Goal: Task Accomplishment & Management: Manage account settings

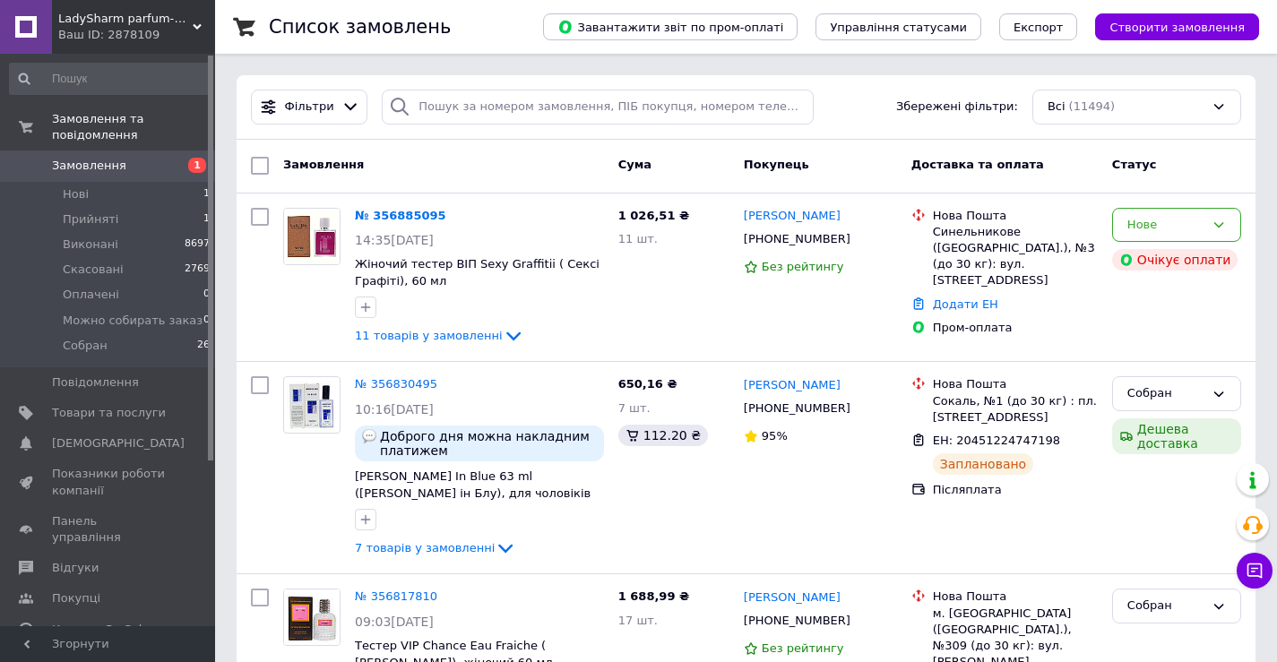
click at [187, 30] on div "Ваш ID: 2878109" at bounding box center [136, 35] width 157 height 16
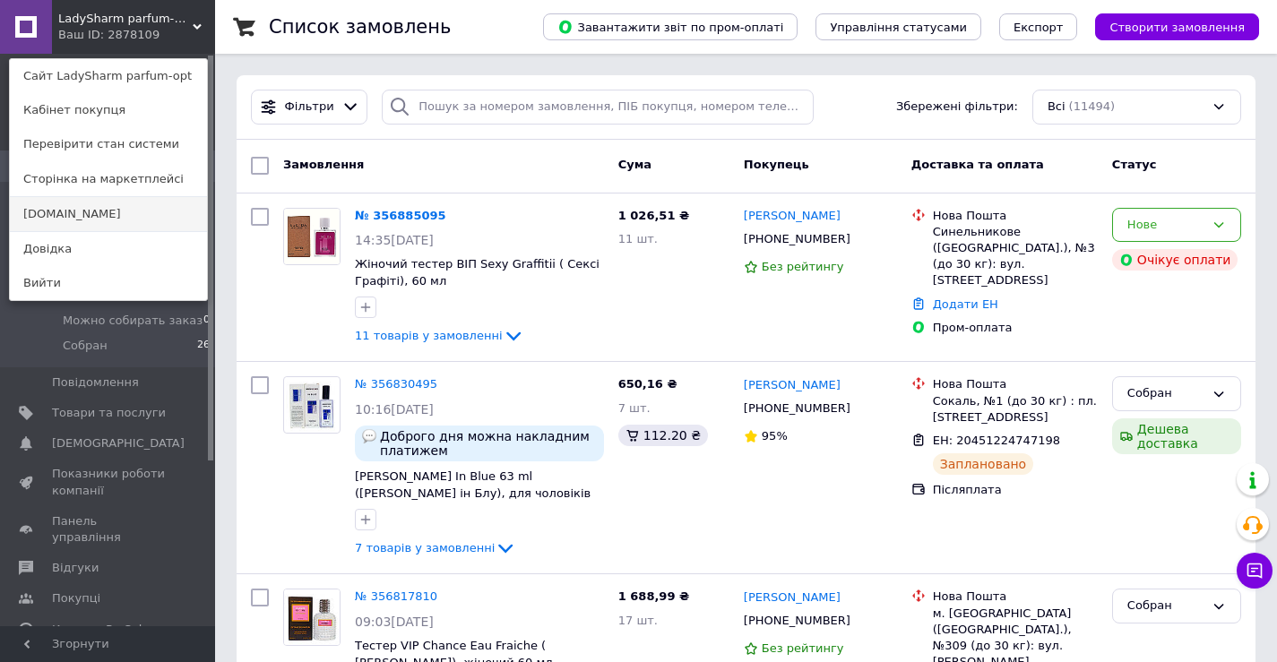
click at [89, 221] on link "[DOMAIN_NAME]" at bounding box center [108, 214] width 197 height 34
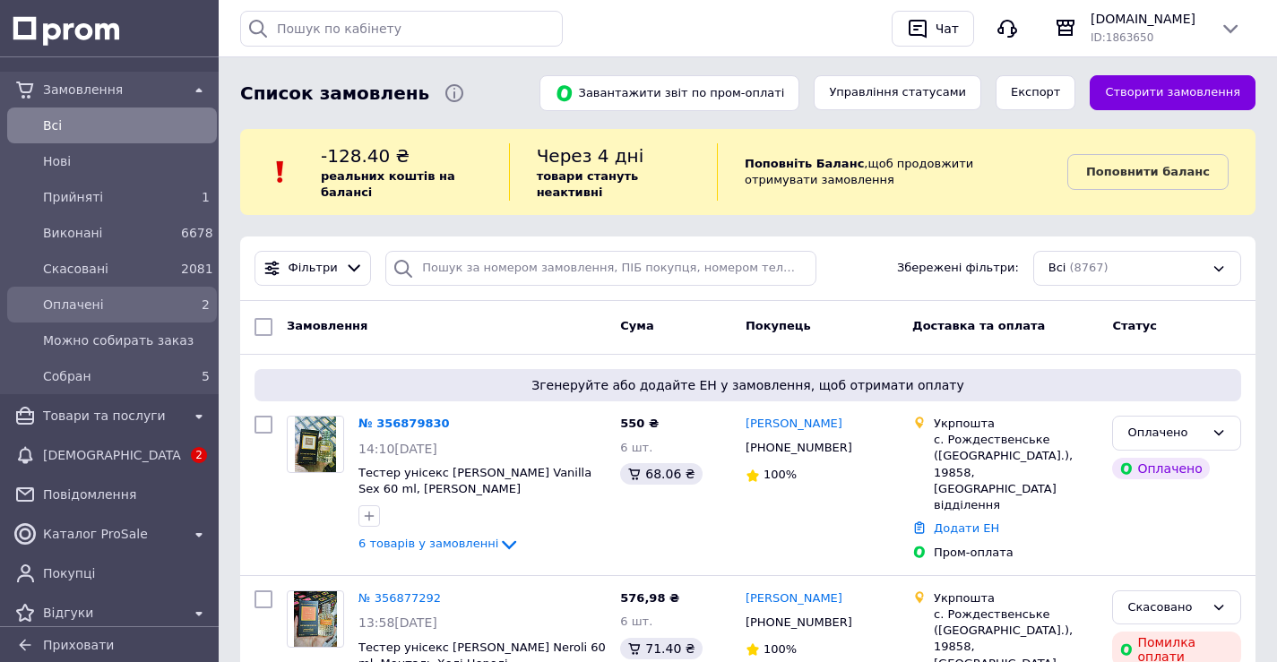
click at [116, 303] on span "Оплачені" at bounding box center [108, 305] width 131 height 18
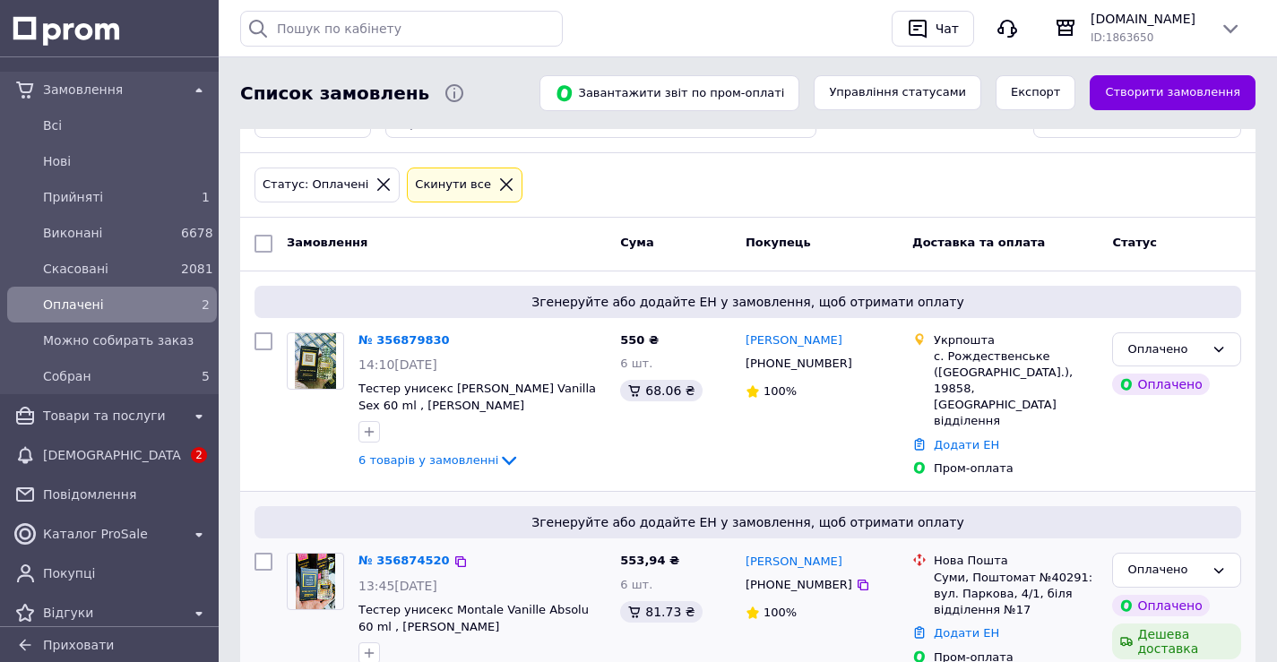
scroll to position [245, 0]
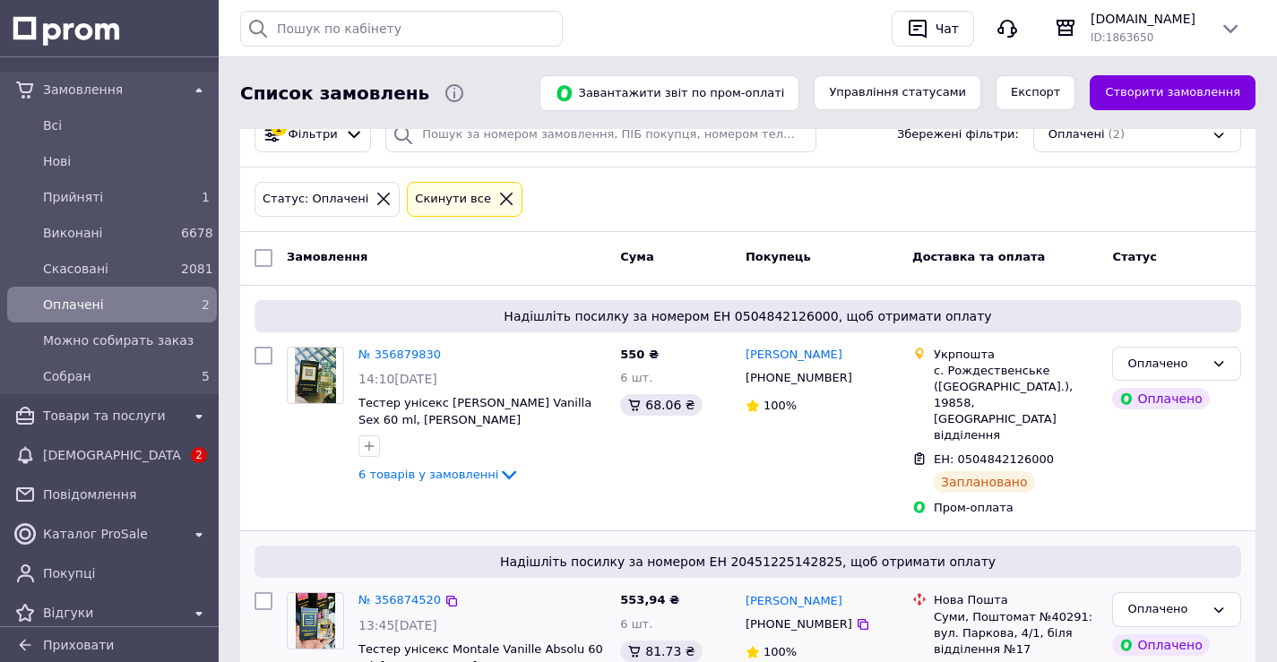
scroll to position [245, 0]
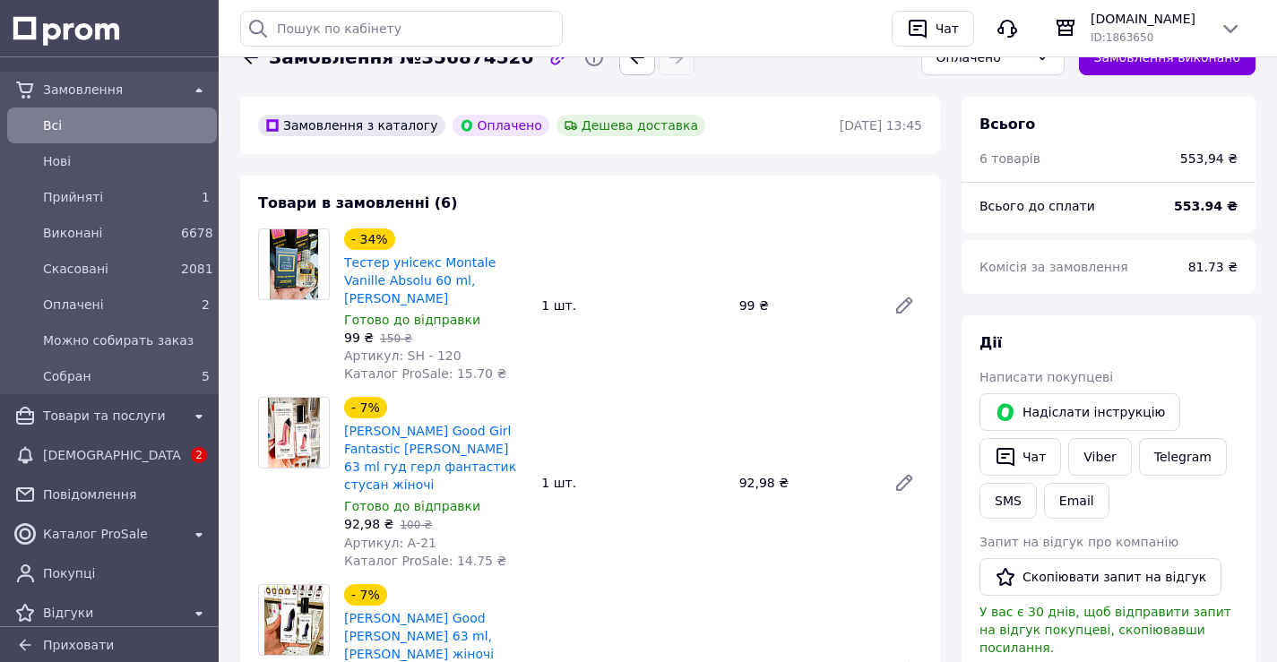
scroll to position [269, 0]
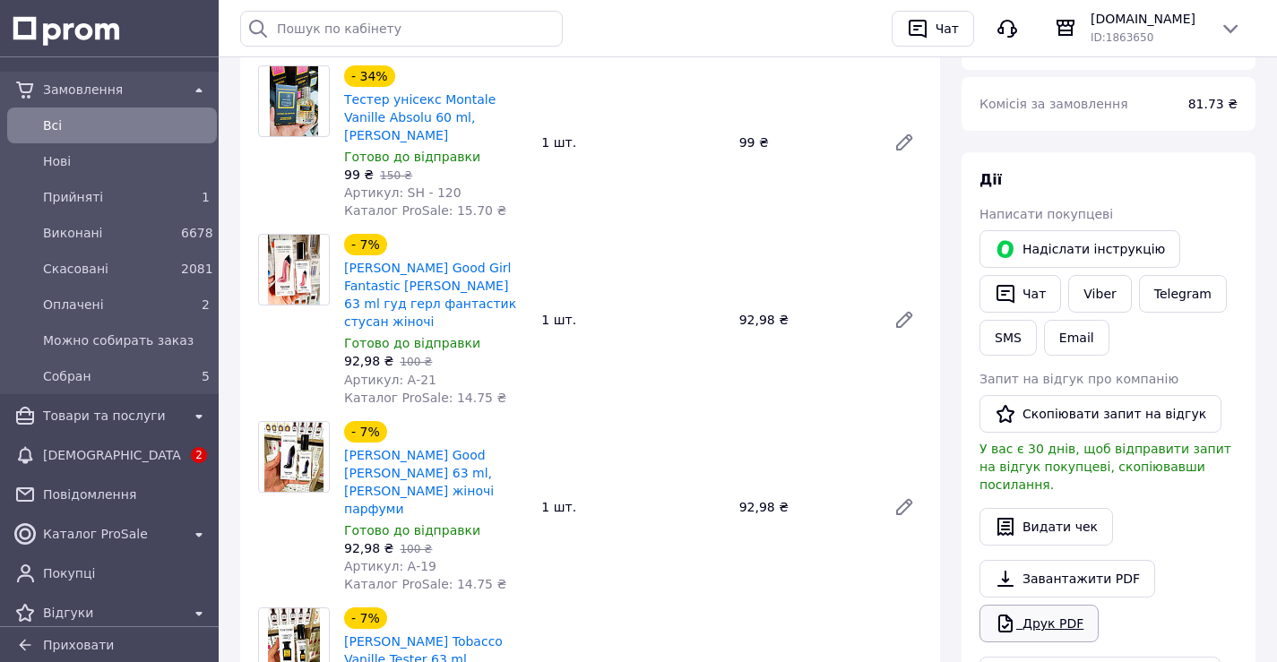
click at [1046, 606] on link "Друк PDF" at bounding box center [1038, 624] width 119 height 38
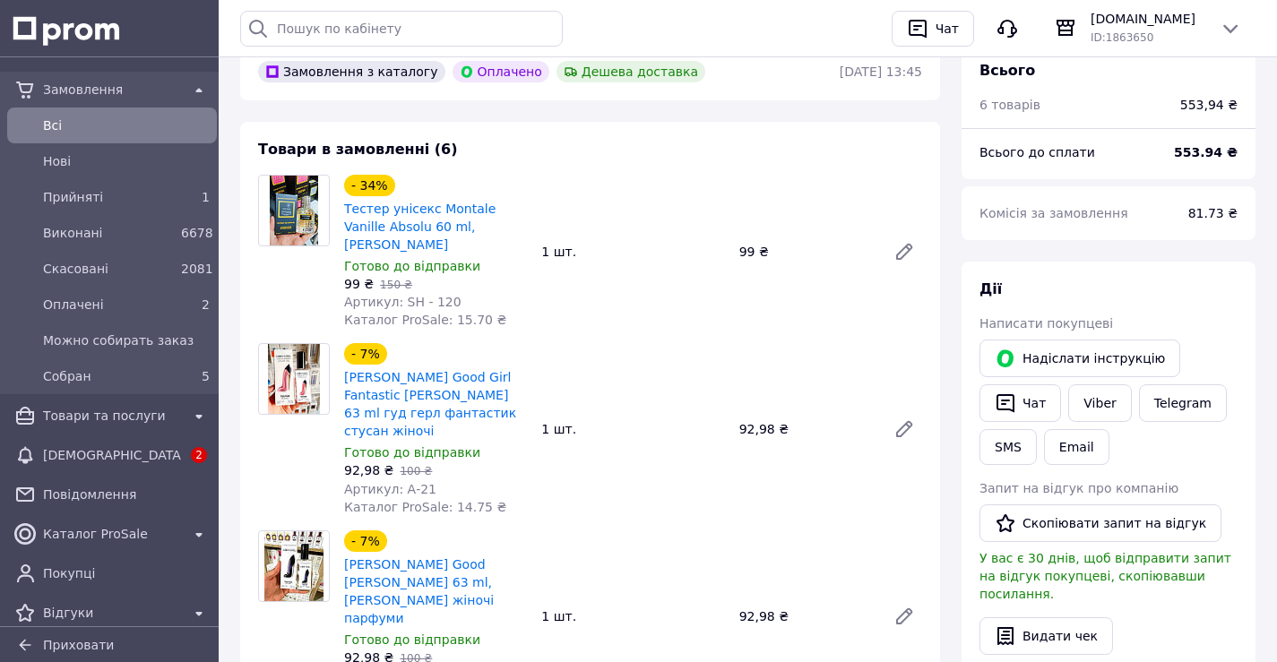
scroll to position [0, 0]
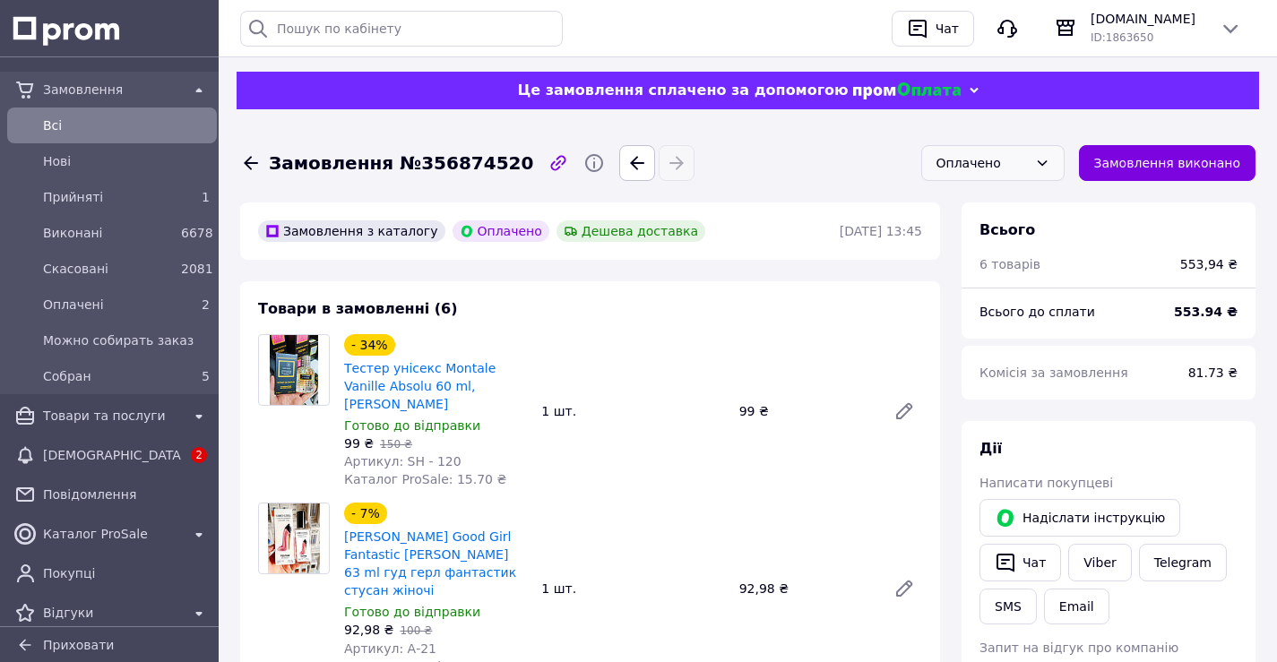
click at [1003, 151] on div "Оплачено" at bounding box center [992, 163] width 143 height 36
click at [991, 322] on li "Собран" at bounding box center [993, 322] width 142 height 34
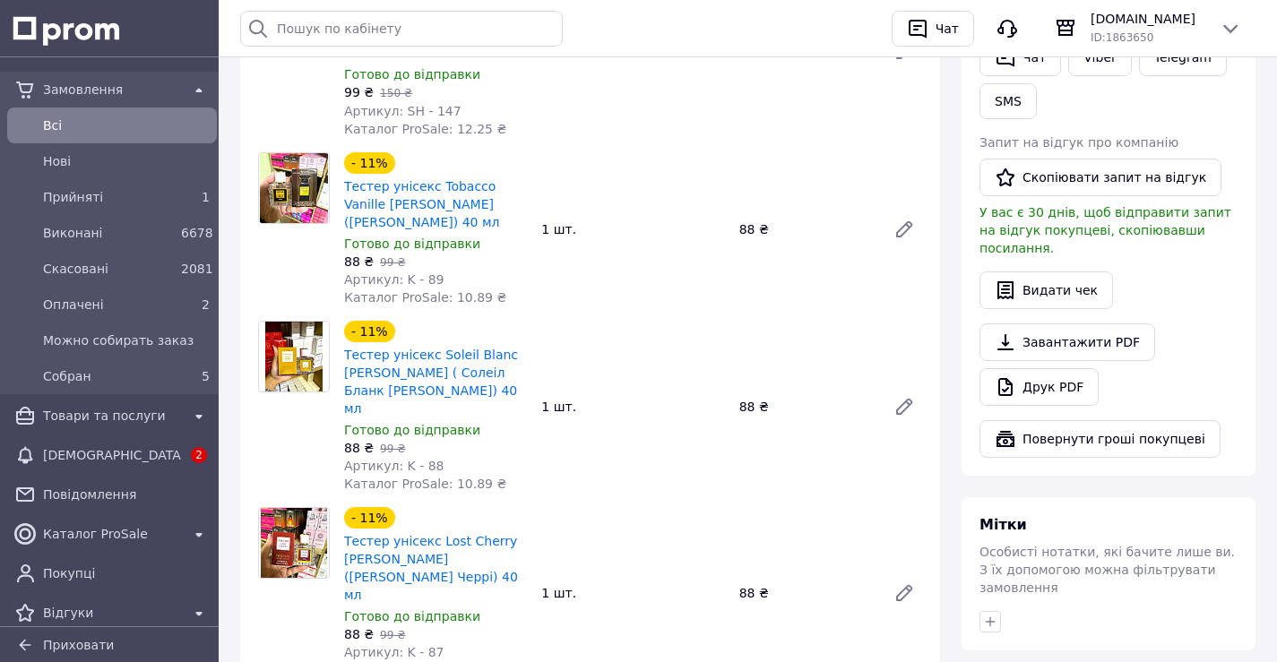
scroll to position [448, 0]
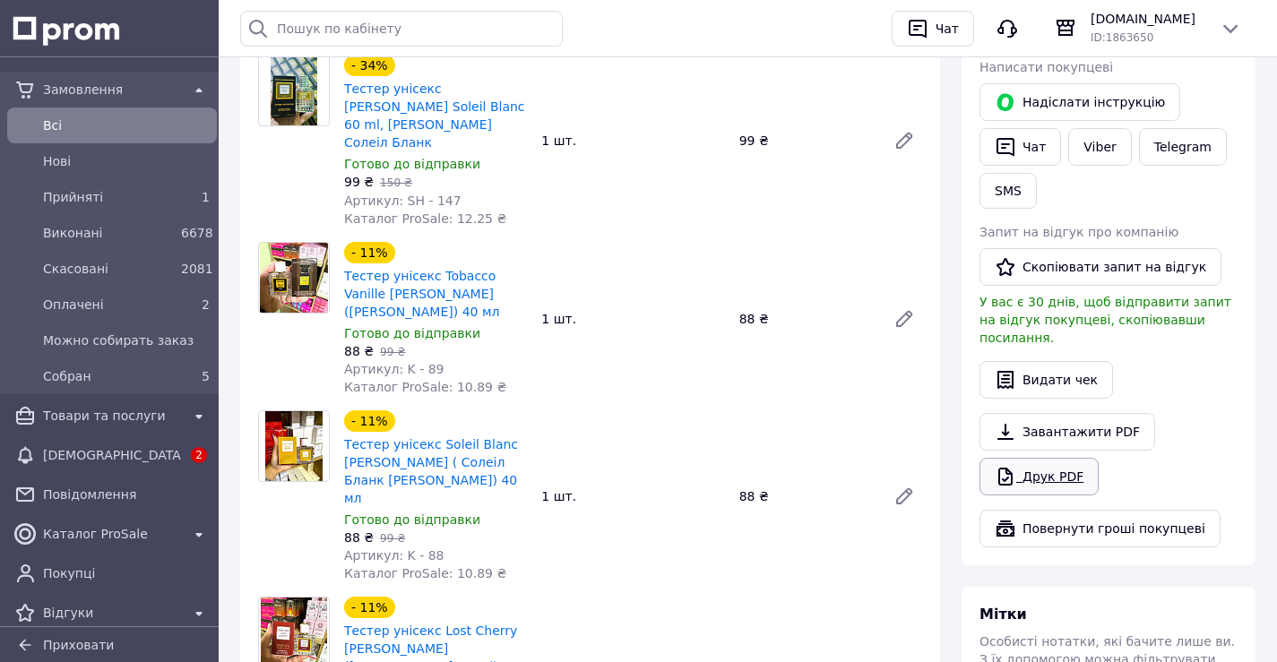
click at [1032, 461] on link "Друк PDF" at bounding box center [1038, 477] width 119 height 38
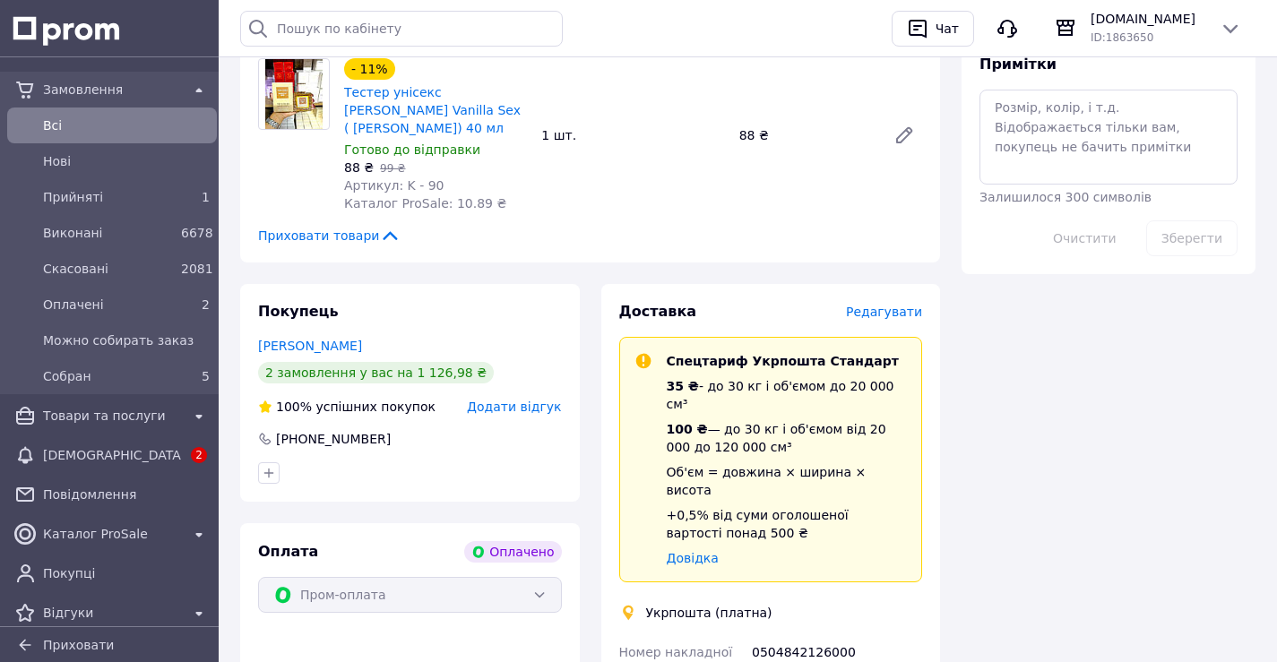
scroll to position [1344, 0]
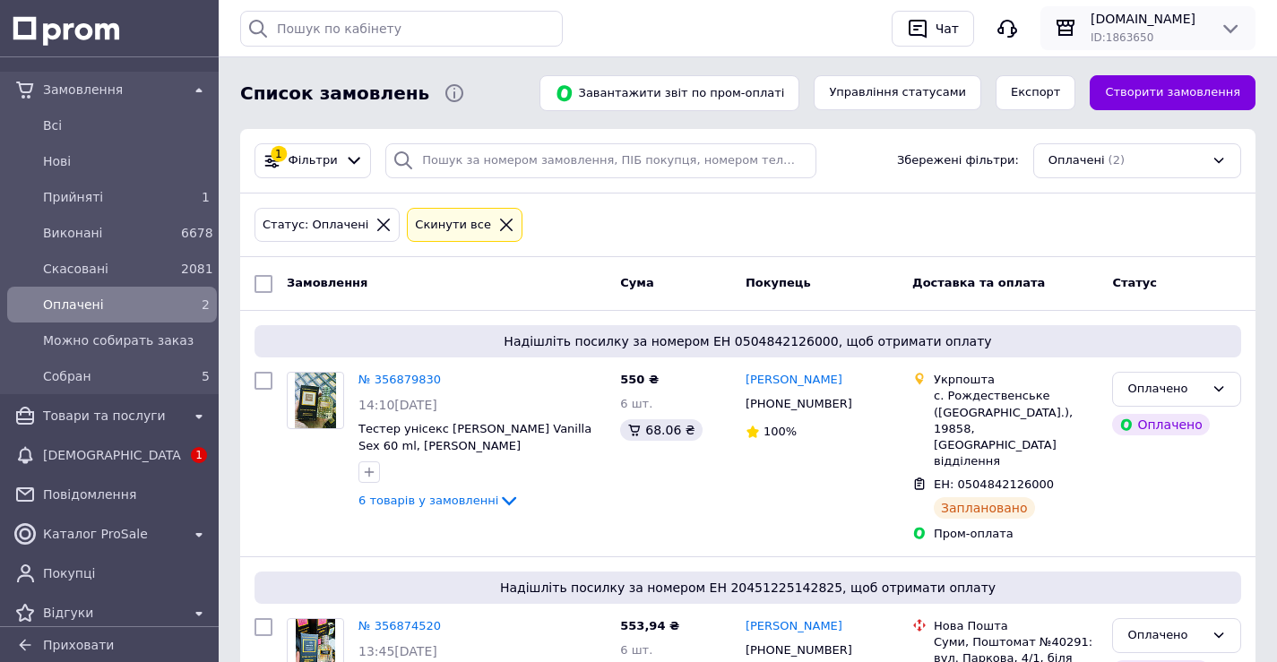
click at [1150, 26] on div "[DOMAIN_NAME] ID: 1863650" at bounding box center [1147, 28] width 129 height 36
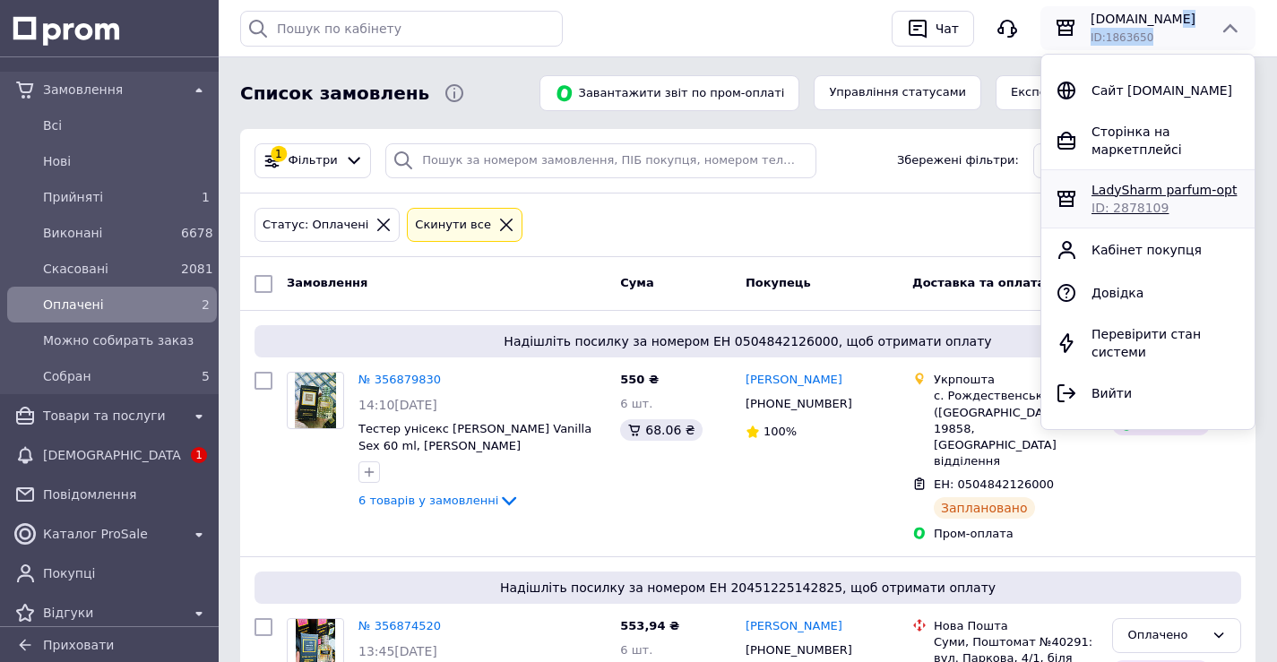
click at [1141, 201] on span "ID: 2878109" at bounding box center [1129, 208] width 77 height 14
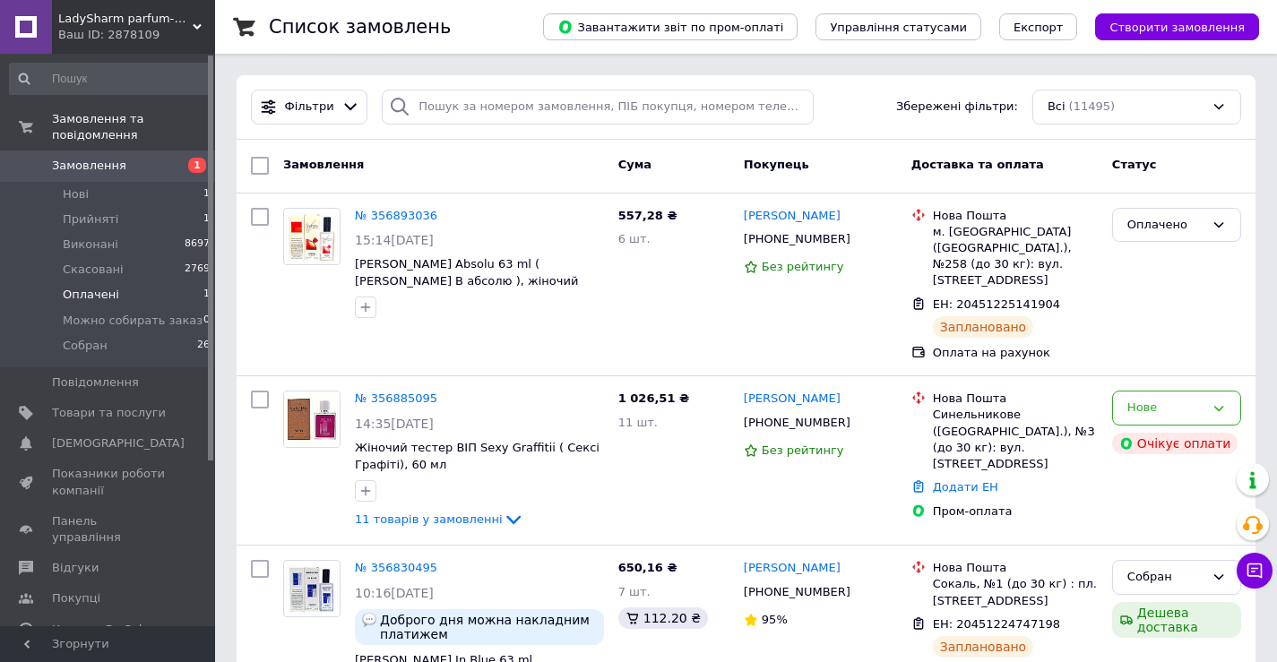
click at [188, 282] on li "Оплачені 1" at bounding box center [110, 294] width 220 height 25
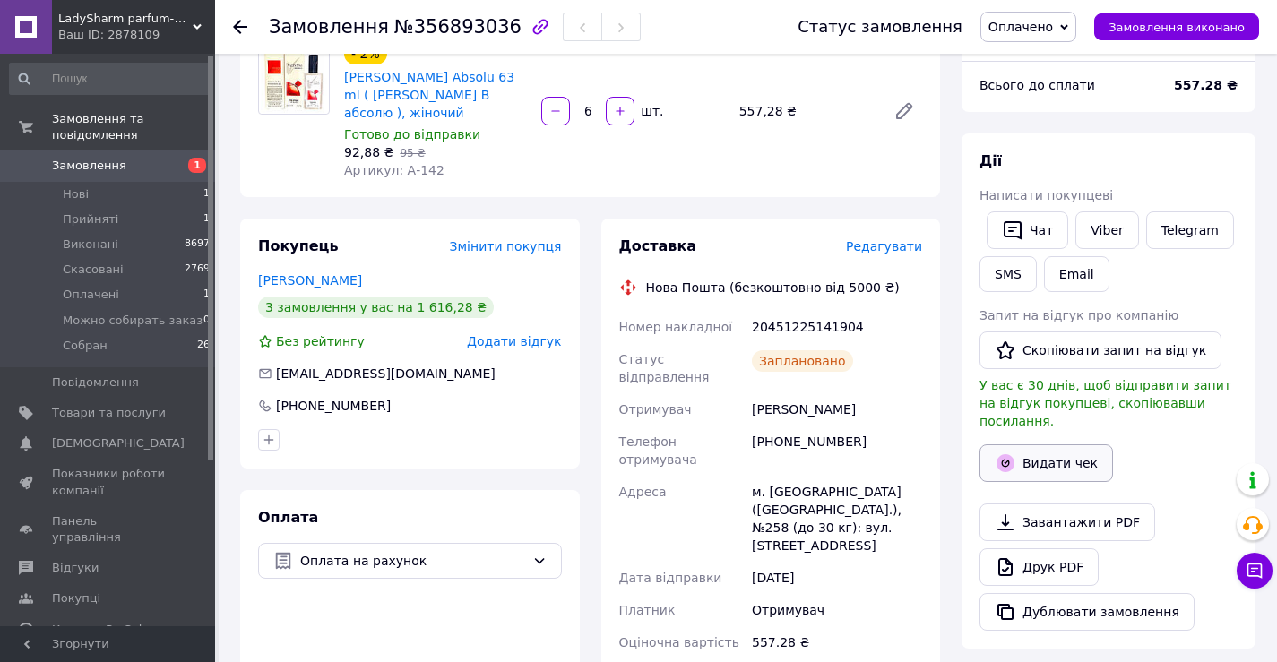
scroll to position [179, 0]
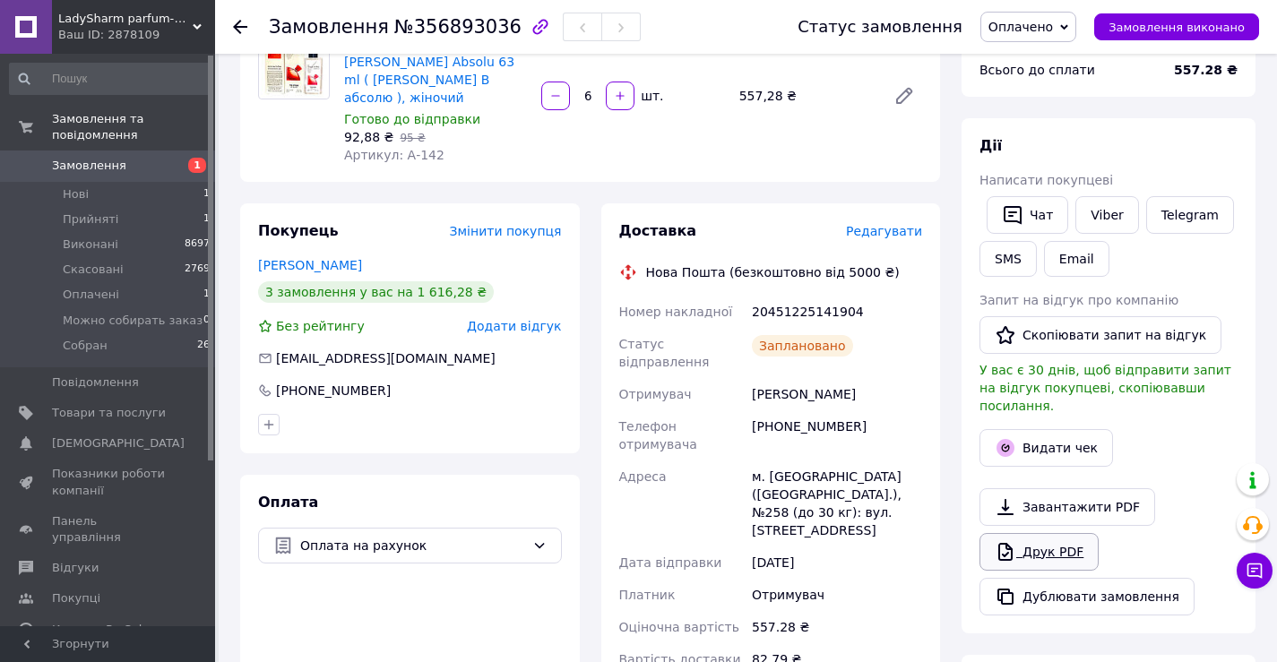
click at [1045, 533] on link "Друк PDF" at bounding box center [1038, 552] width 119 height 38
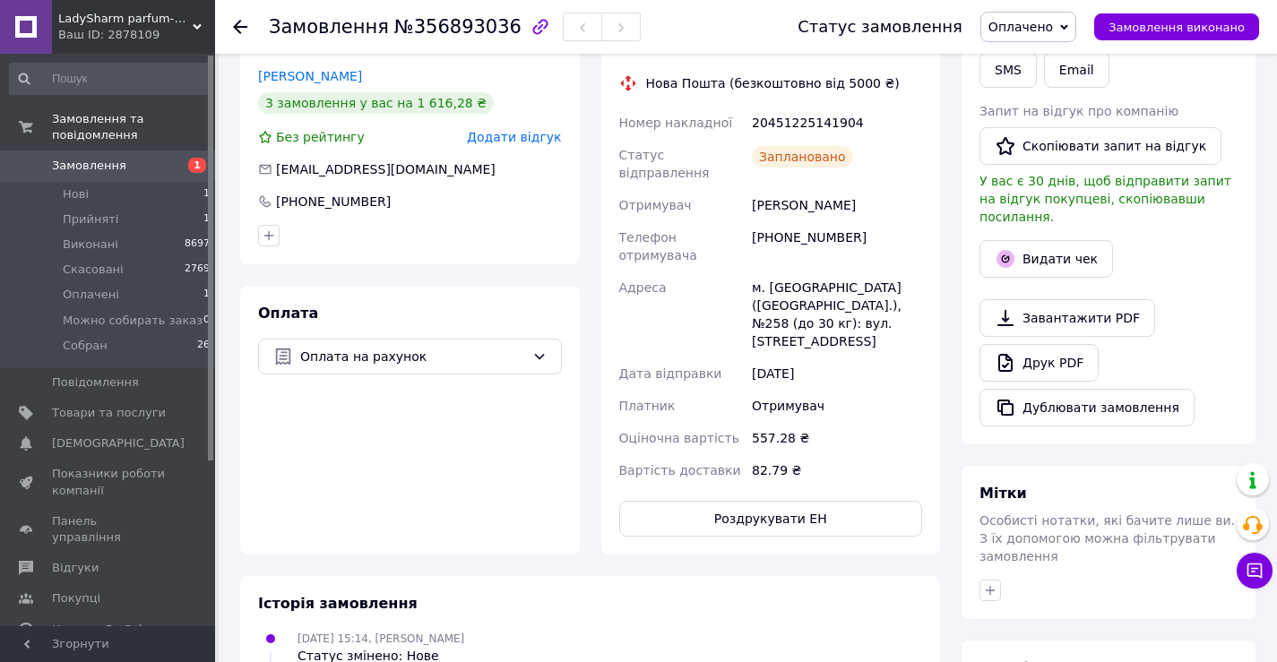
scroll to position [374, 0]
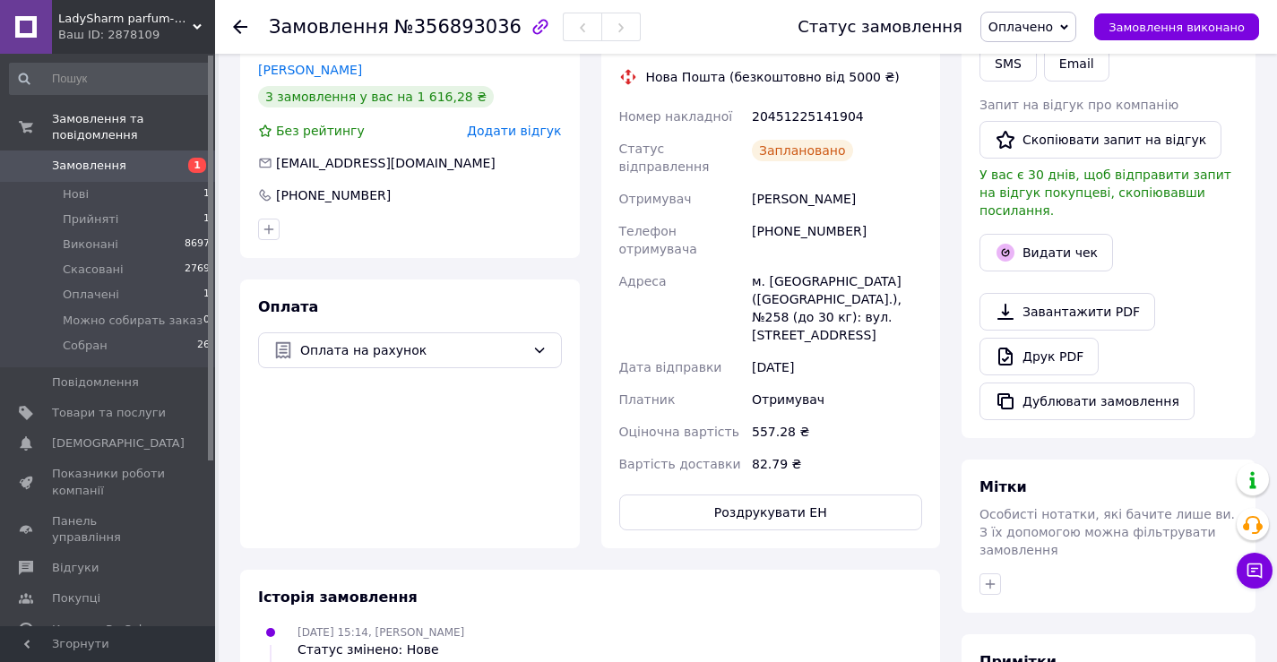
click at [1076, 35] on span "Оплачено" at bounding box center [1028, 27] width 96 height 30
click at [1055, 174] on li "Собран" at bounding box center [1060, 170] width 158 height 27
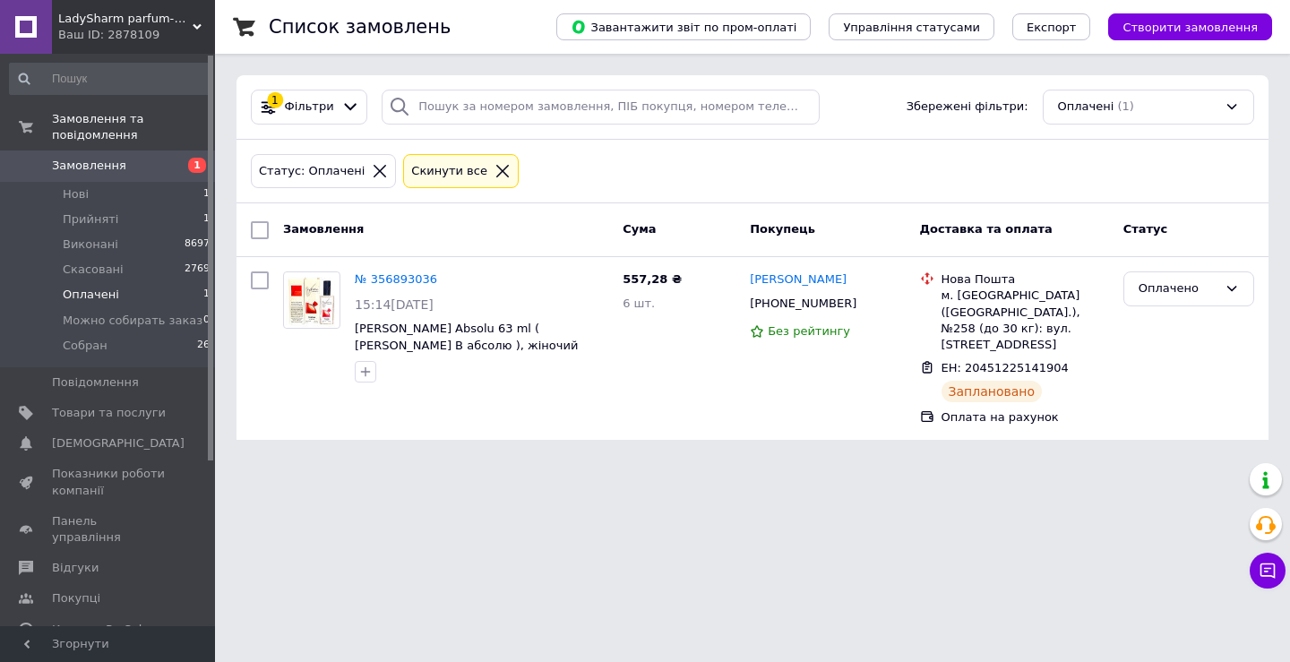
click at [133, 16] on span "LadySharm parfum-opt" at bounding box center [125, 19] width 134 height 16
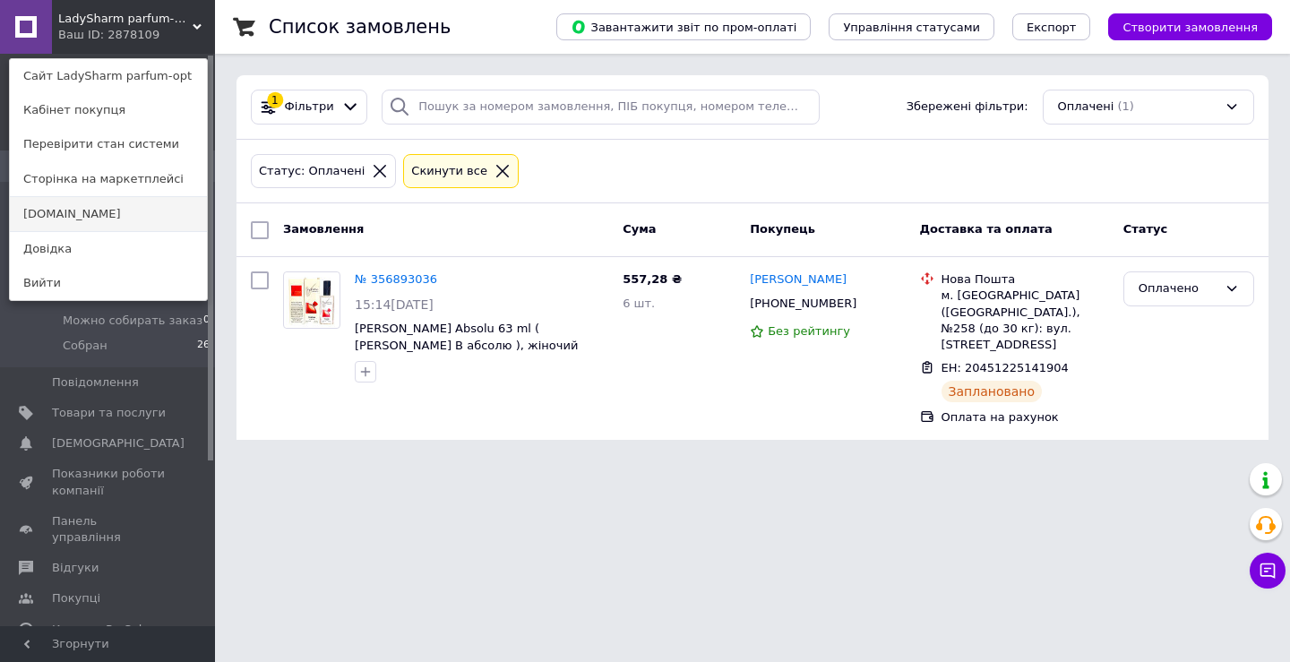
click at [132, 211] on link "[DOMAIN_NAME]" at bounding box center [108, 214] width 197 height 34
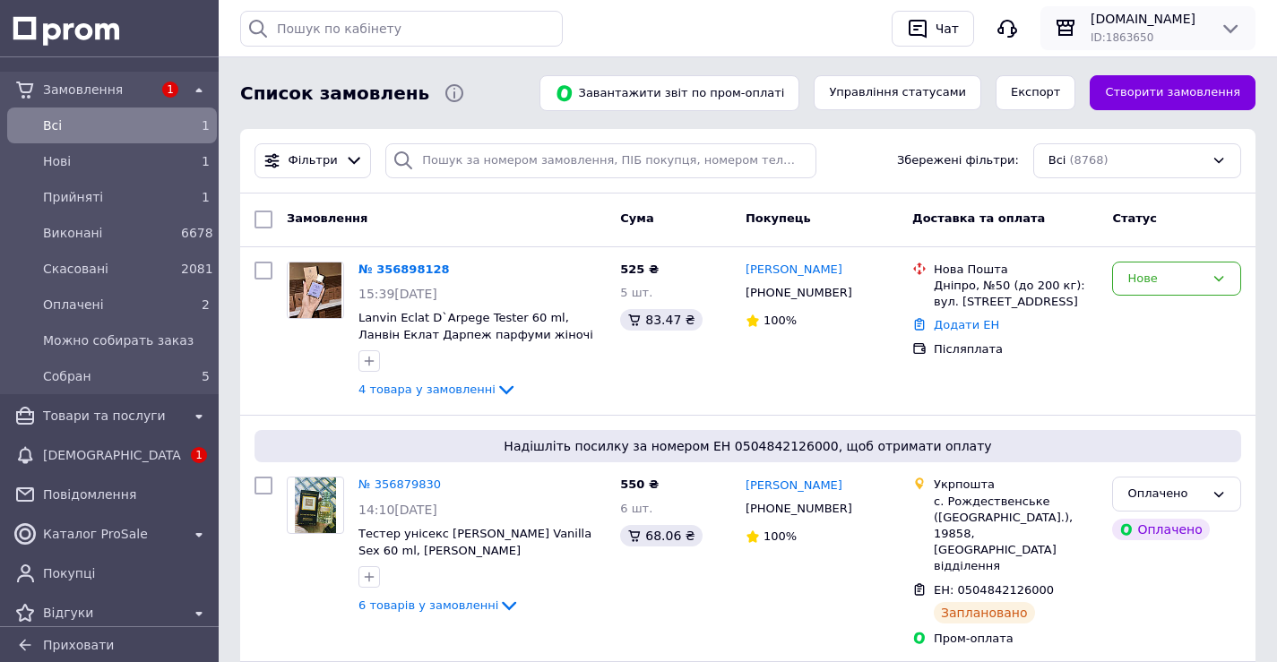
click at [1234, 22] on icon at bounding box center [1230, 29] width 22 height 22
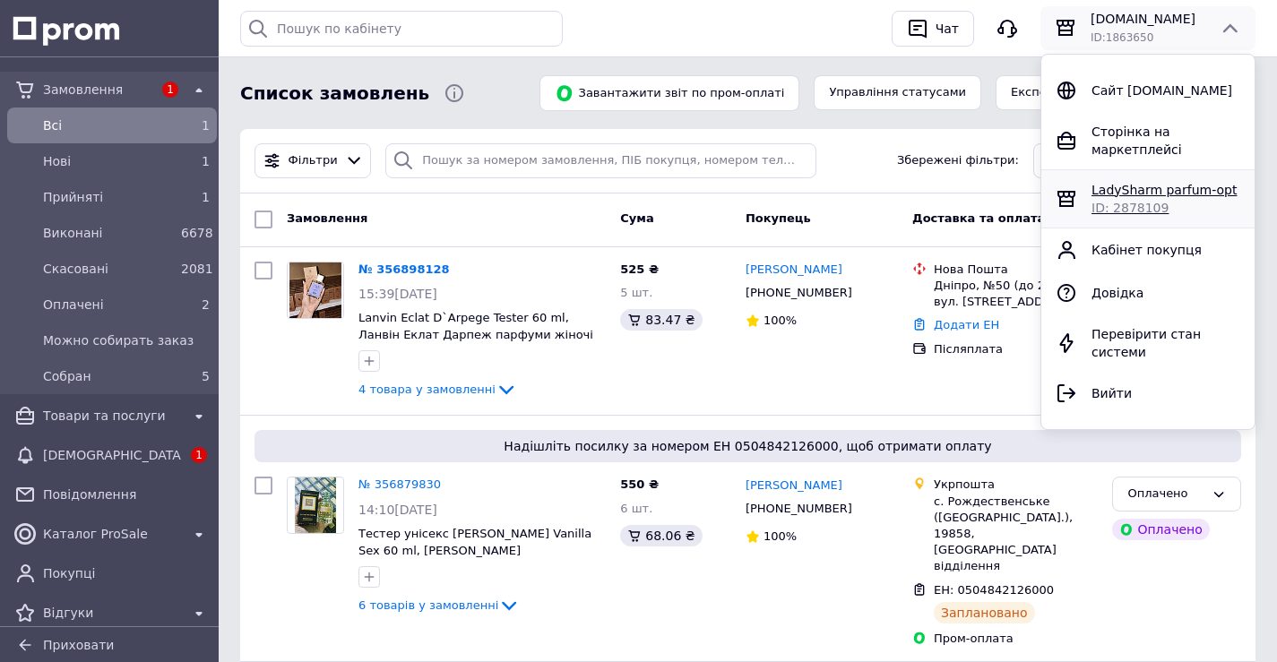
click at [1158, 183] on span "LadySharm parfum-opt" at bounding box center [1163, 190] width 145 height 14
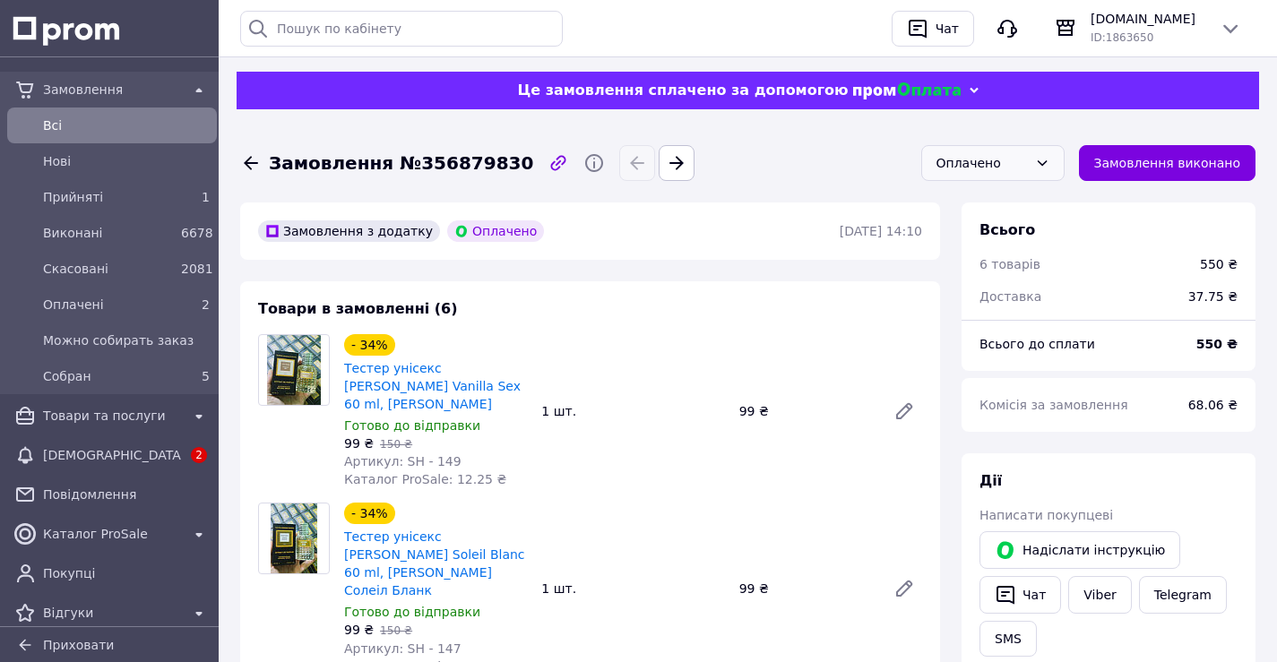
click at [1027, 154] on div "Оплачено" at bounding box center [981, 163] width 91 height 20
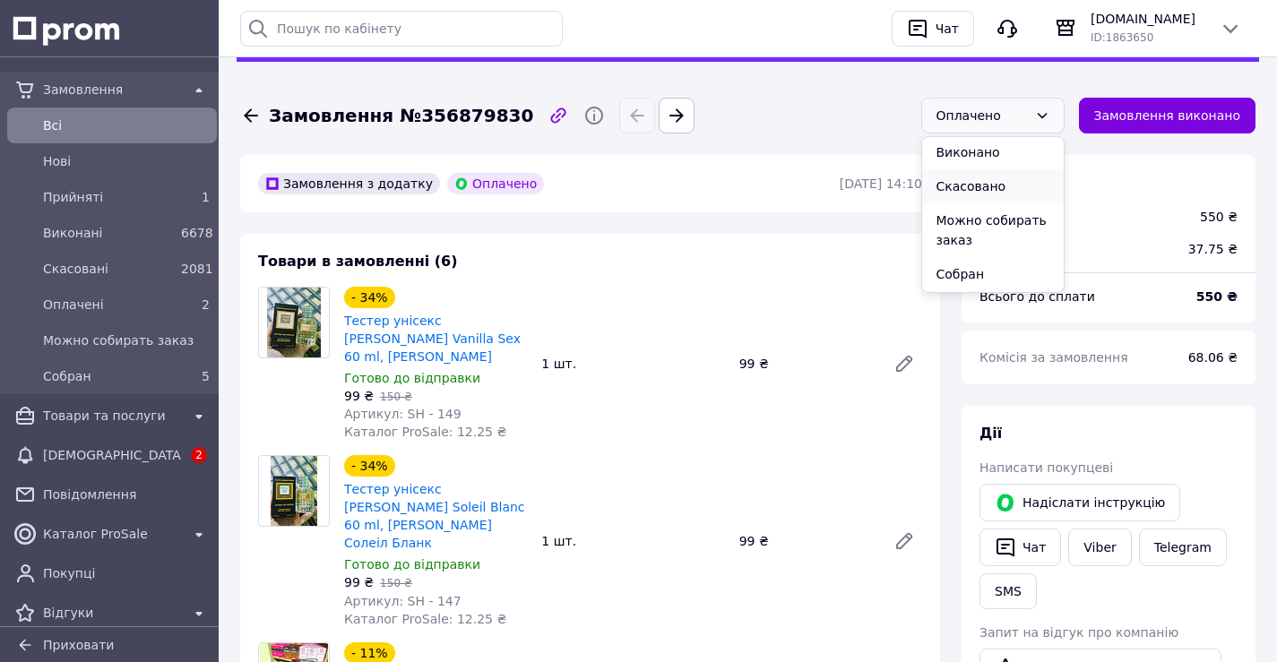
scroll to position [90, 0]
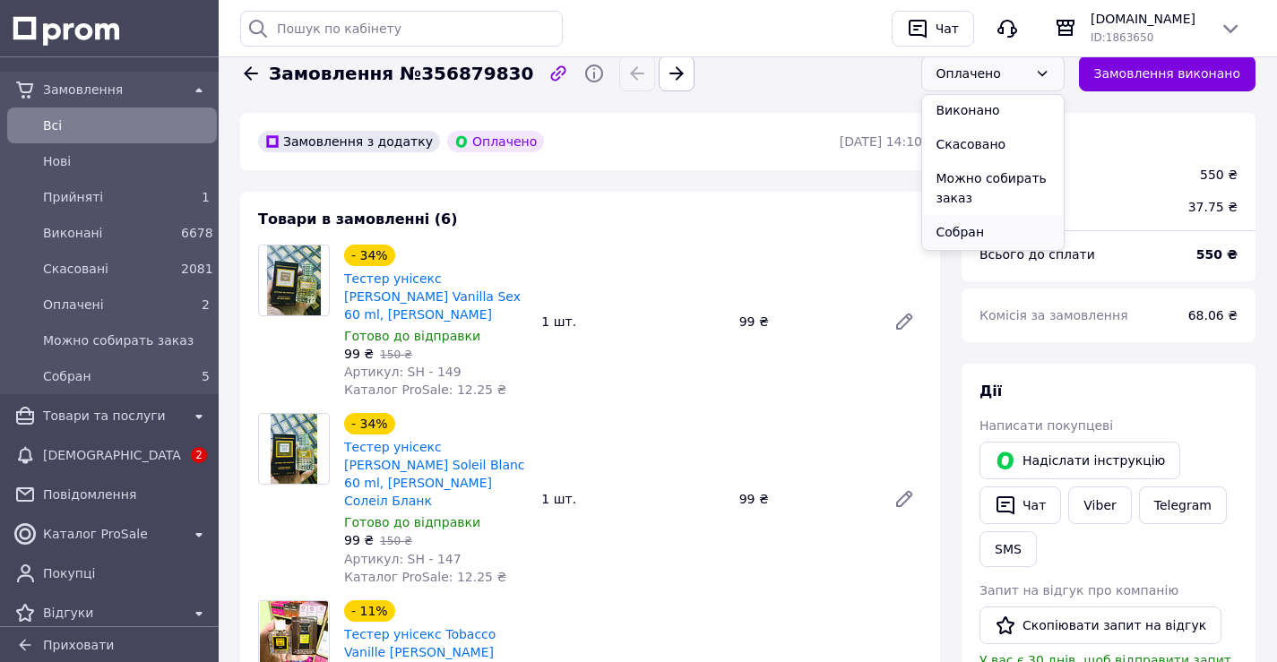
click at [958, 232] on li "Собран" at bounding box center [993, 232] width 142 height 34
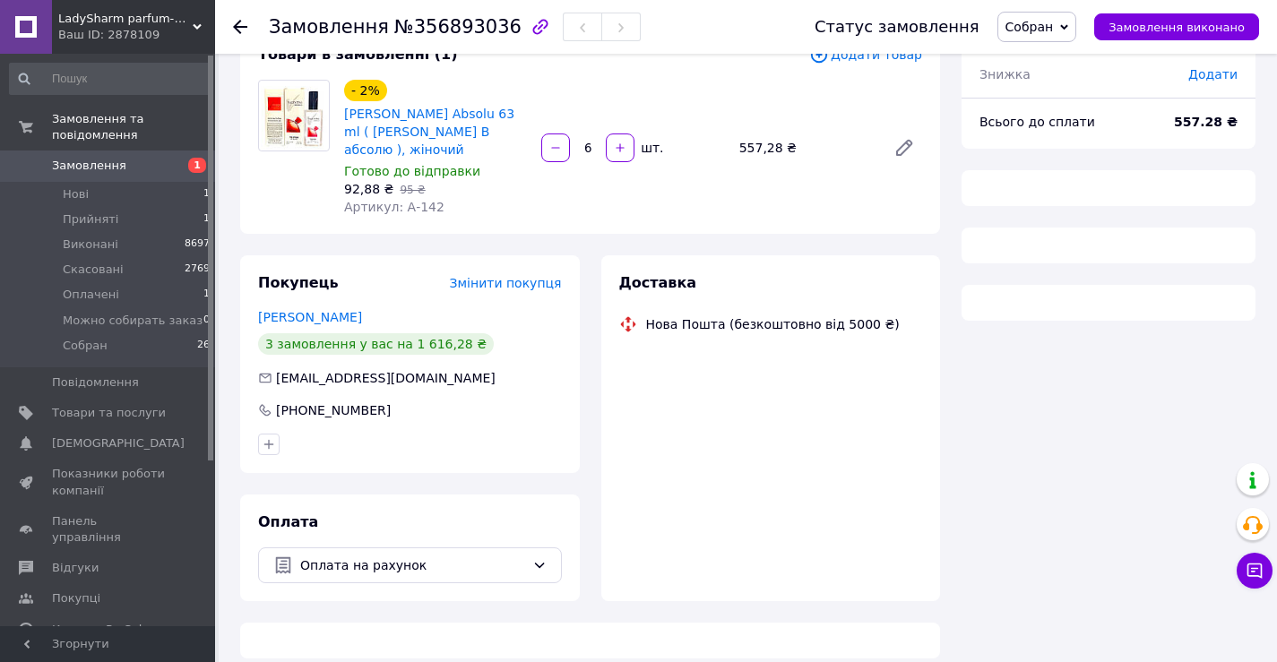
scroll to position [157, 0]
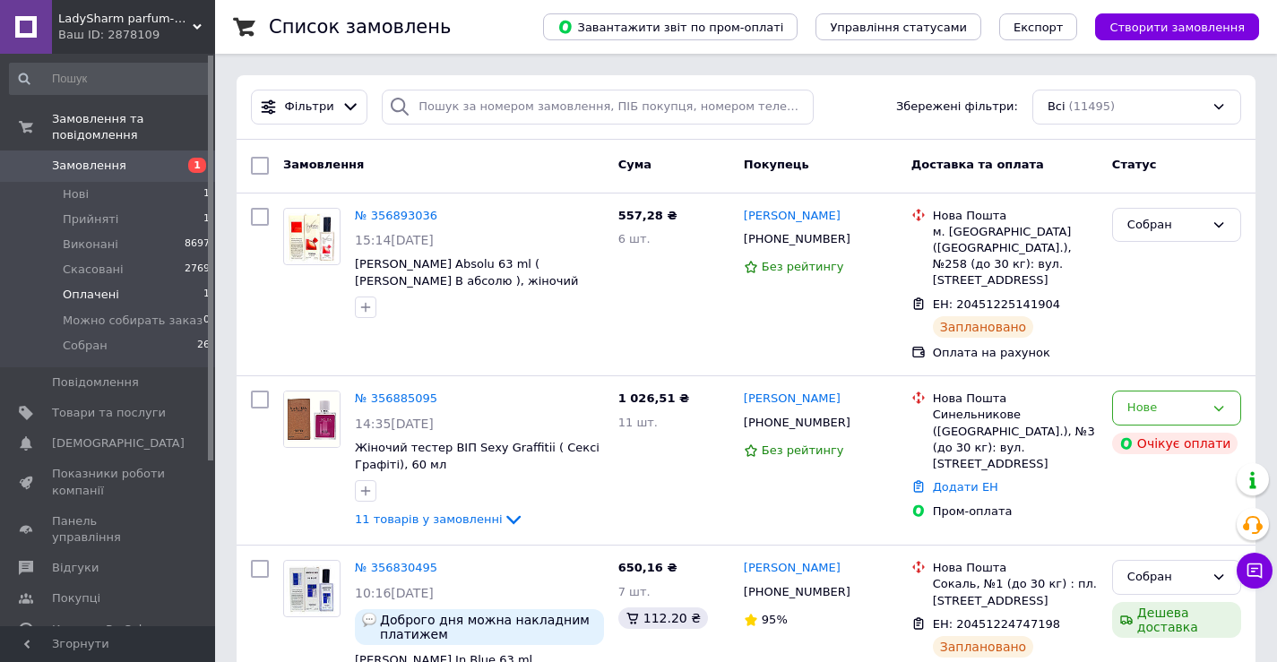
click at [154, 282] on li "Оплачені 1" at bounding box center [110, 294] width 220 height 25
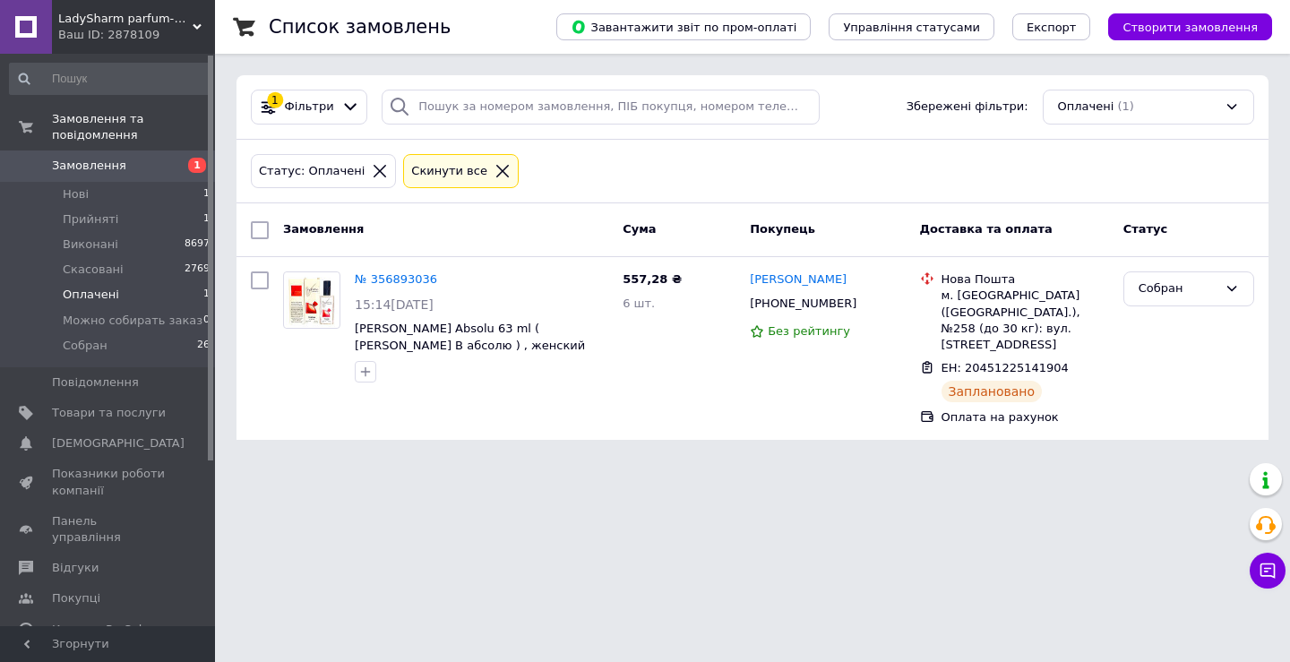
click at [110, 17] on span "LadySharm parfum-opt" at bounding box center [125, 19] width 134 height 16
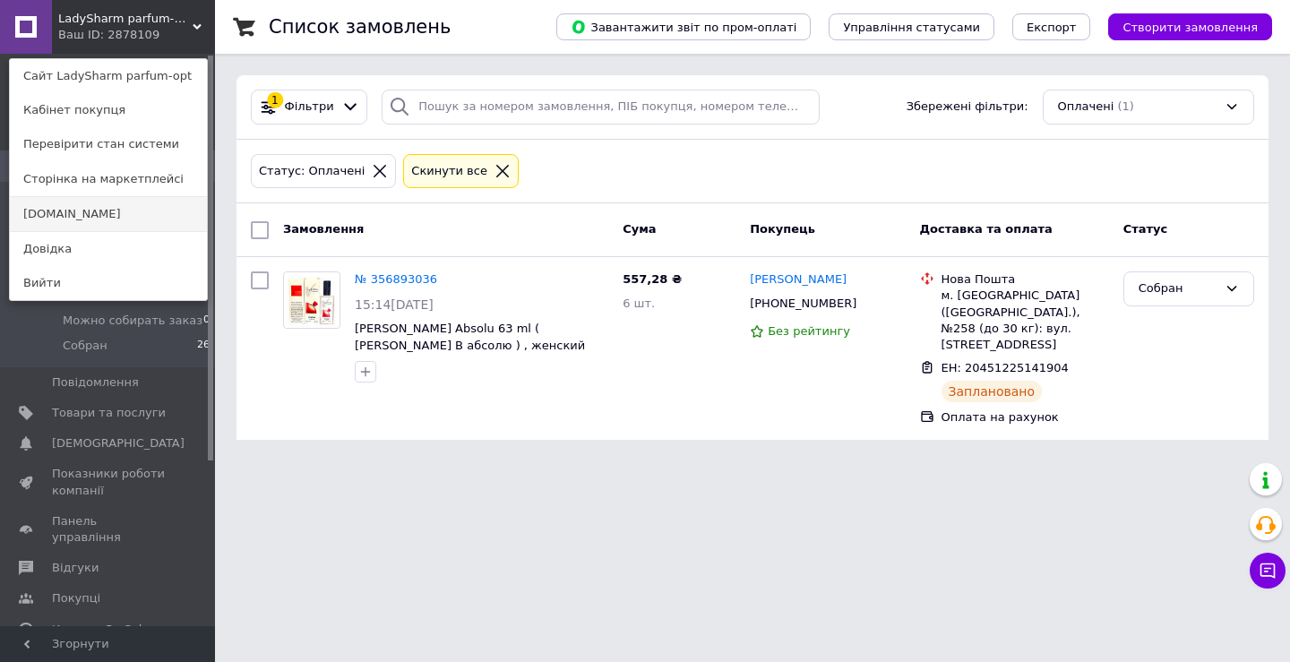
click at [108, 202] on link "[DOMAIN_NAME]" at bounding box center [108, 214] width 197 height 34
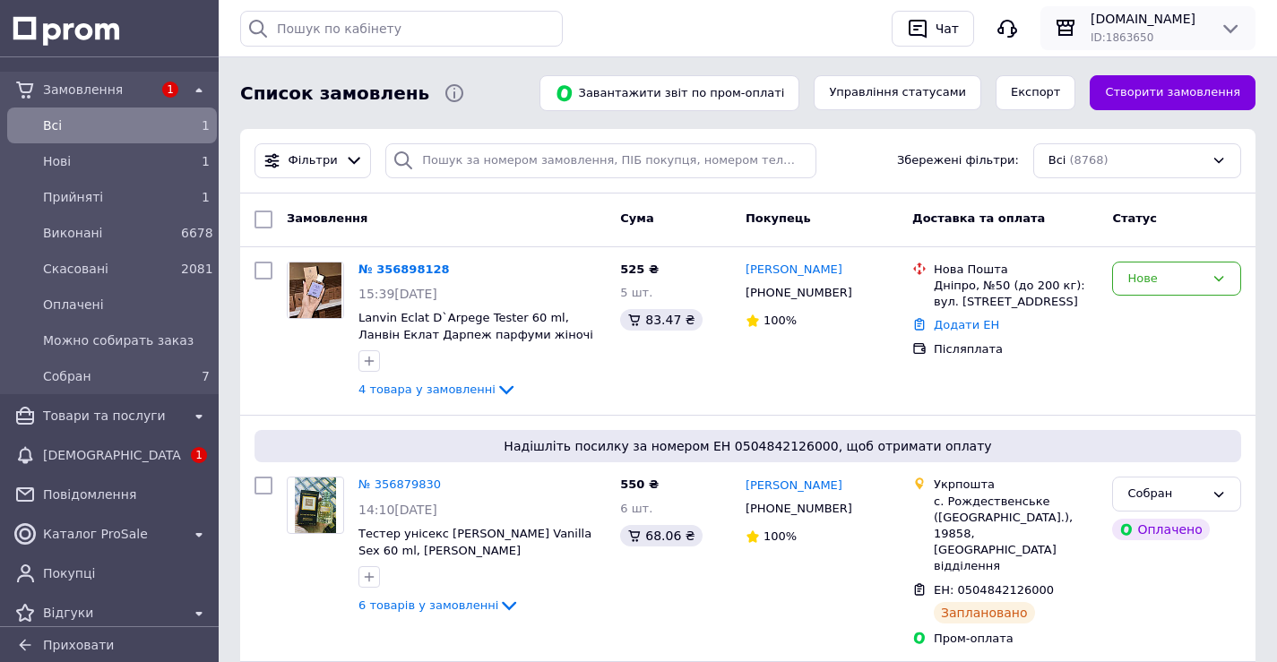
click at [1091, 42] on div "Parfumcity.net ID: 1863650" at bounding box center [1147, 28] width 129 height 36
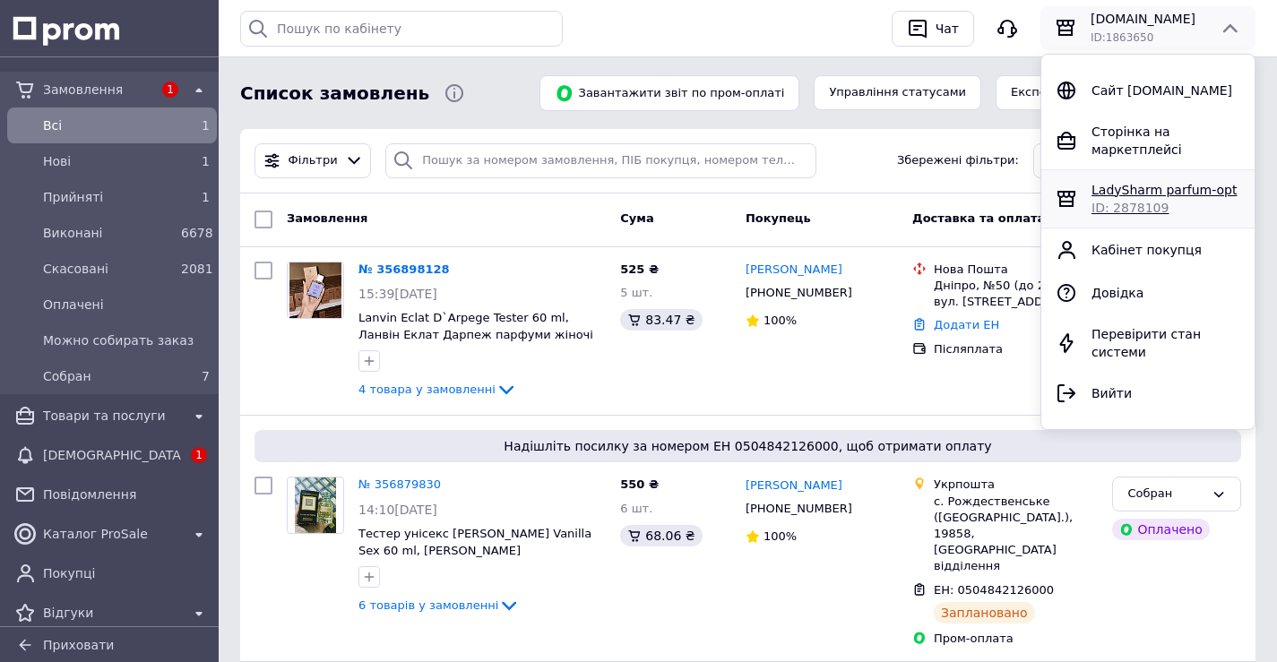
click at [1105, 211] on div "LadySharm parfum-opt ID: 2878109" at bounding box center [1147, 198] width 213 height 57
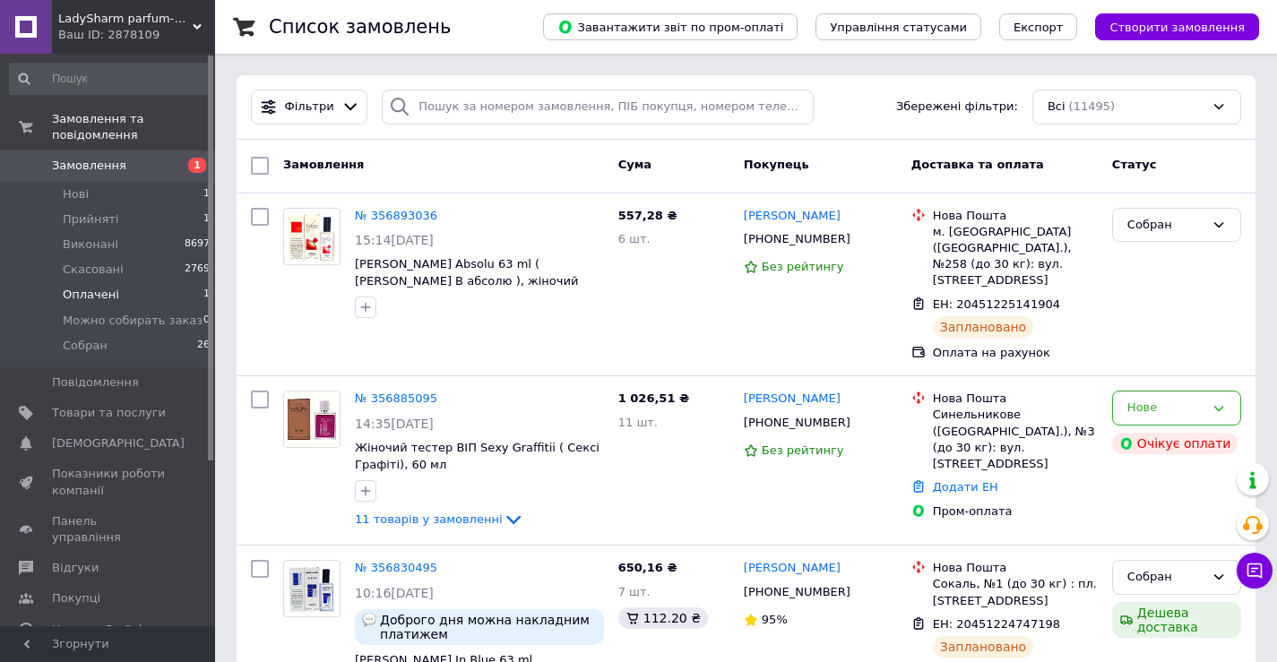
click at [191, 287] on li "Оплачені 1" at bounding box center [110, 294] width 220 height 25
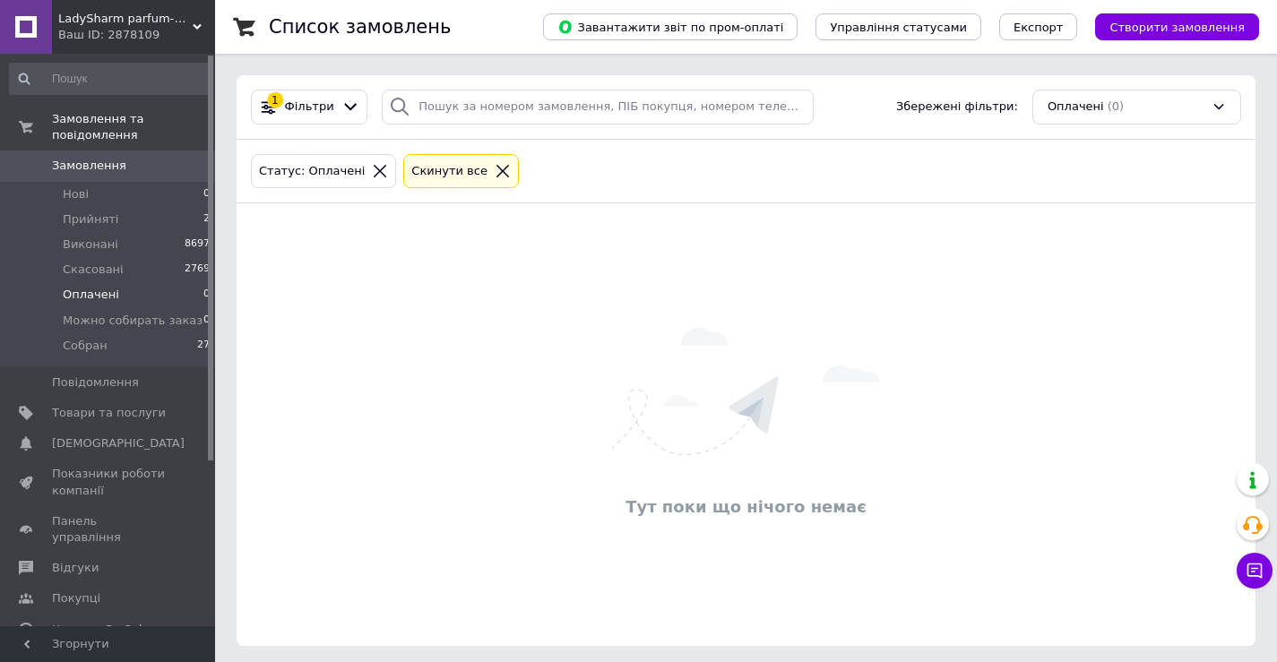
click at [162, 28] on div "Ваш ID: 2878109" at bounding box center [136, 35] width 157 height 16
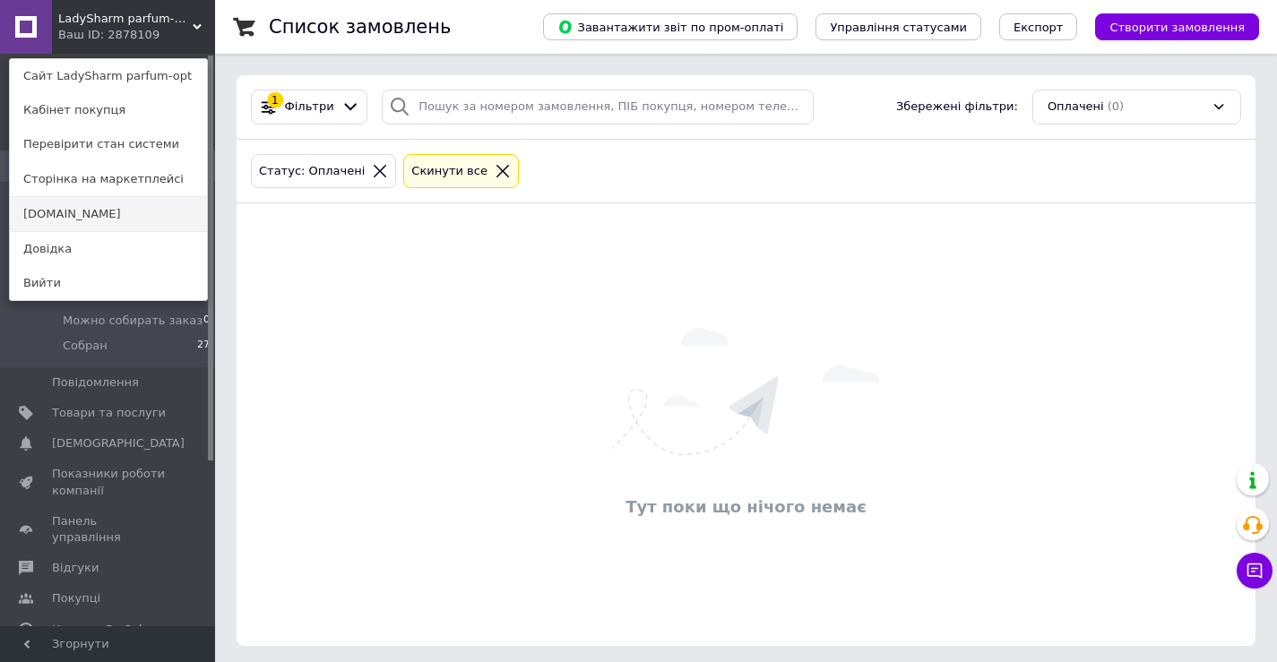
click at [145, 211] on link "[DOMAIN_NAME]" at bounding box center [108, 214] width 197 height 34
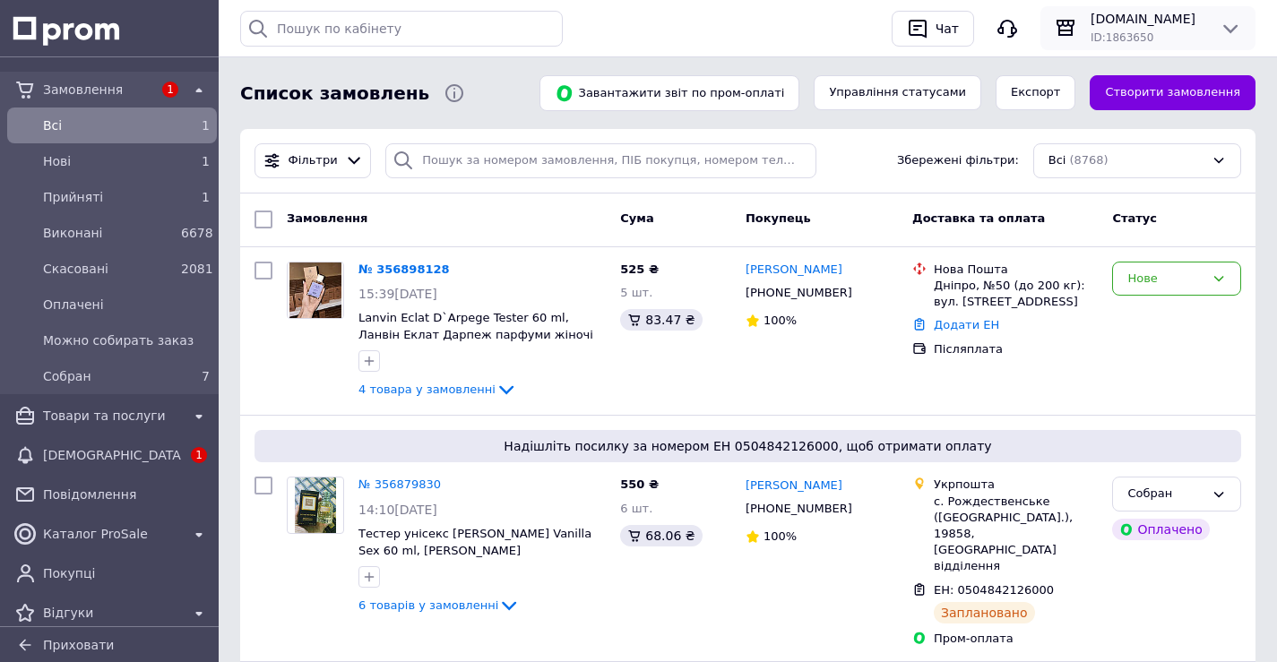
click at [1210, 19] on div "Parfumcity.net ID: 1863650" at bounding box center [1147, 28] width 129 height 36
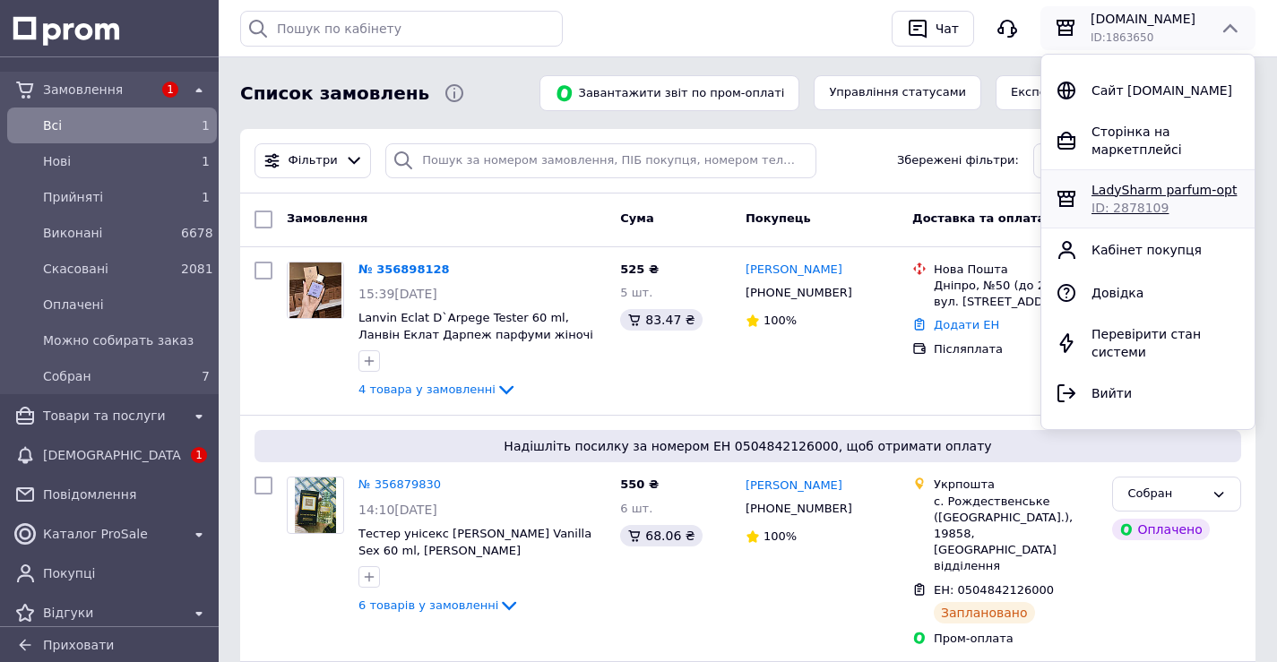
click at [1161, 183] on span "LadySharm parfum-opt" at bounding box center [1163, 190] width 145 height 14
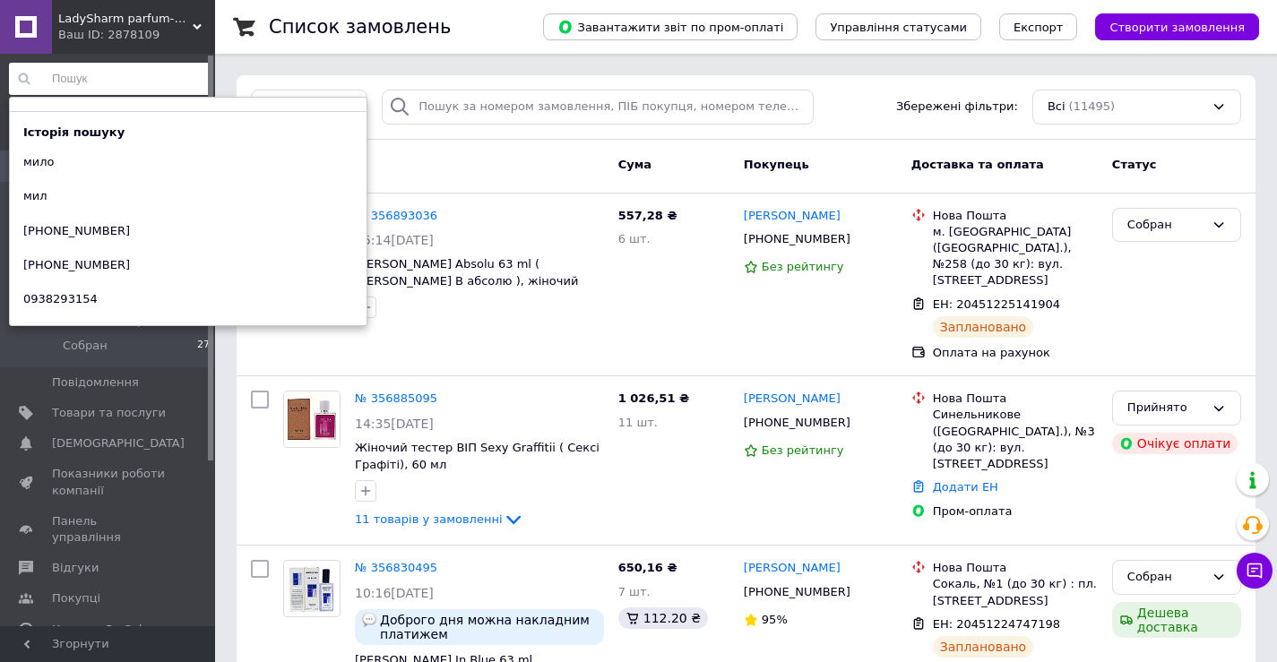
click at [711, 79] on div "Фільтри Збережені фільтри: Всі (11495)" at bounding box center [746, 107] width 1019 height 65
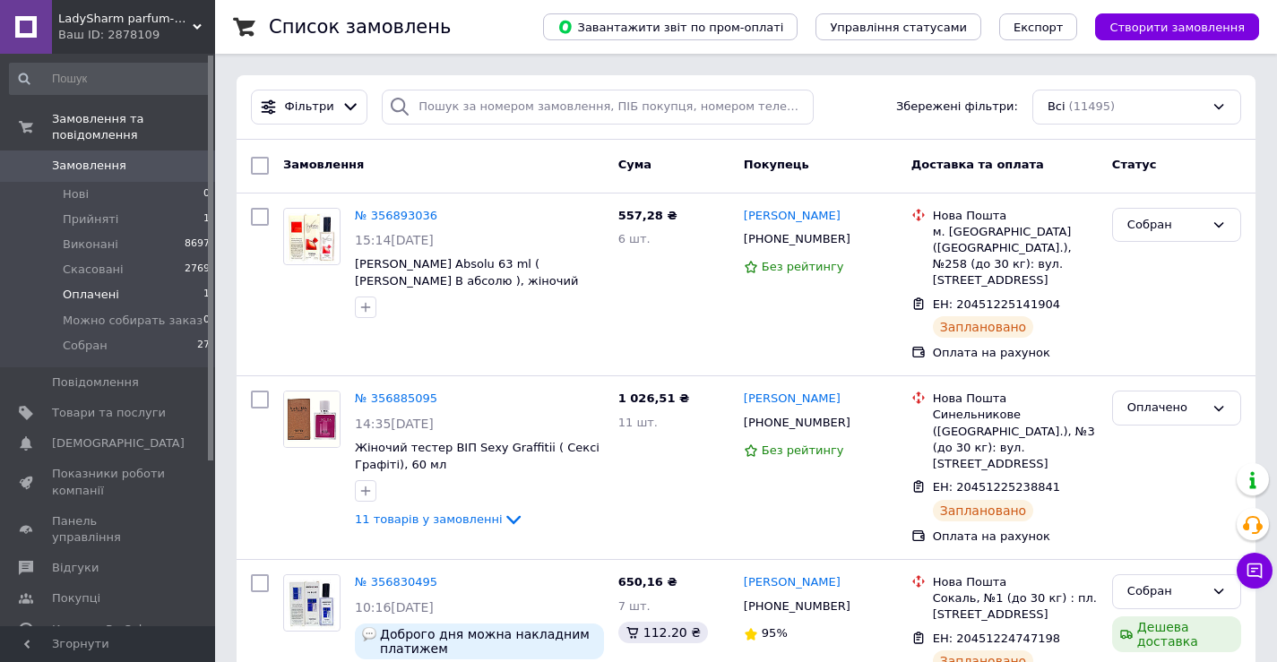
click at [162, 284] on li "Оплачені 1" at bounding box center [110, 294] width 220 height 25
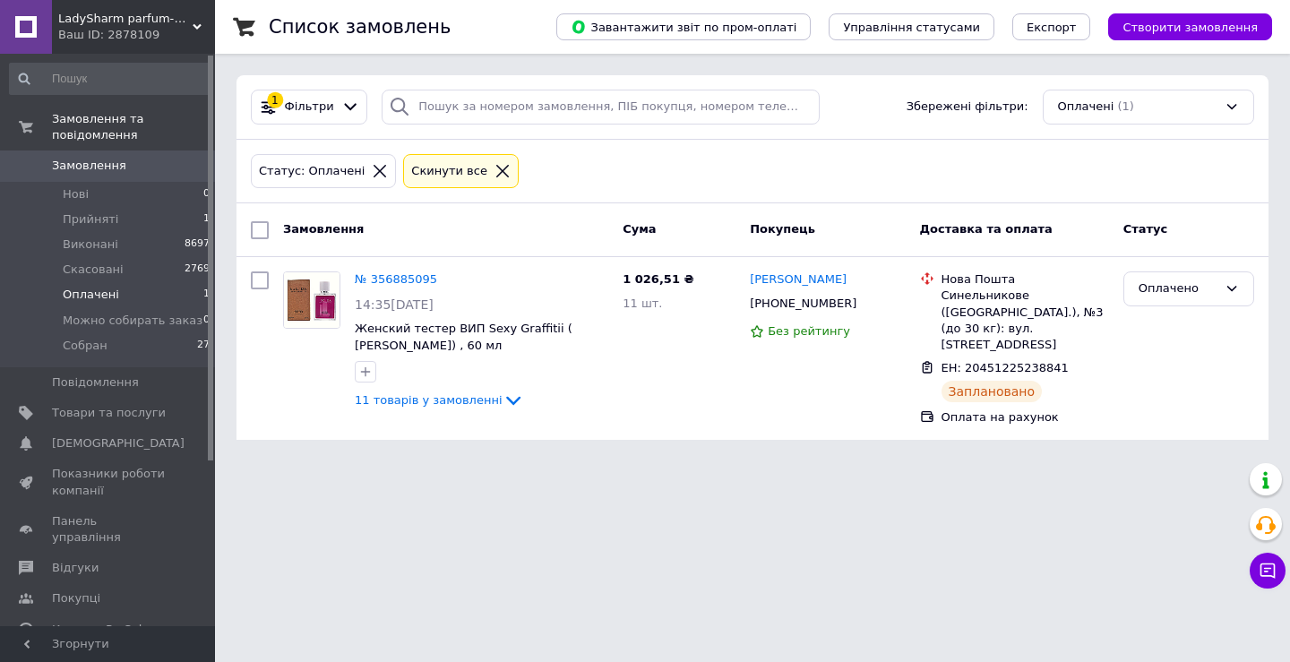
click at [160, 22] on span "LadySharm parfum-opt" at bounding box center [125, 19] width 134 height 16
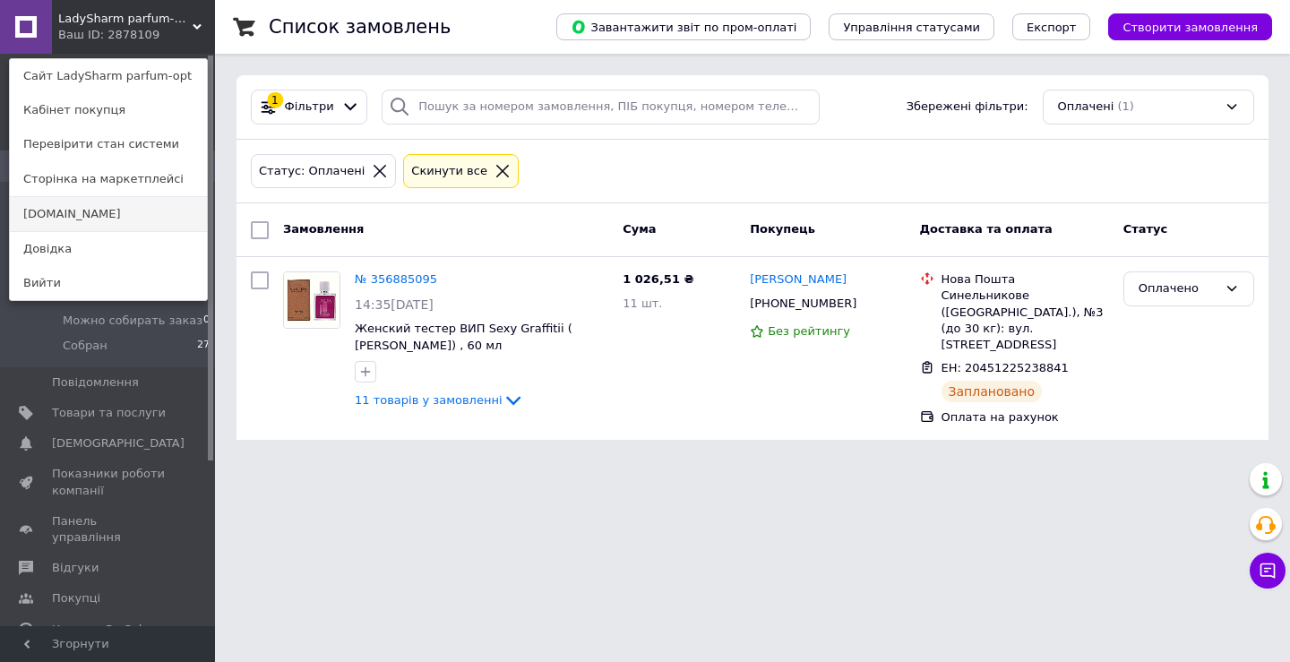
click at [112, 209] on link "[DOMAIN_NAME]" at bounding box center [108, 214] width 197 height 34
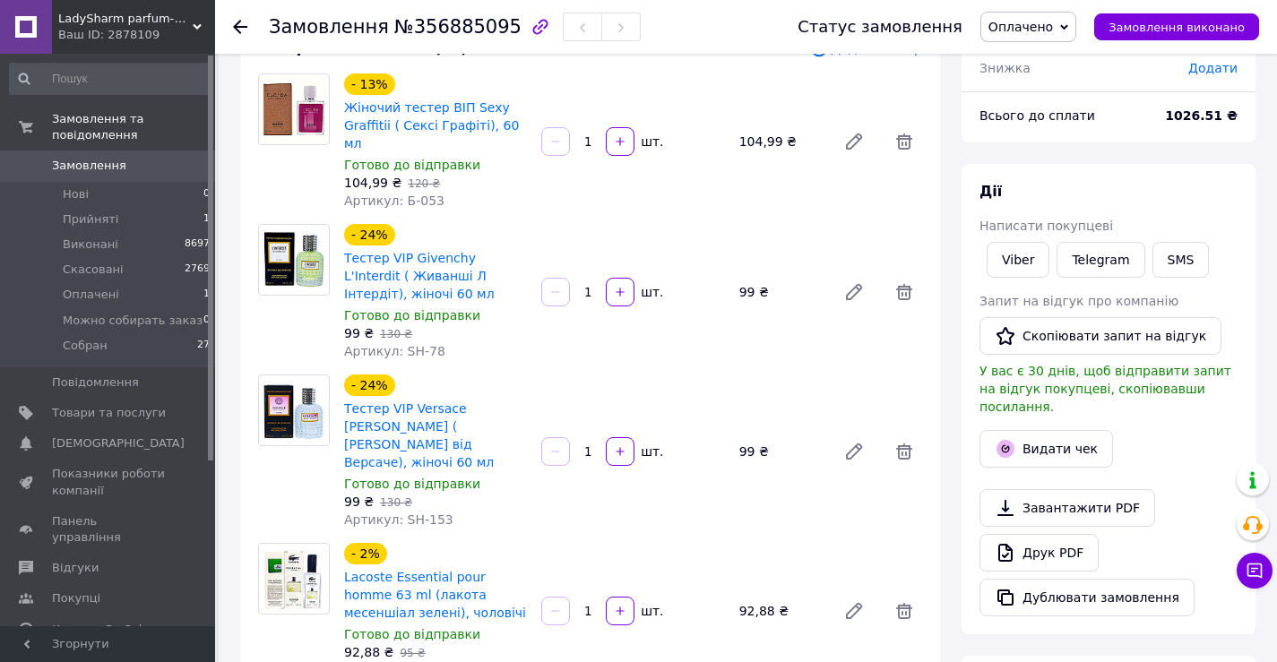
scroll to position [269, 0]
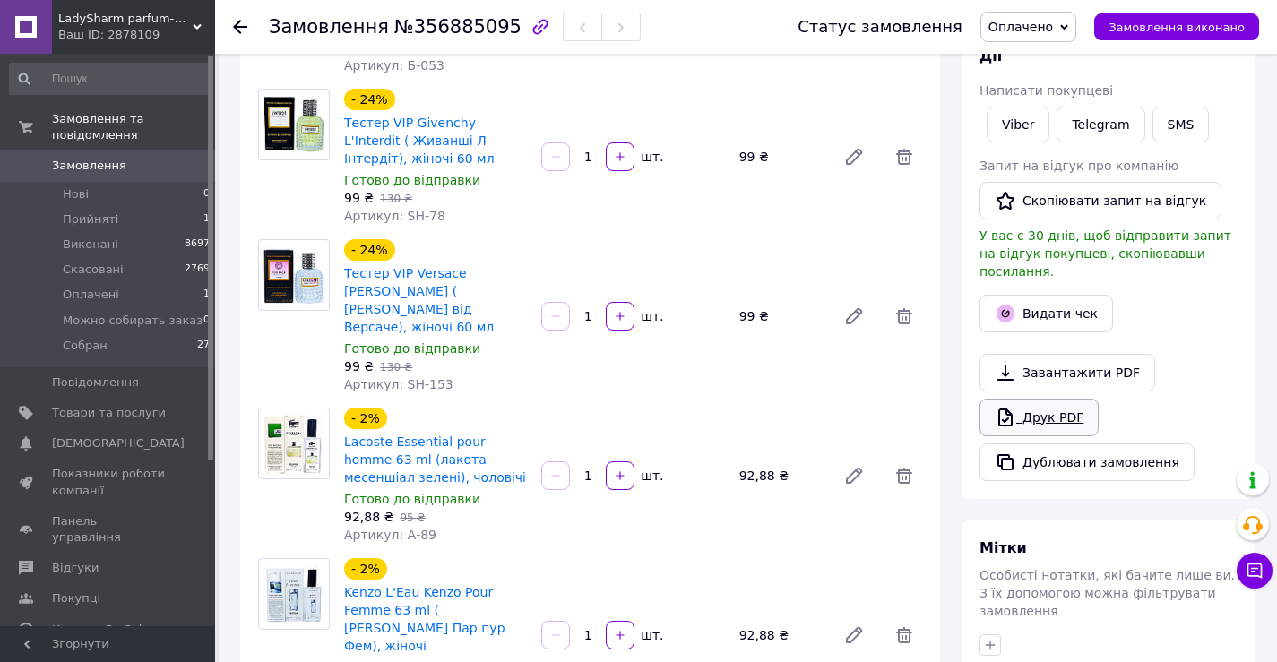
click at [1045, 399] on link "Друк PDF" at bounding box center [1038, 418] width 119 height 38
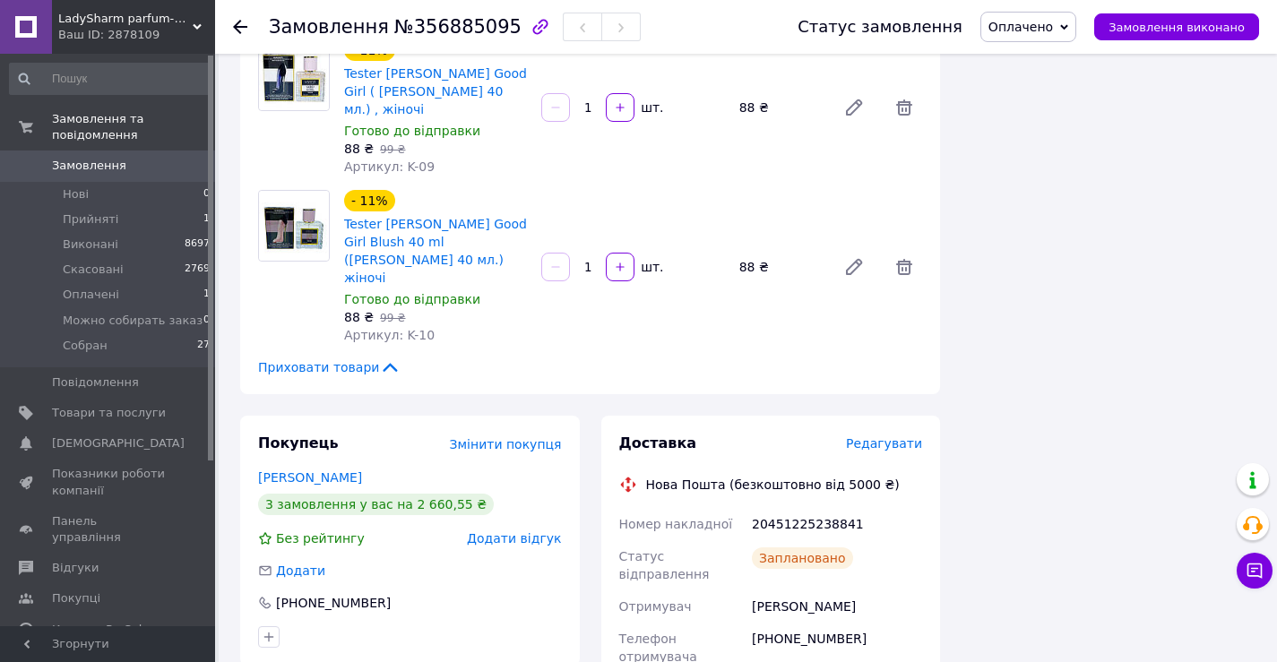
scroll to position [1792, 0]
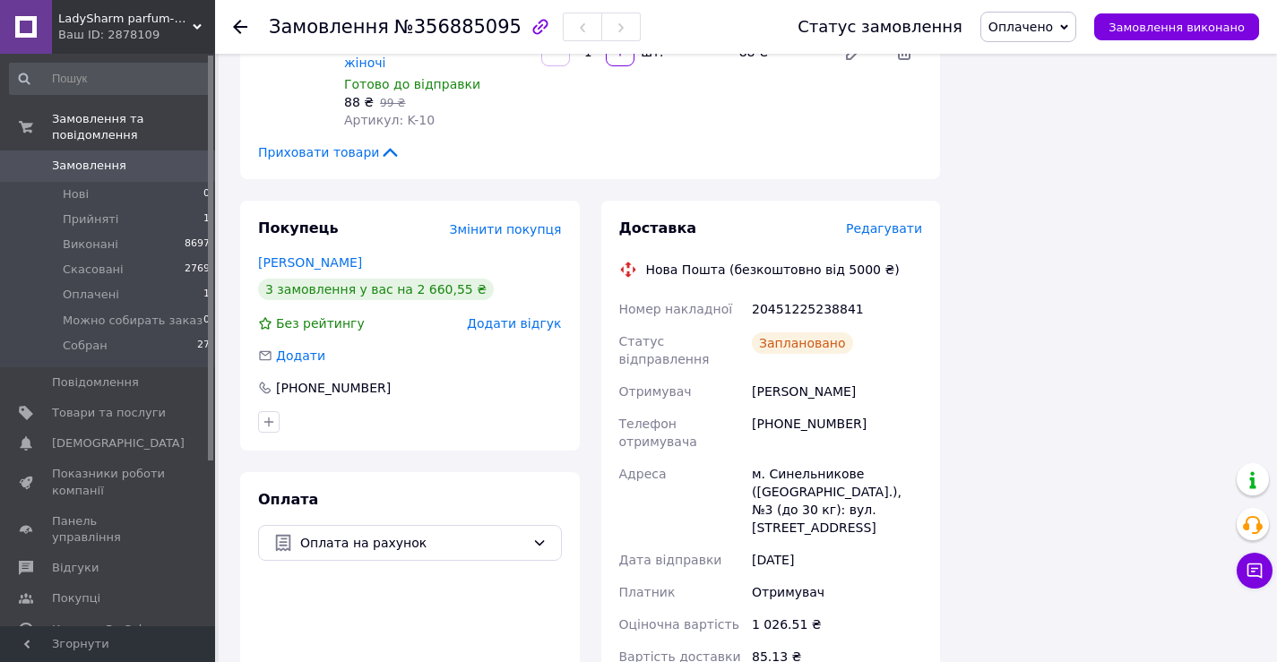
click at [1037, 30] on span "Оплачено" at bounding box center [1020, 27] width 65 height 14
click at [1019, 168] on li "Собран" at bounding box center [1060, 170] width 158 height 27
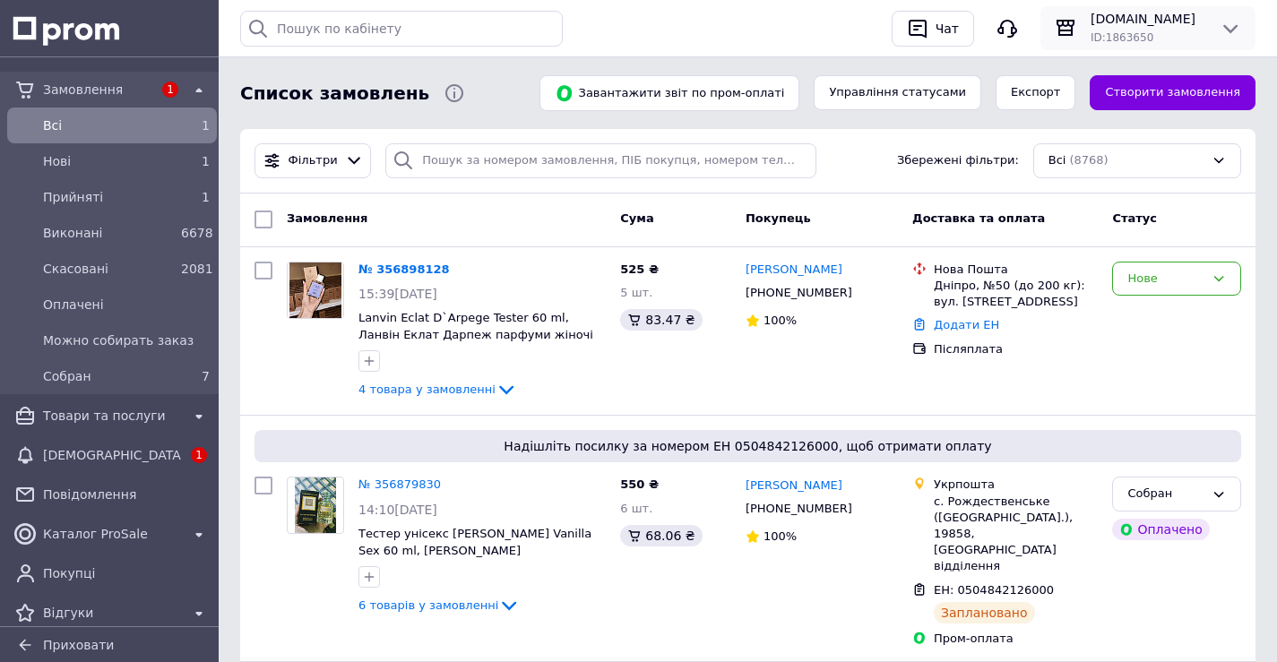
click at [1132, 23] on span "[DOMAIN_NAME]" at bounding box center [1147, 19] width 115 height 18
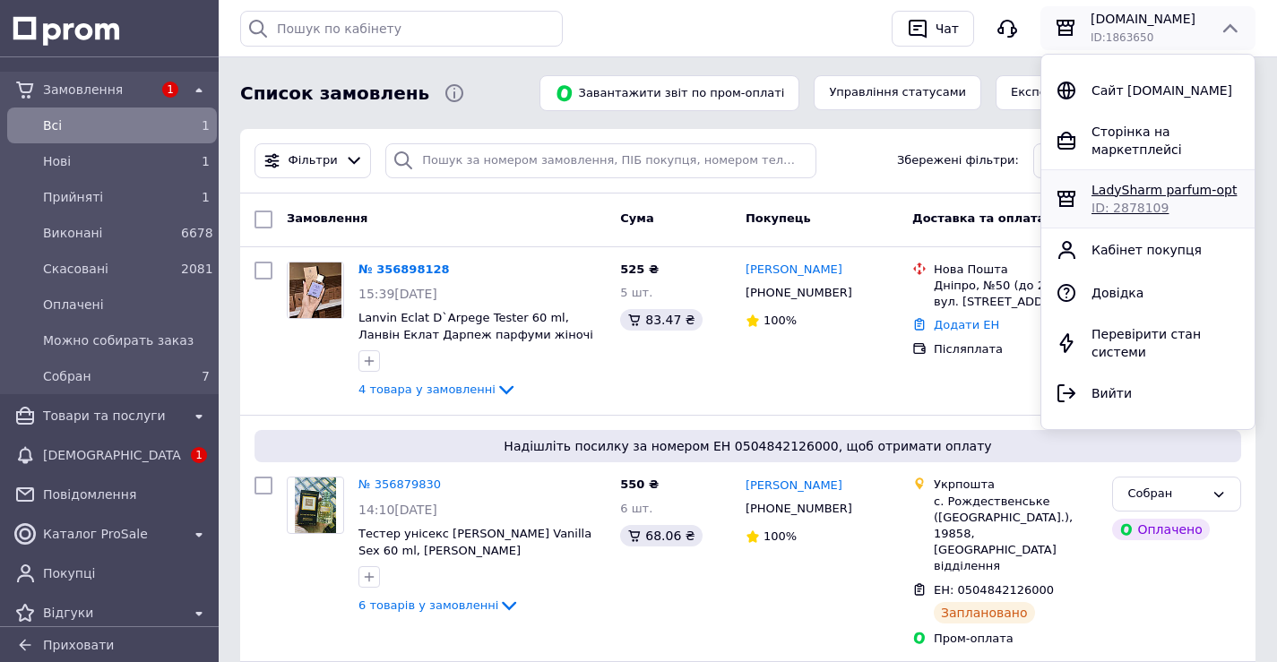
click at [1112, 201] on span "ID: 2878109" at bounding box center [1129, 208] width 77 height 14
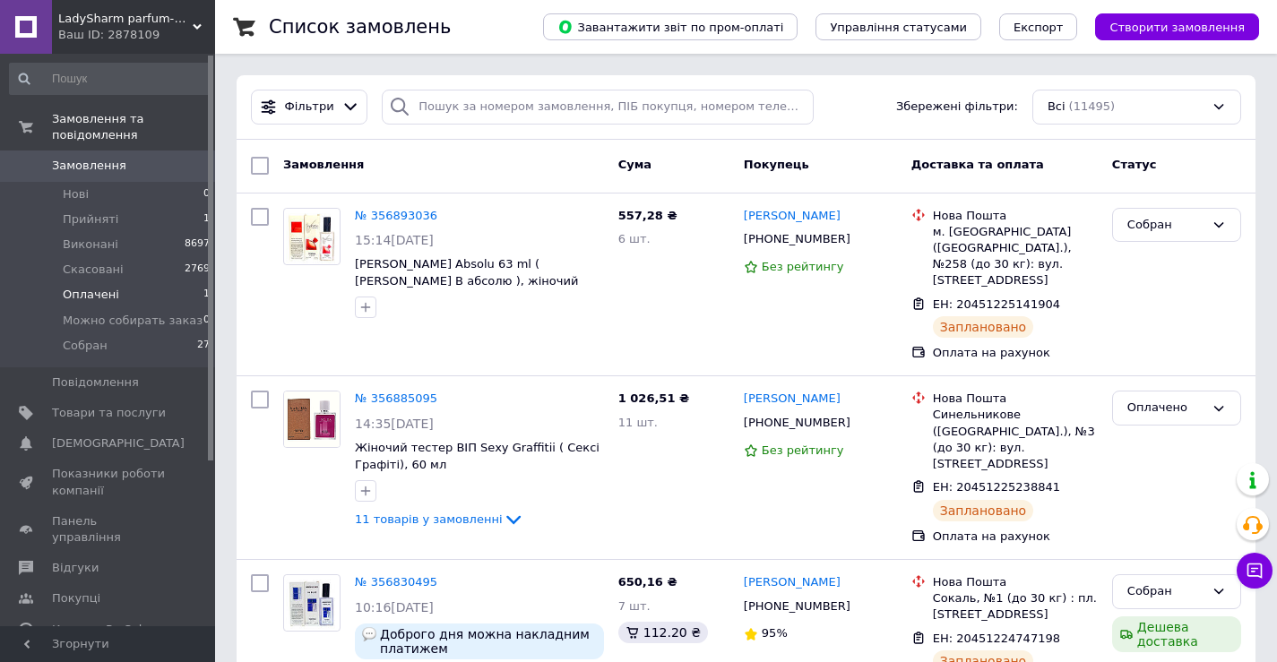
click at [109, 287] on span "Оплачені" at bounding box center [91, 295] width 56 height 16
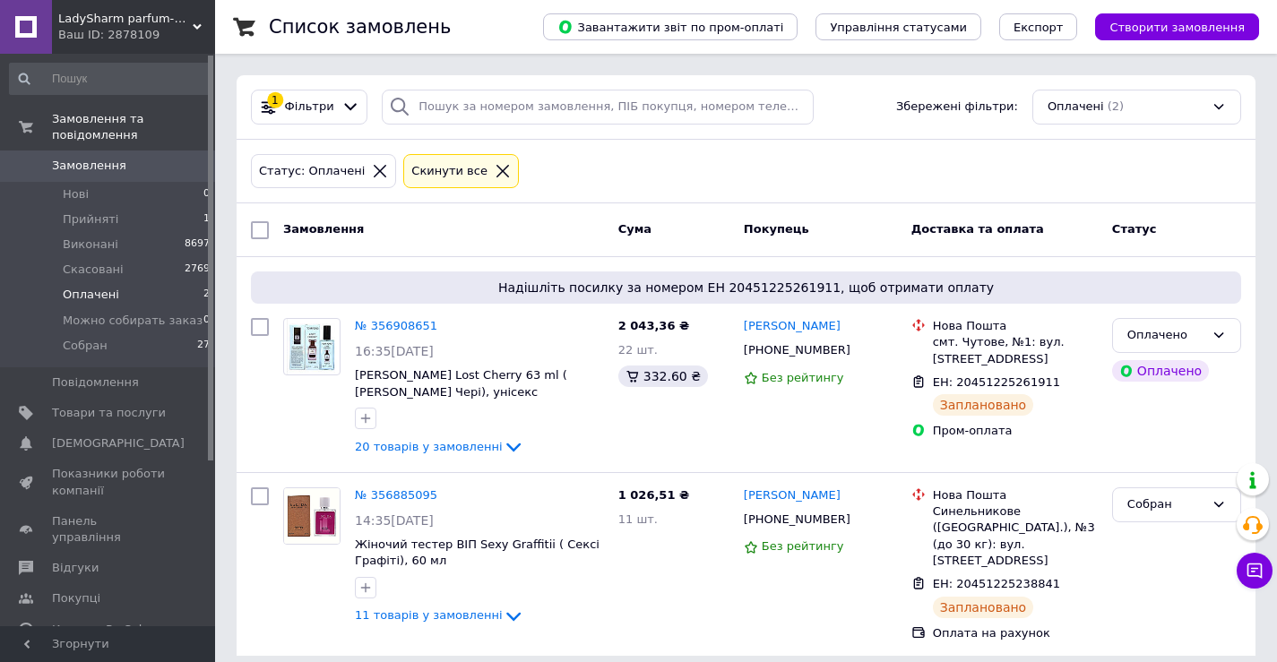
click at [113, 20] on span "LadySharm parfum-opt" at bounding box center [125, 19] width 134 height 16
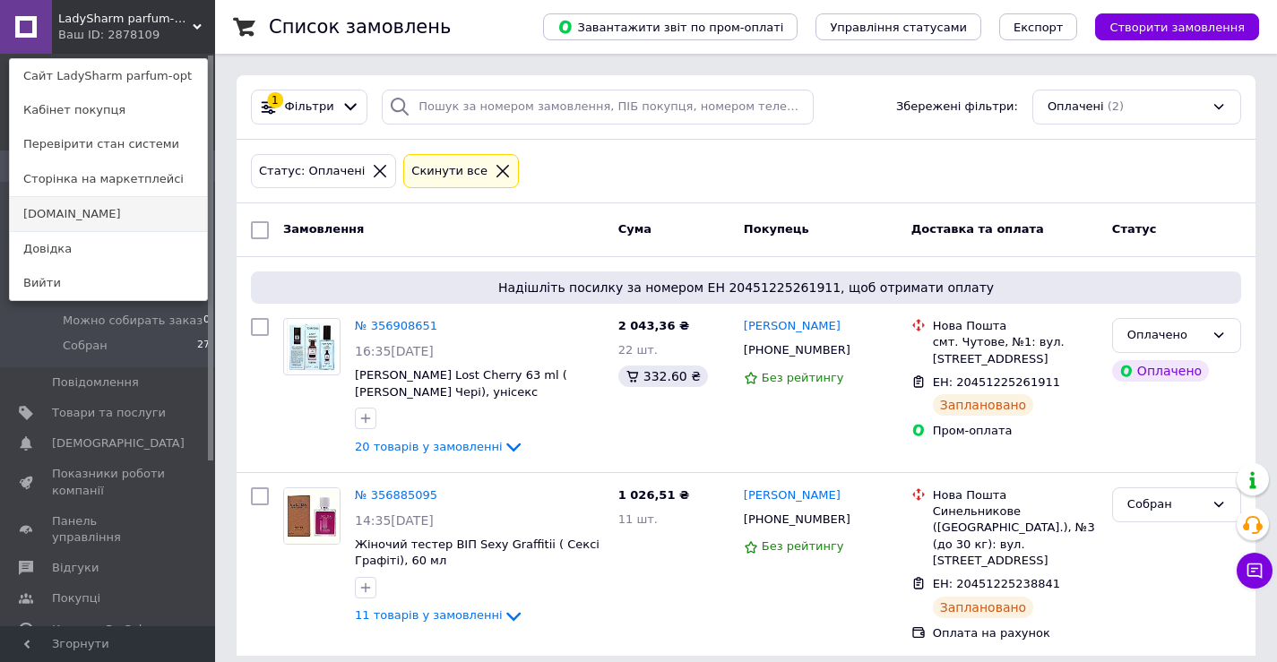
click at [104, 209] on link "[DOMAIN_NAME]" at bounding box center [108, 214] width 197 height 34
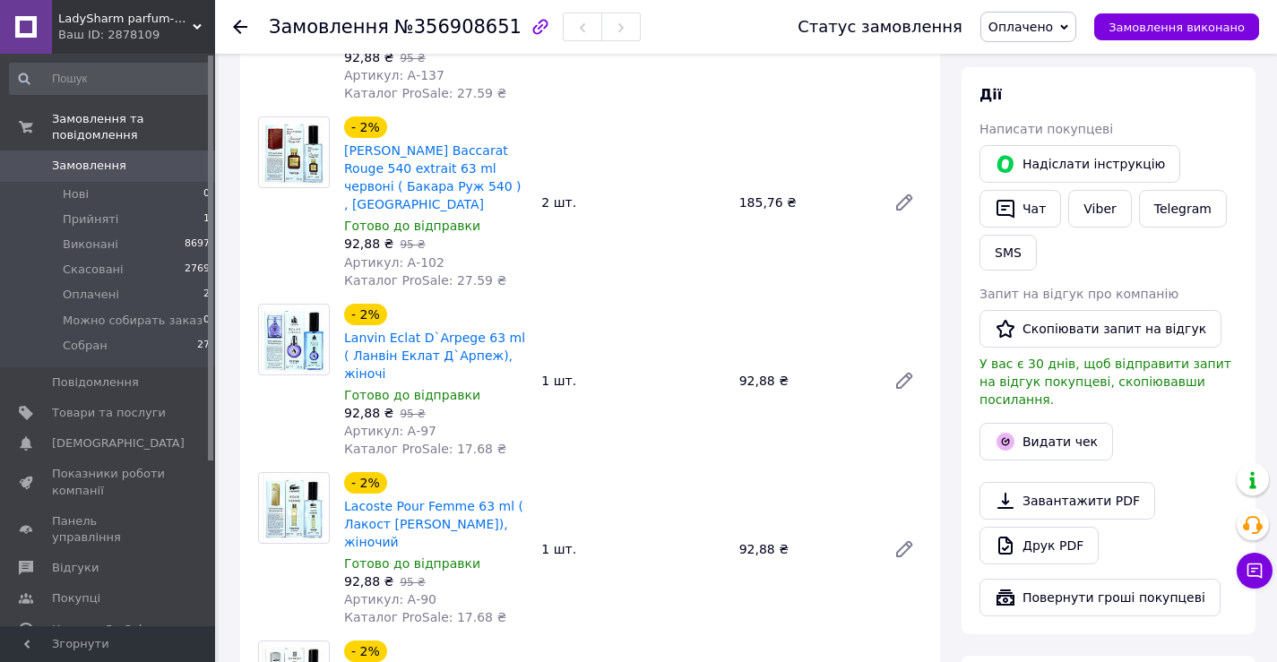
scroll to position [448, 0]
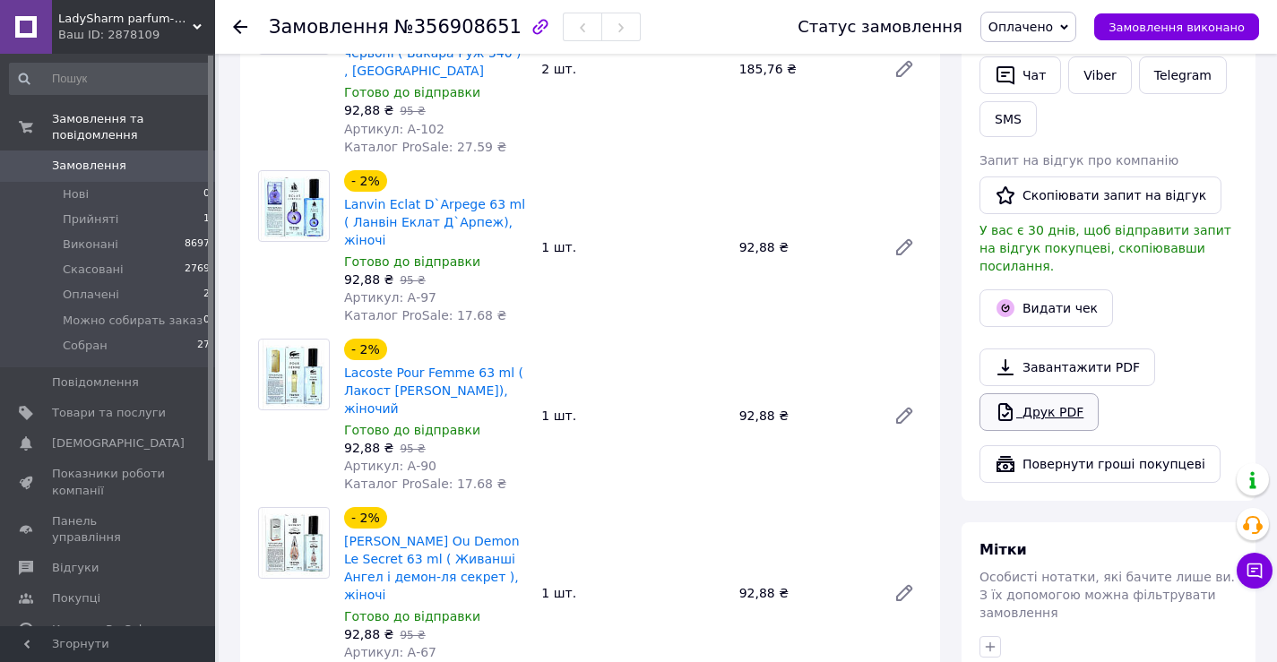
click at [1054, 393] on link "Друк PDF" at bounding box center [1038, 412] width 119 height 38
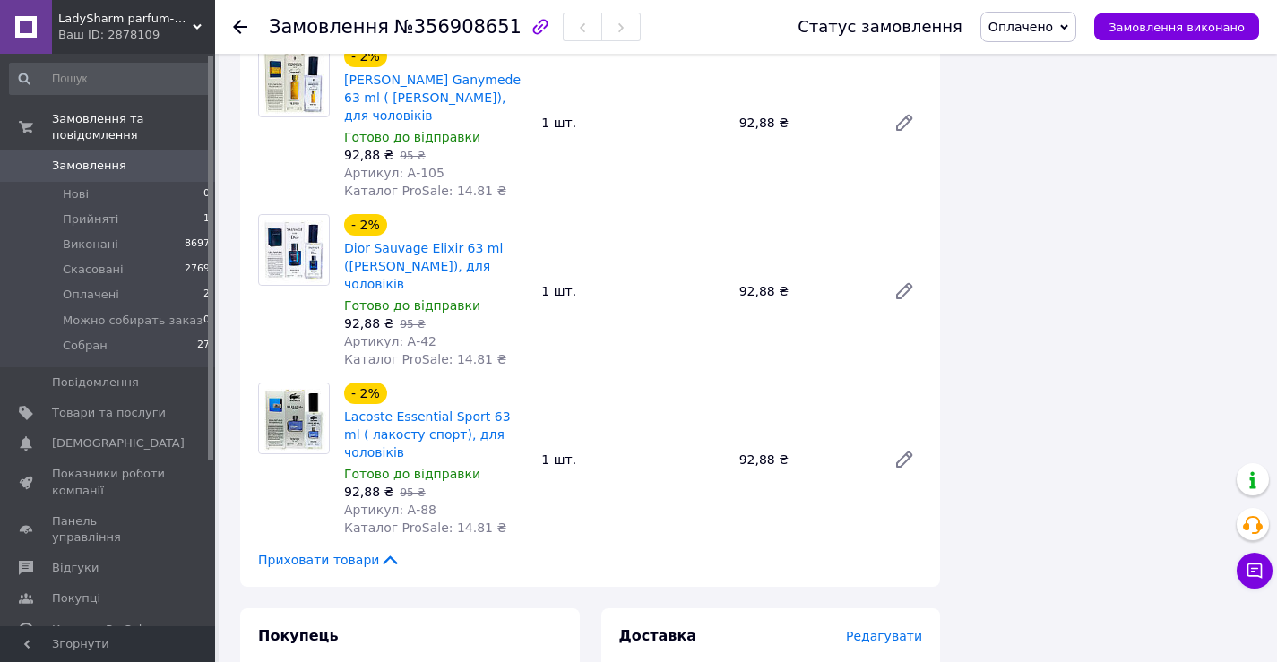
scroll to position [3404, 0]
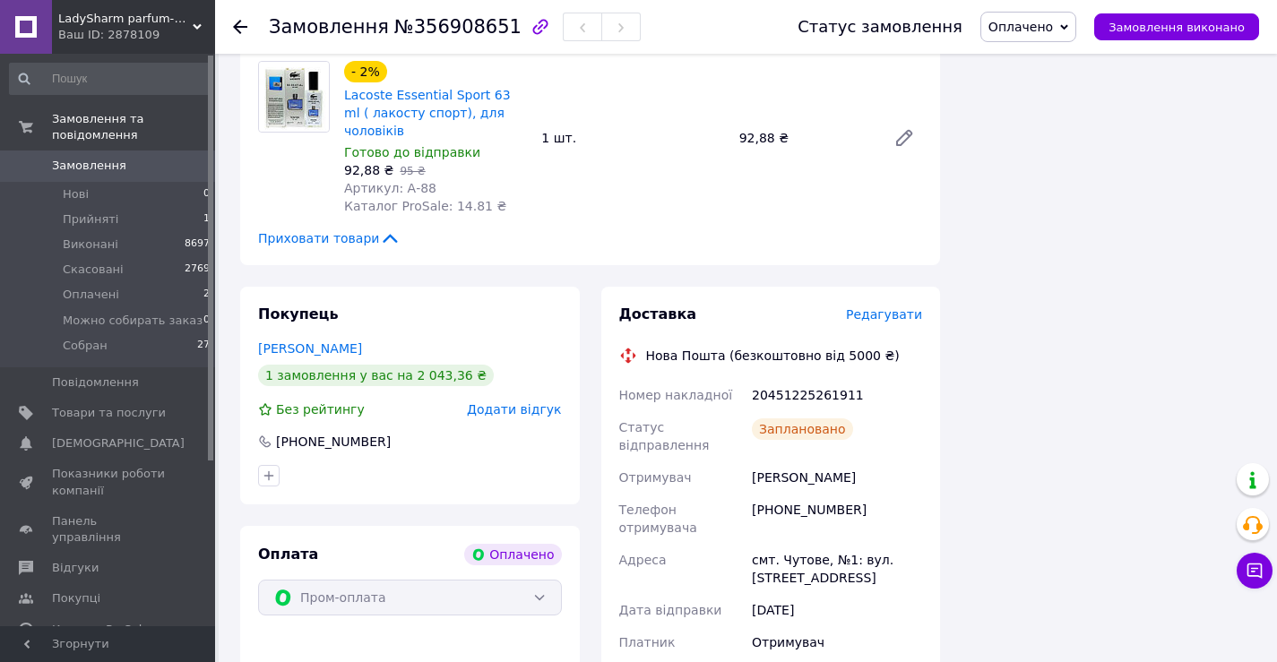
click at [1054, 17] on span "Оплачено" at bounding box center [1028, 27] width 96 height 30
click at [1028, 162] on li "Собран" at bounding box center [1060, 170] width 158 height 27
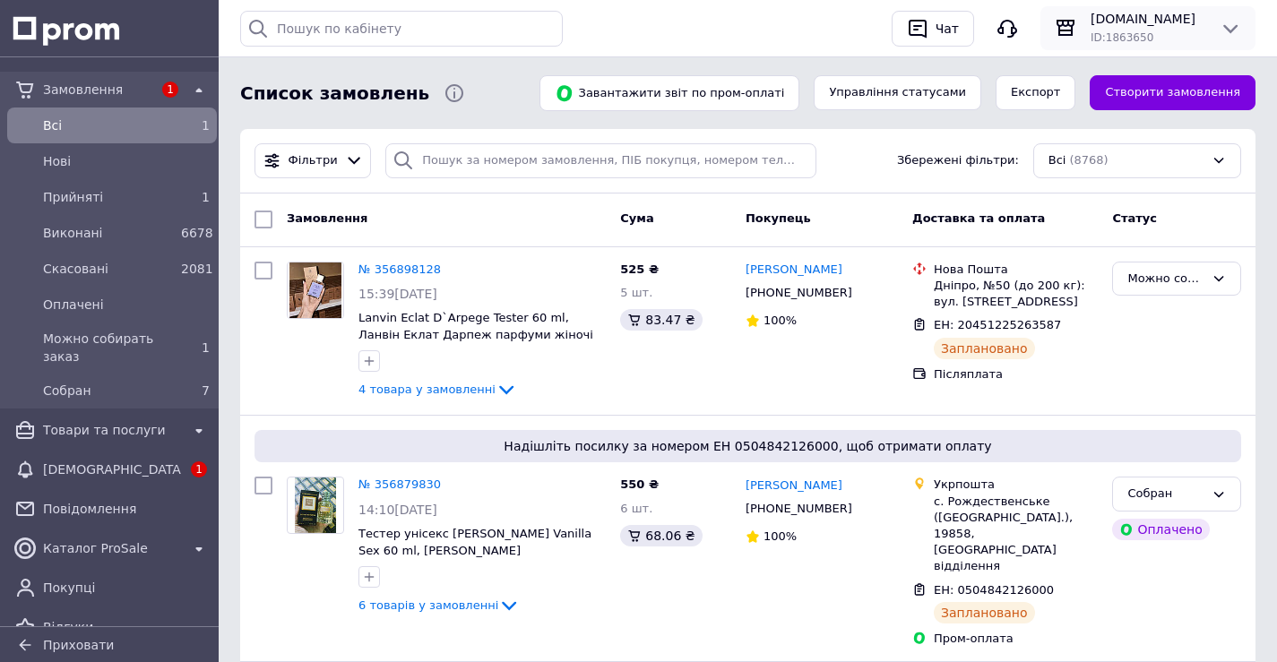
click at [1194, 34] on div "ID: 1863650" at bounding box center [1147, 37] width 115 height 18
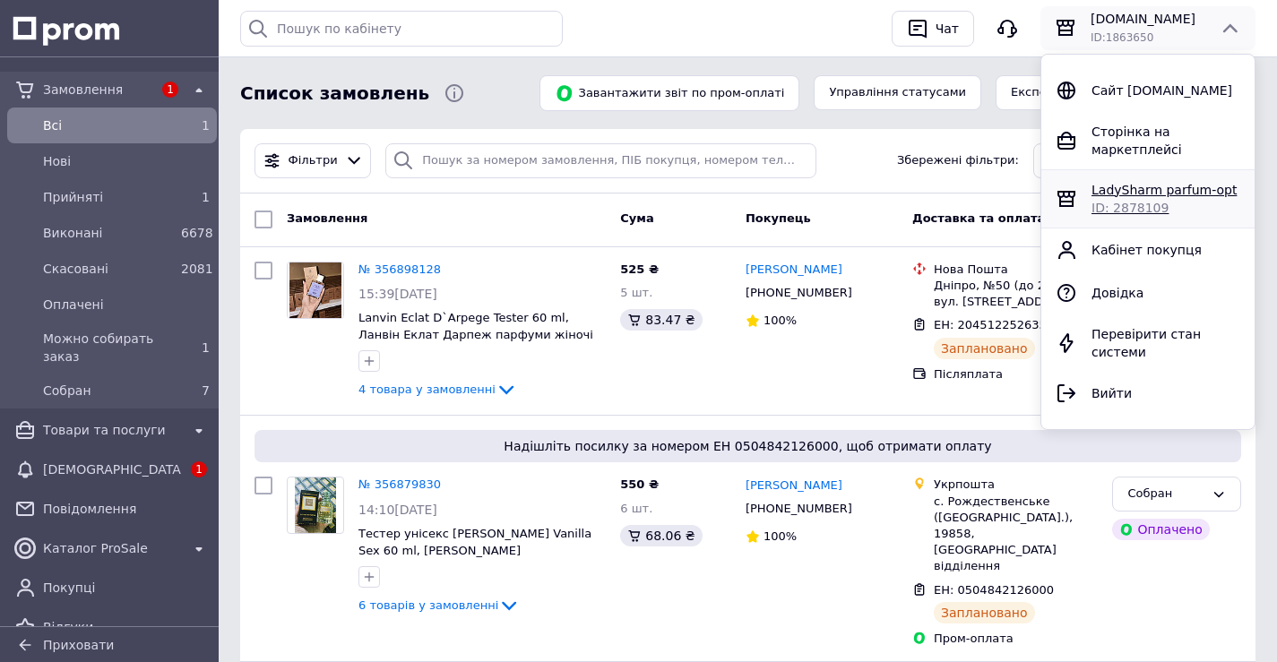
click at [1123, 183] on span "LadySharm parfum-opt" at bounding box center [1163, 190] width 145 height 14
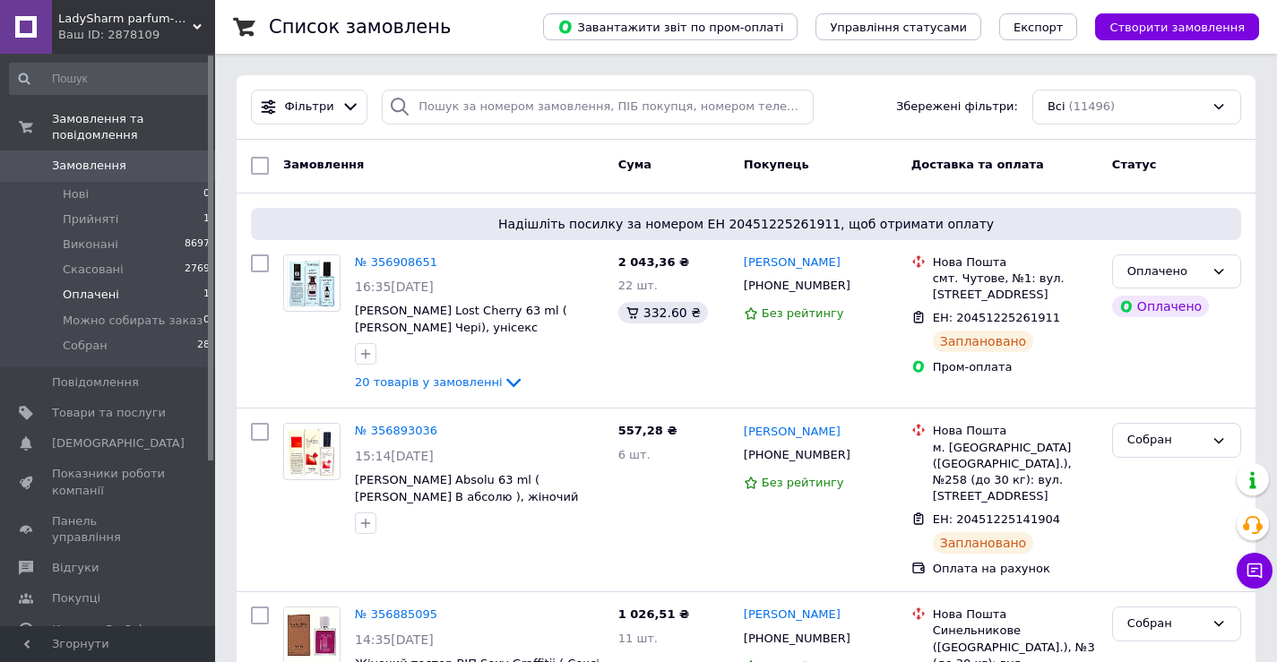
click at [184, 282] on li "Оплачені 1" at bounding box center [110, 294] width 220 height 25
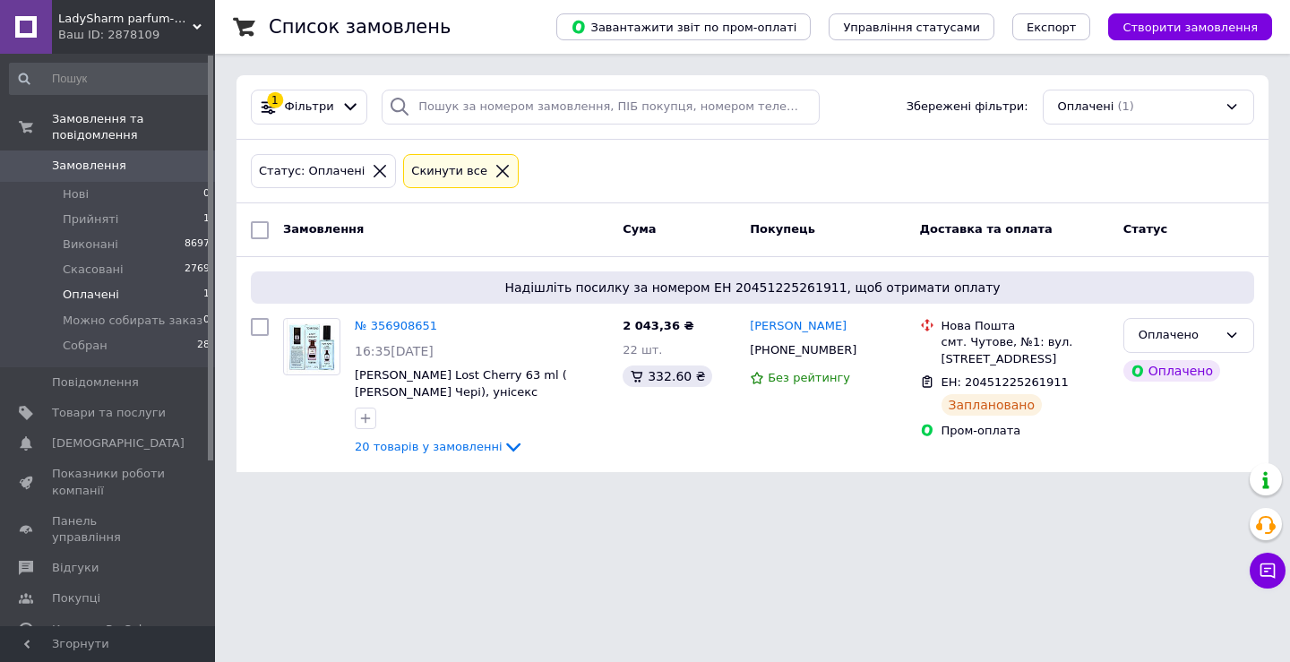
click at [120, 19] on span "LadySharm parfum-opt" at bounding box center [125, 19] width 134 height 16
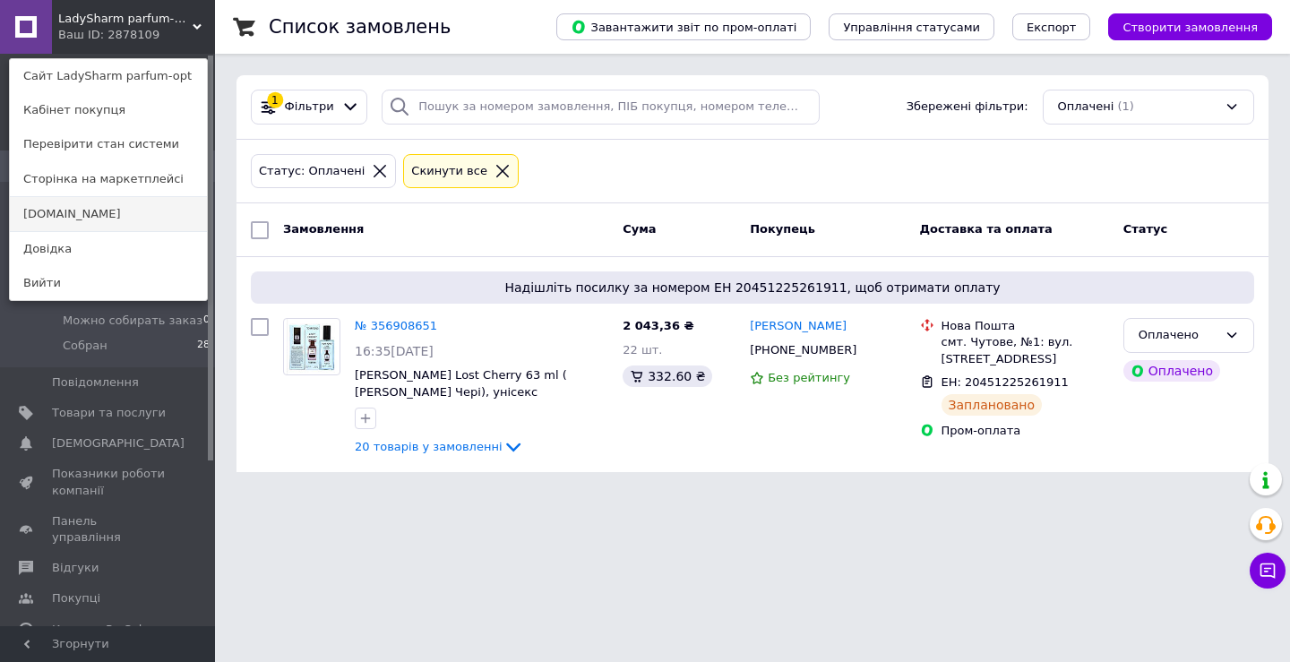
click at [128, 217] on link "[DOMAIN_NAME]" at bounding box center [108, 214] width 197 height 34
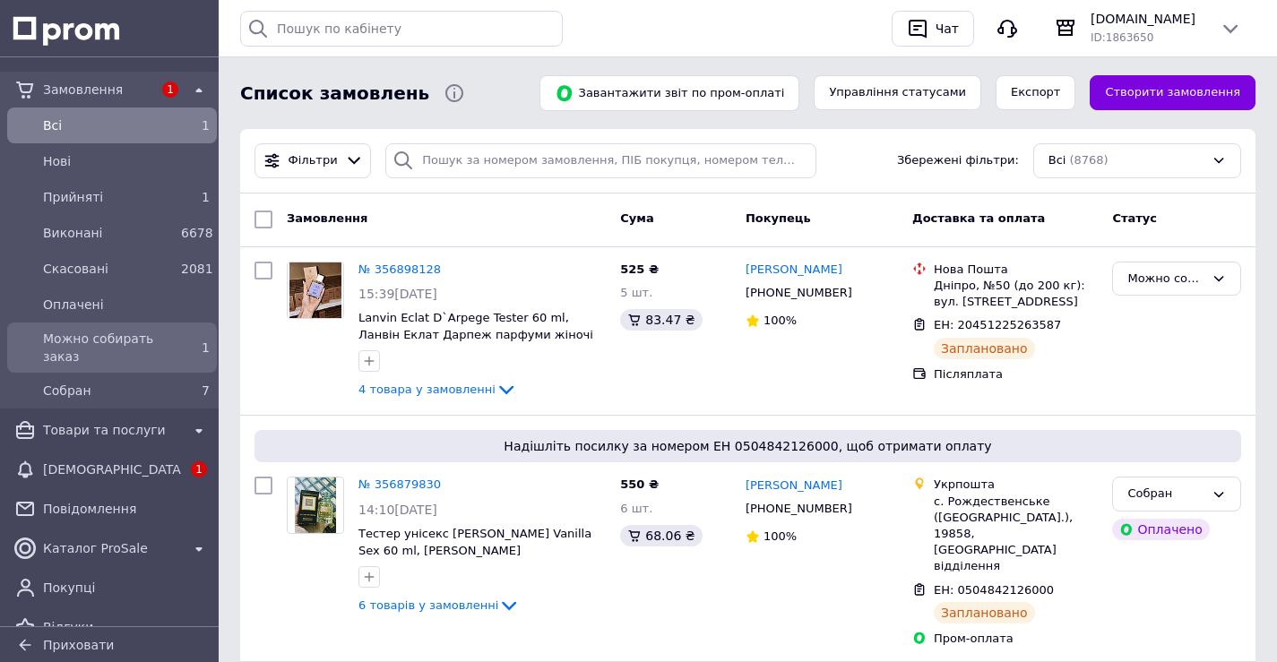
click at [156, 337] on span "Можно собирать заказ" at bounding box center [108, 348] width 131 height 36
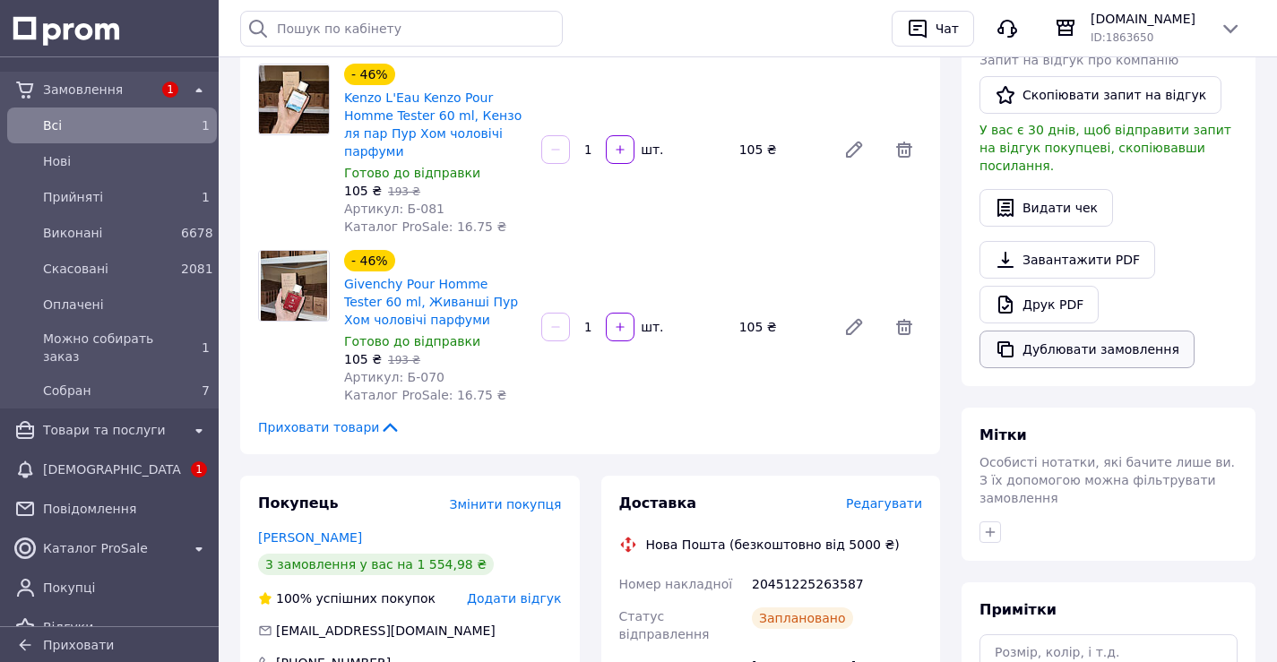
scroll to position [538, 0]
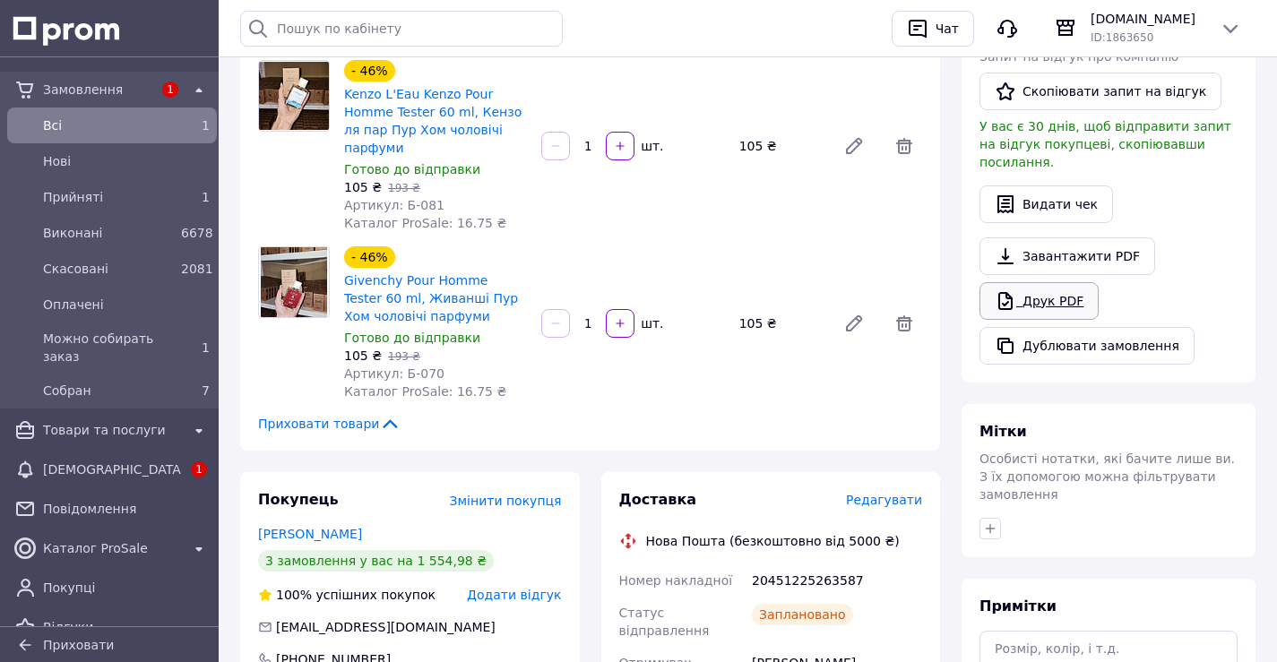
click at [1046, 295] on link "Друк PDF" at bounding box center [1038, 301] width 119 height 38
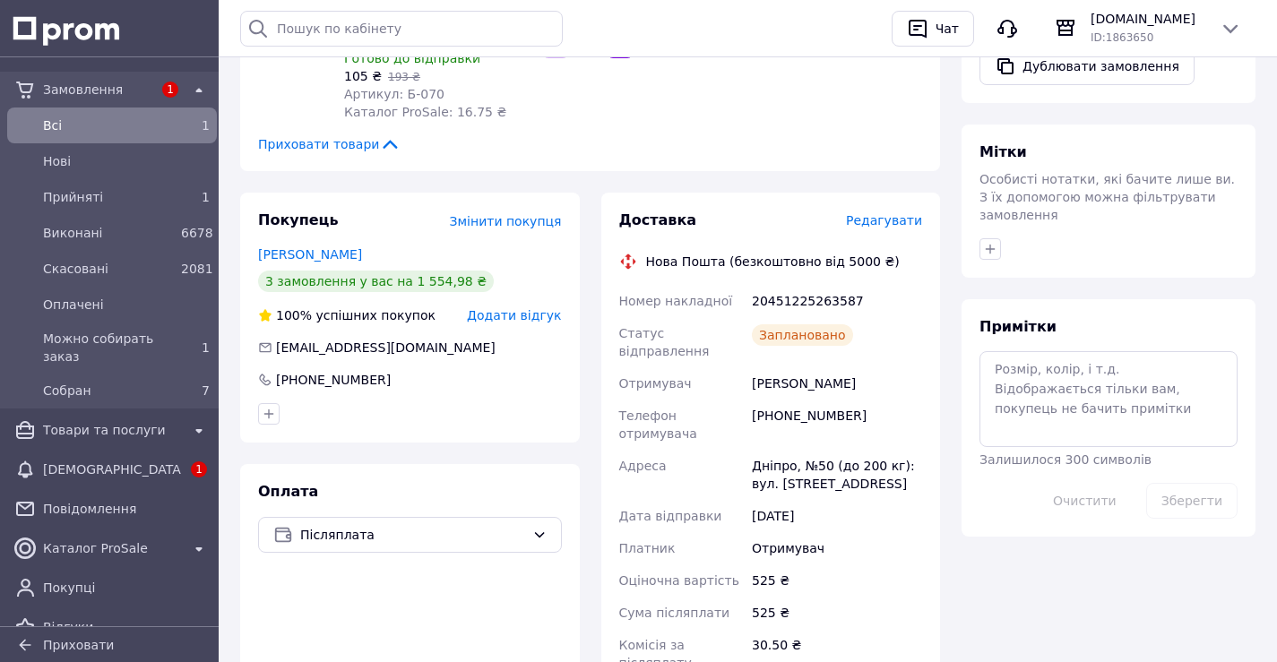
scroll to position [806, 0]
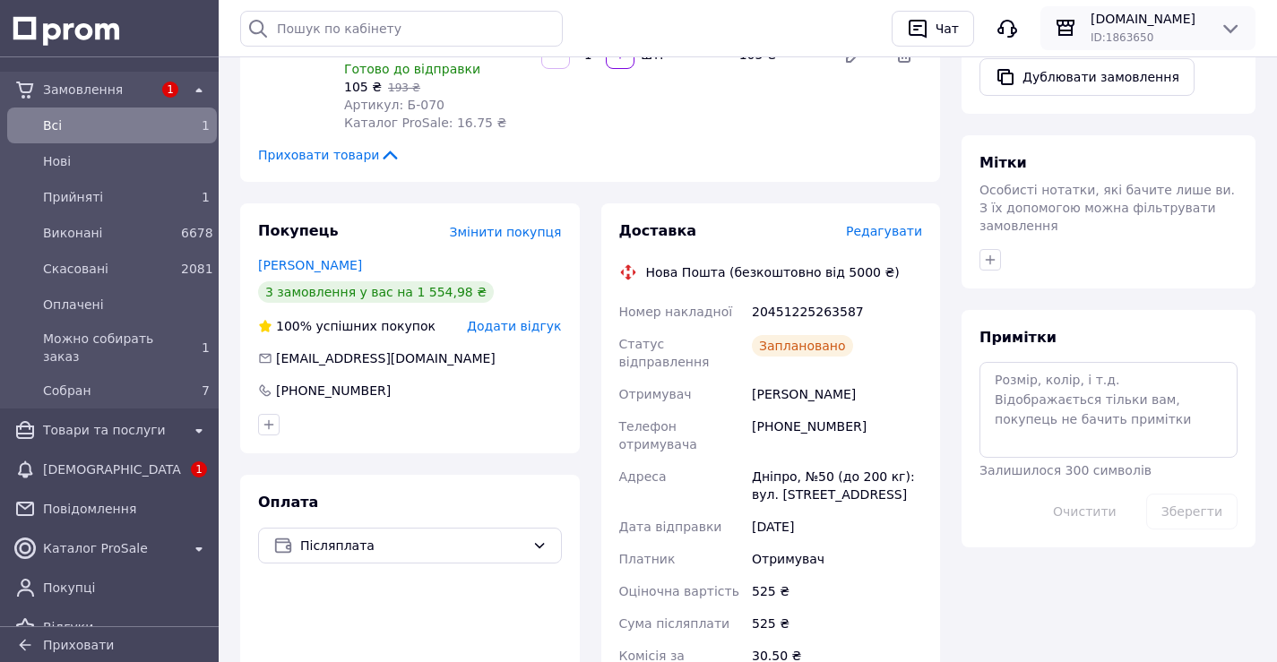
click at [1120, 22] on span "[DOMAIN_NAME]" at bounding box center [1147, 19] width 115 height 18
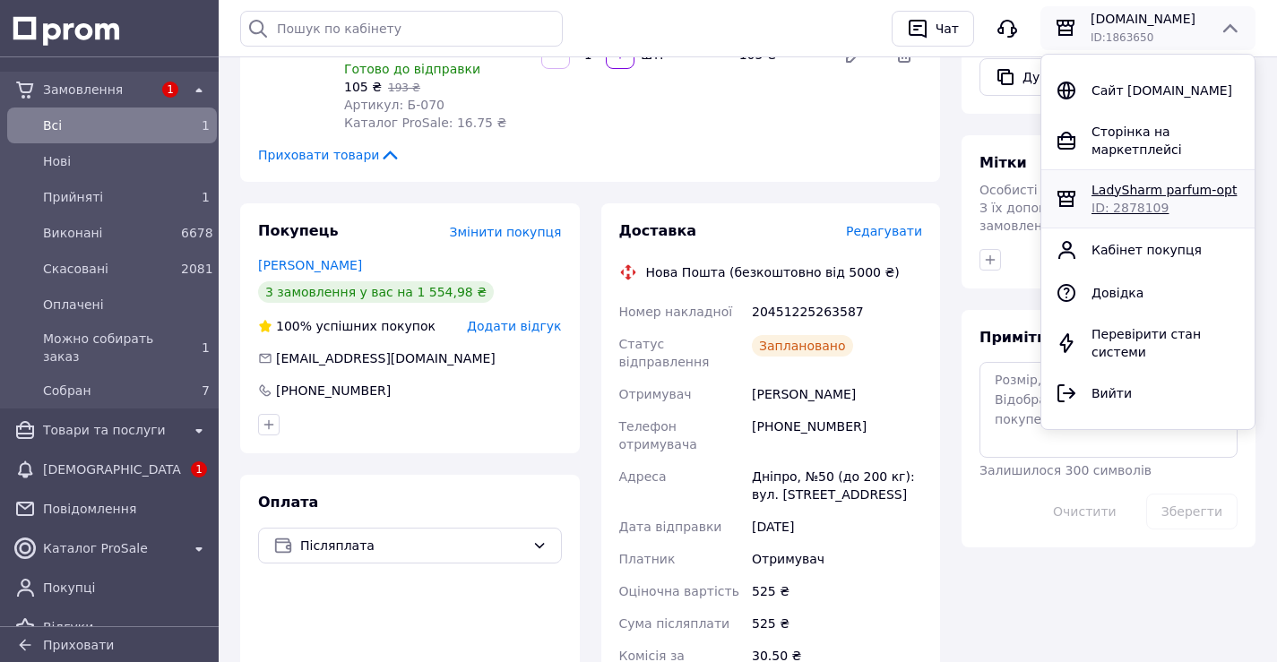
click at [1119, 201] on span "ID: 2878109" at bounding box center [1129, 208] width 77 height 14
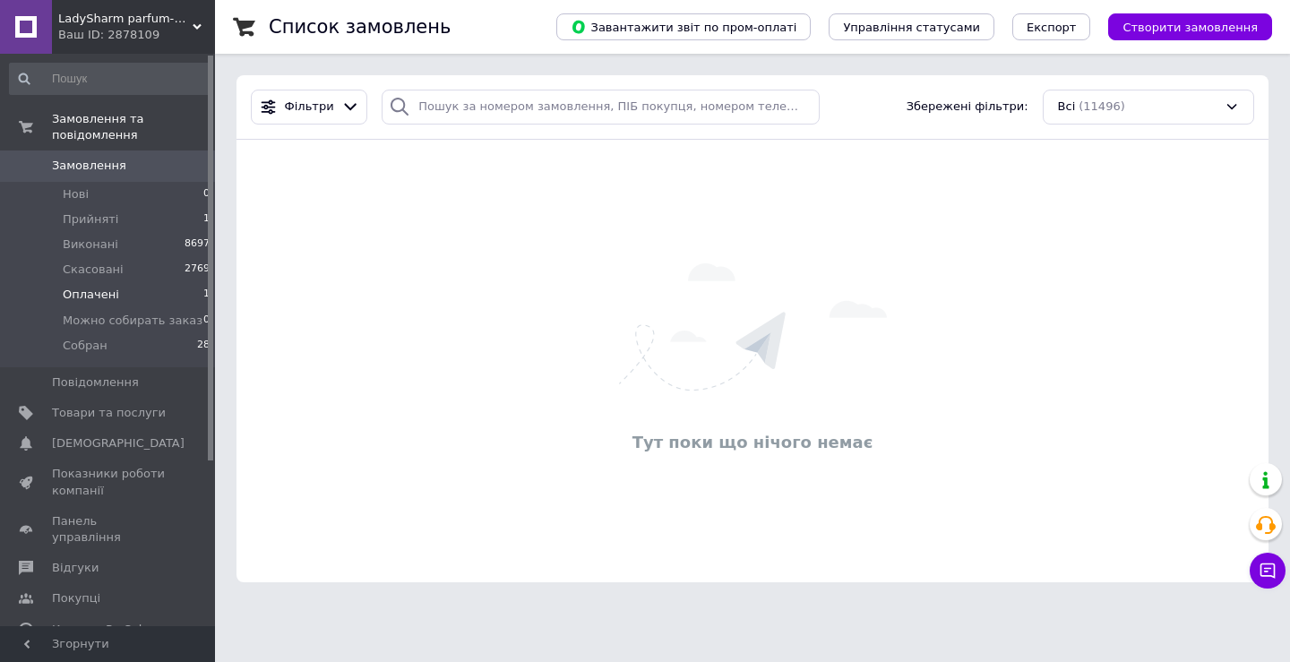
click at [143, 282] on li "Оплачені 1" at bounding box center [110, 294] width 220 height 25
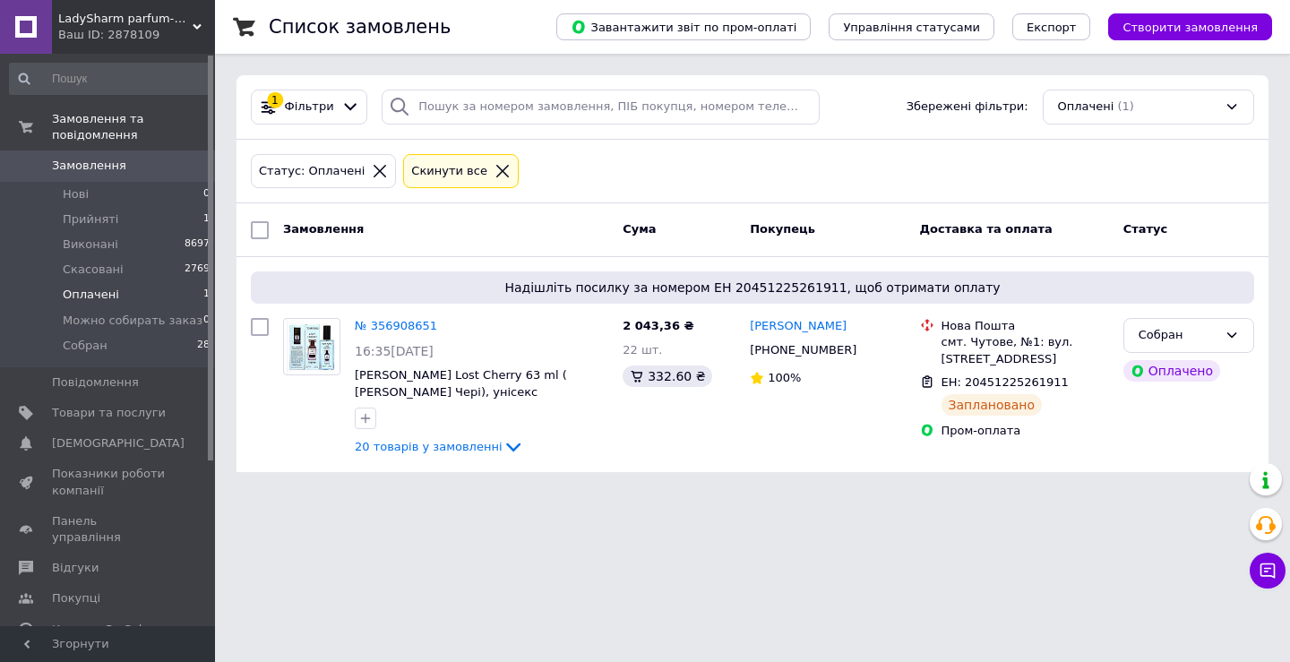
click at [194, 20] on div "LadySharm parfum-opt Ваш ID: 2878109" at bounding box center [133, 27] width 163 height 54
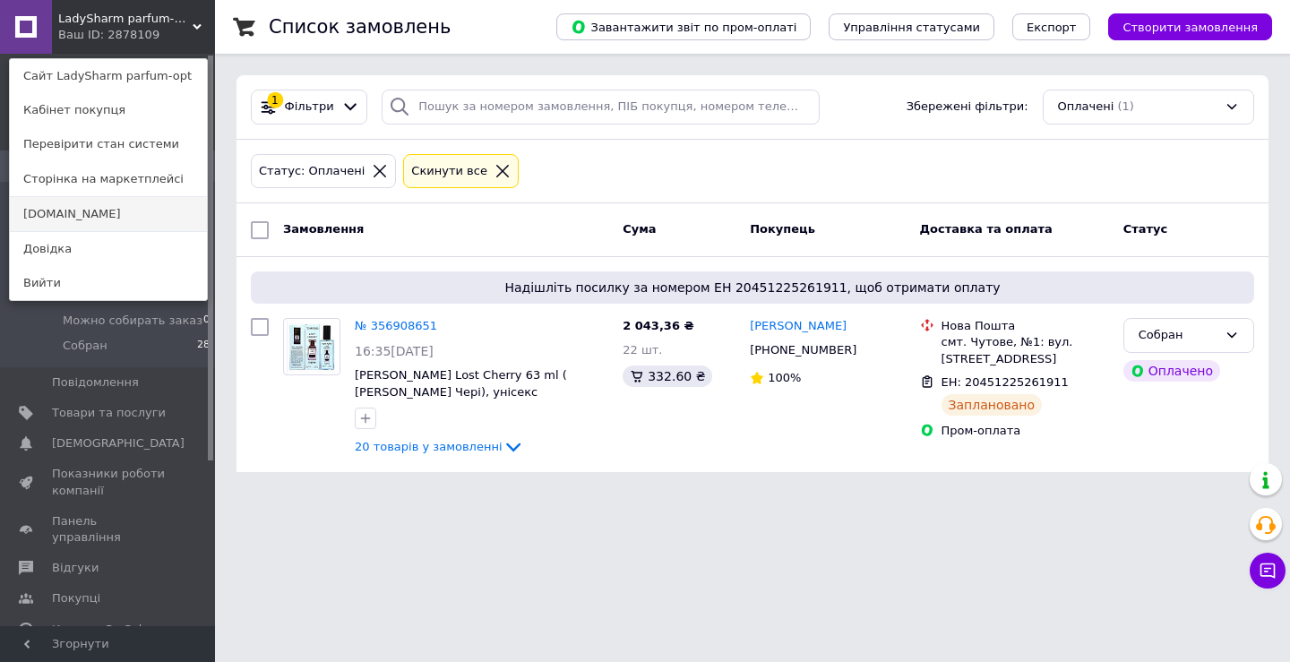
click at [109, 207] on link "[DOMAIN_NAME]" at bounding box center [108, 214] width 197 height 34
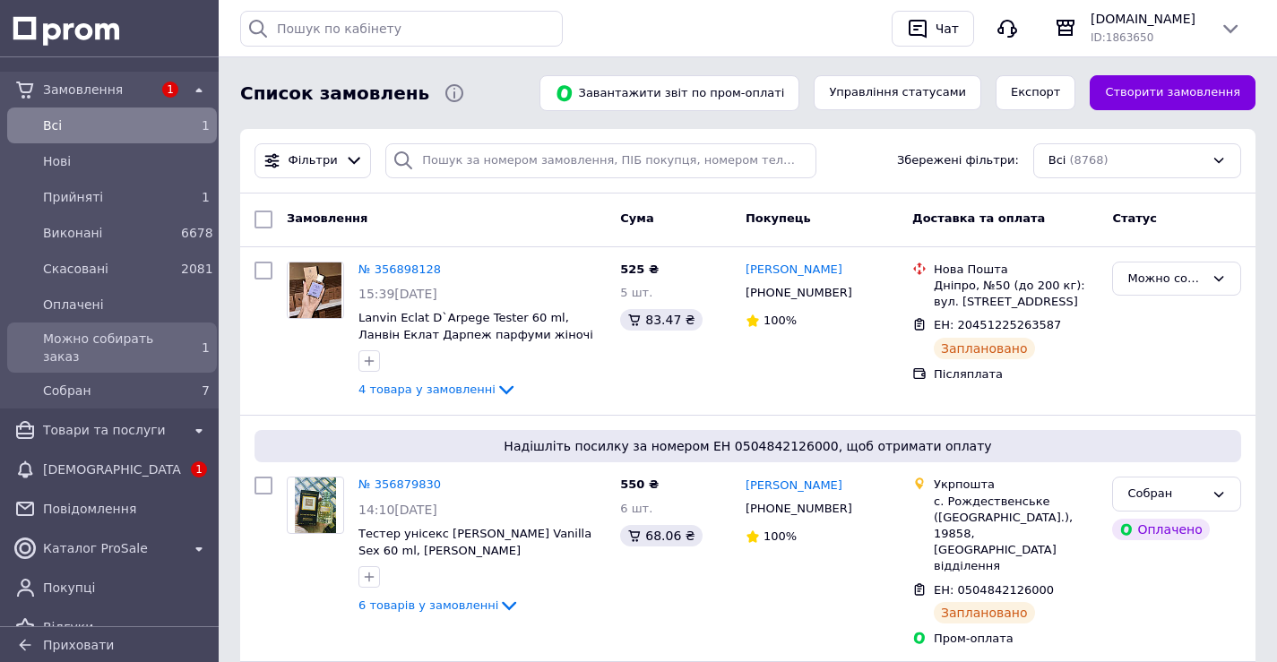
click at [108, 336] on span "Можно собирать заказ" at bounding box center [108, 348] width 131 height 36
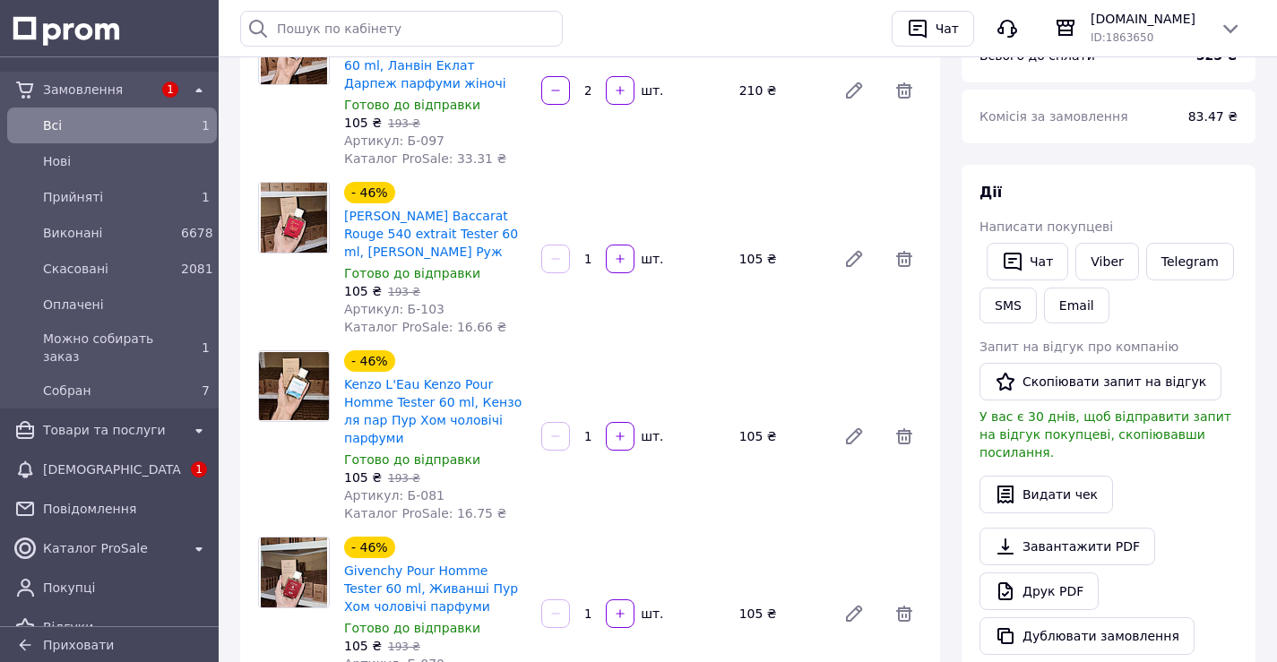
scroll to position [90, 0]
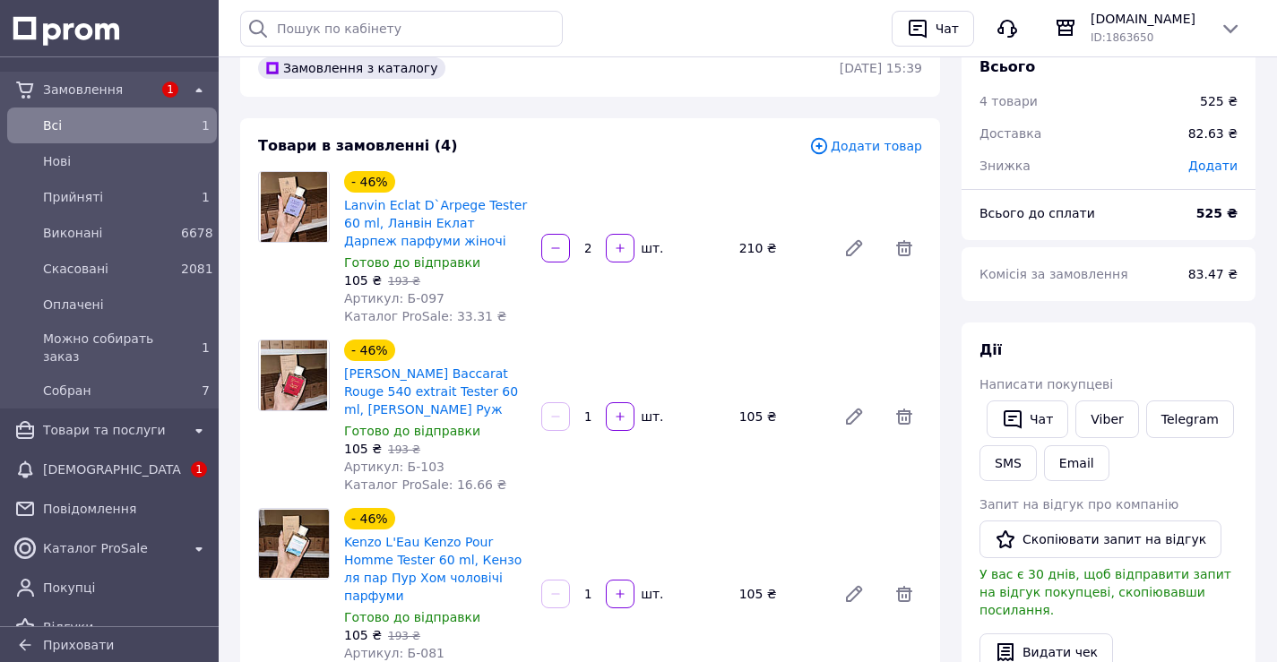
click at [322, 382] on img at bounding box center [293, 375] width 65 height 70
click at [358, 379] on link "Maison Francis Kurkdjian Baccarat Rouge 540 extrait Tester 60 ml, Мейсон Франсі…" at bounding box center [431, 391] width 174 height 50
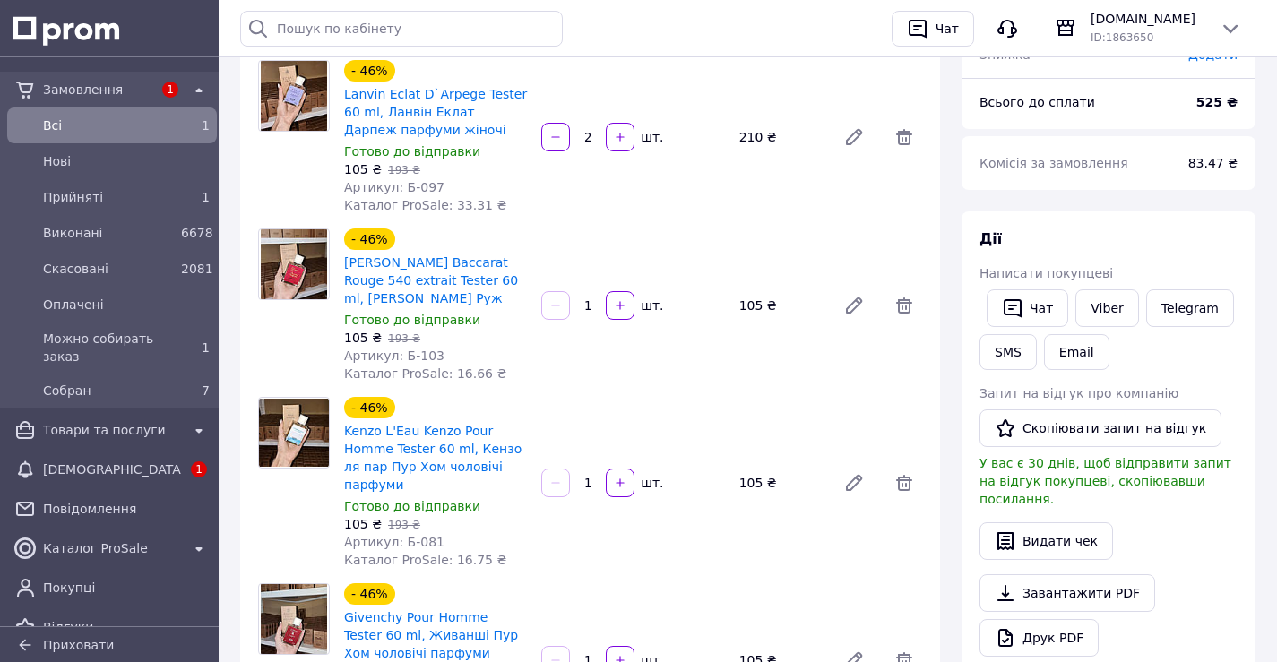
scroll to position [0, 0]
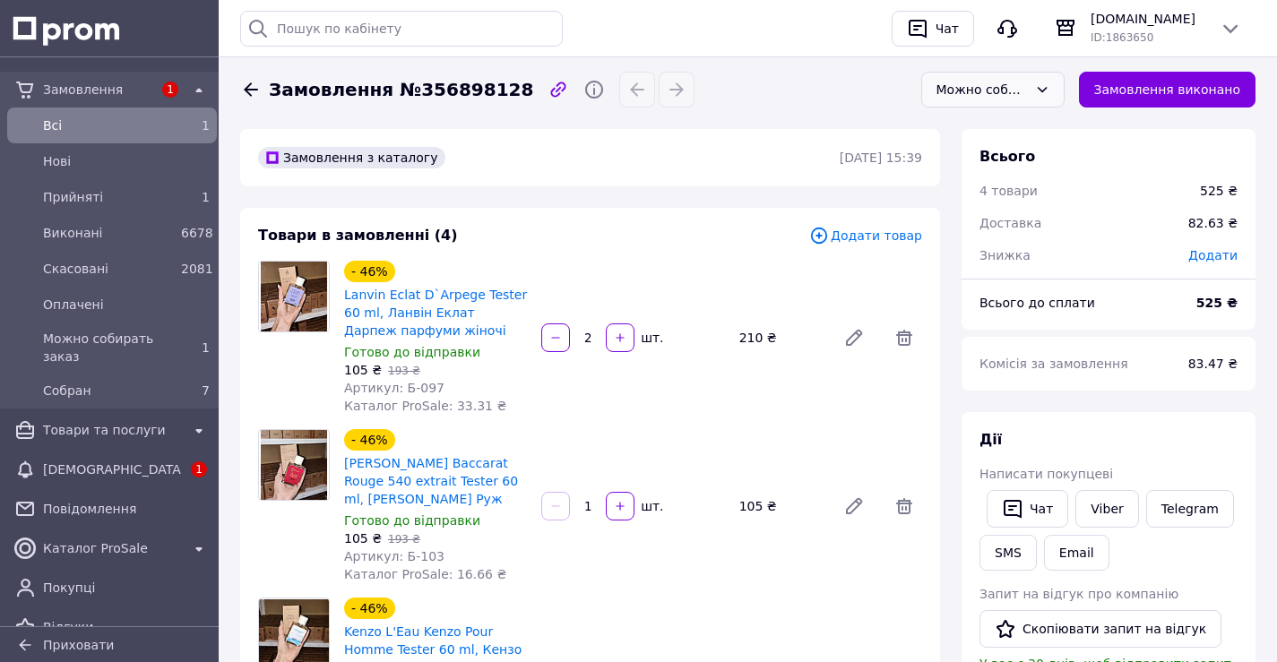
click at [1008, 95] on div "Можно собирать заказ" at bounding box center [981, 90] width 91 height 20
click at [975, 242] on li "Собран" at bounding box center [993, 248] width 142 height 34
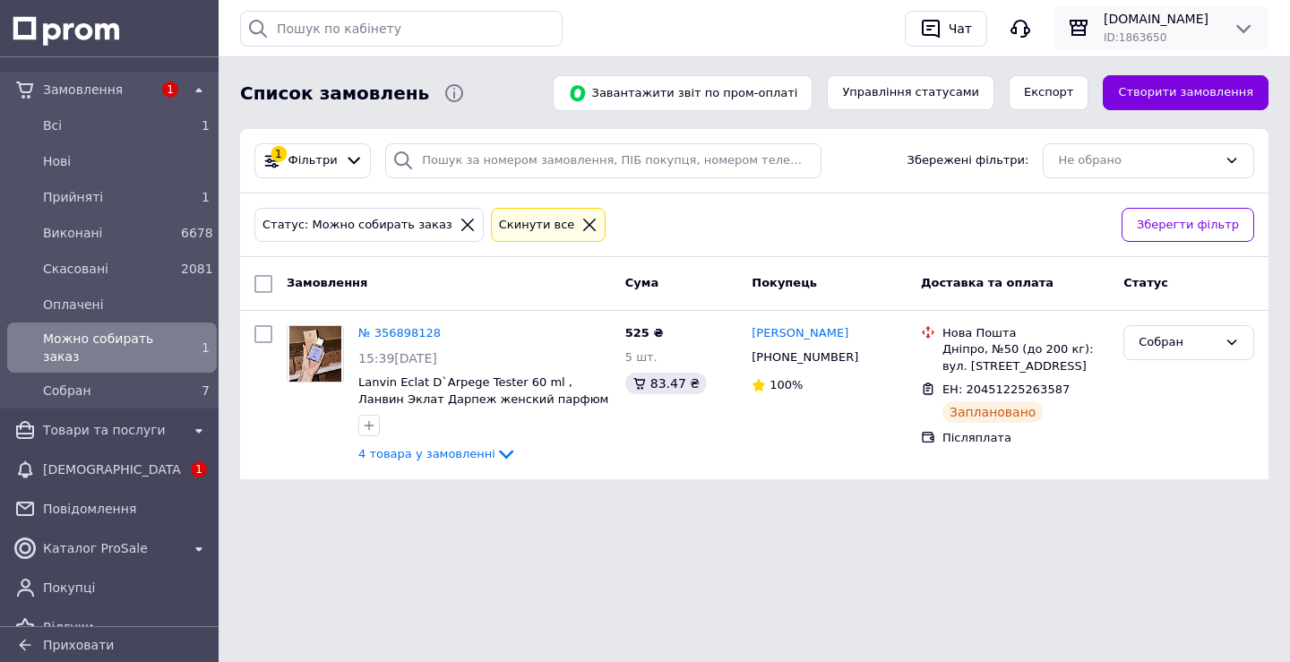
click at [1132, 23] on span "[DOMAIN_NAME]" at bounding box center [1161, 19] width 115 height 18
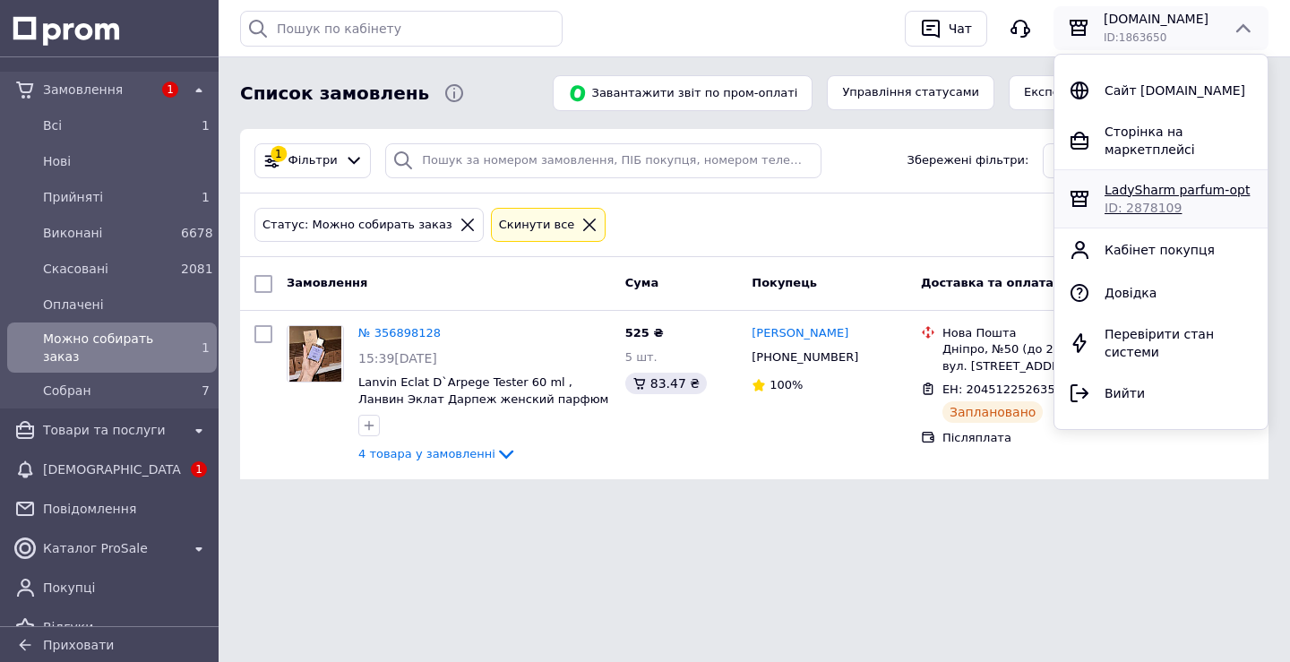
click at [1127, 201] on span "ID: 2878109" at bounding box center [1143, 208] width 77 height 14
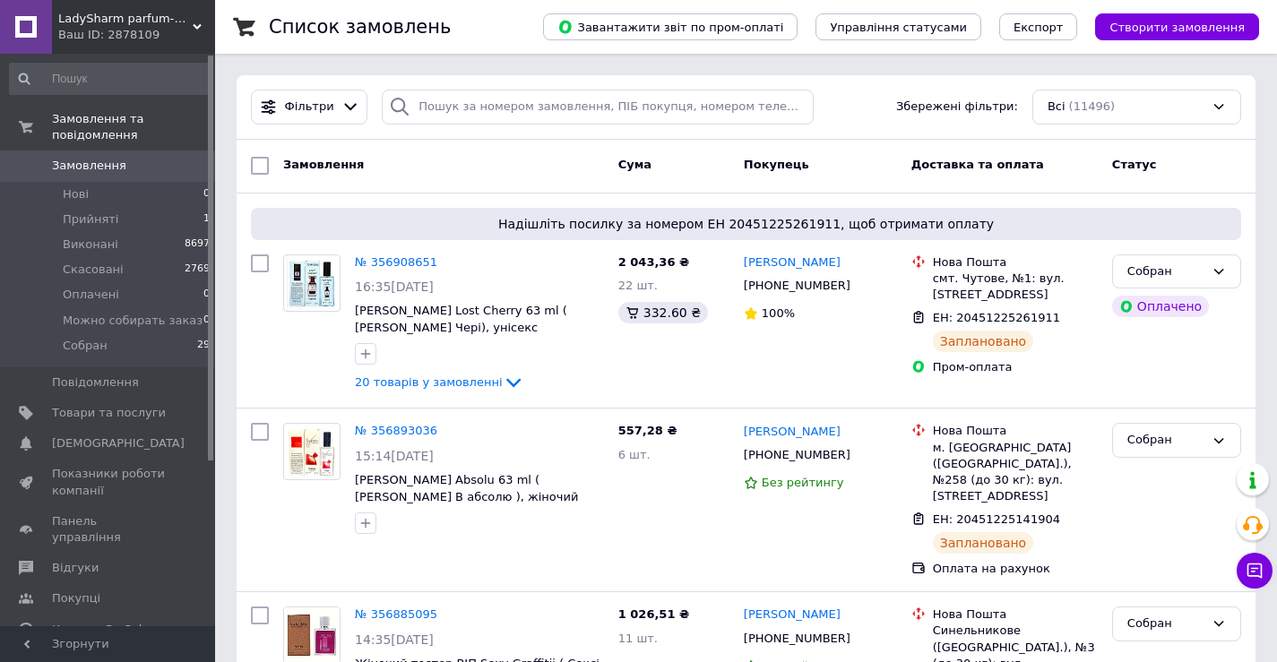
click at [558, 176] on div "Замовлення" at bounding box center [443, 166] width 335 height 32
click at [177, 28] on div "Ваш ID: 2878109" at bounding box center [136, 35] width 157 height 16
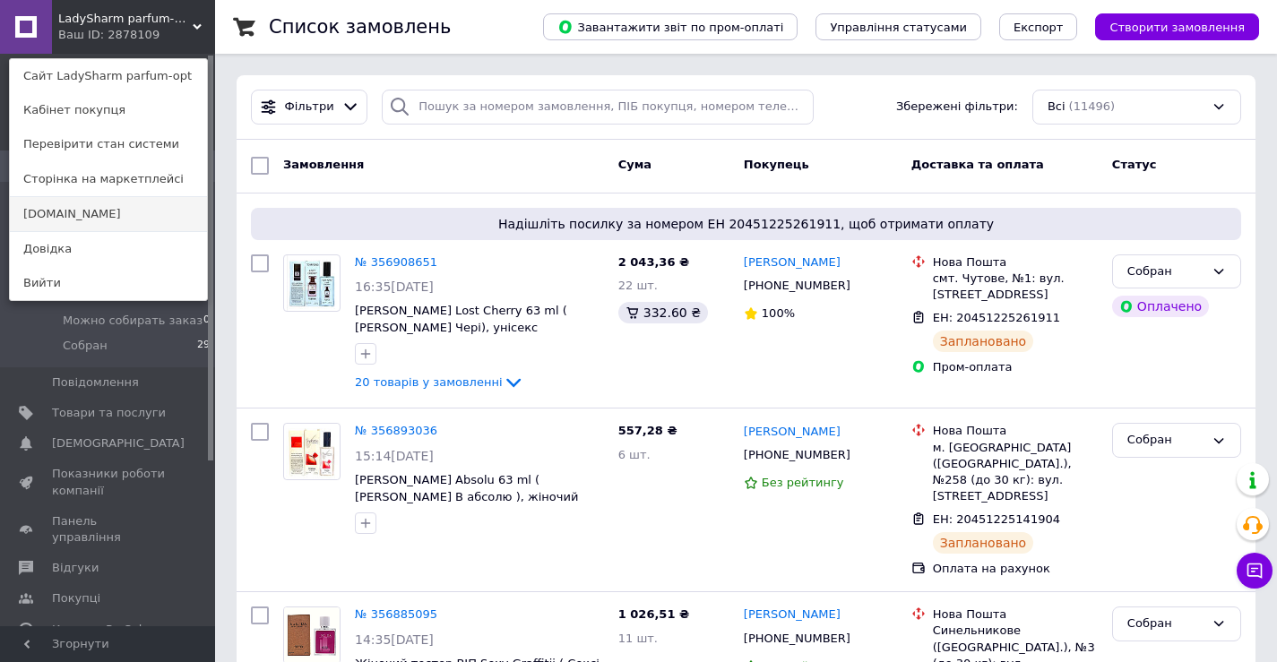
click at [102, 220] on link "[DOMAIN_NAME]" at bounding box center [108, 214] width 197 height 34
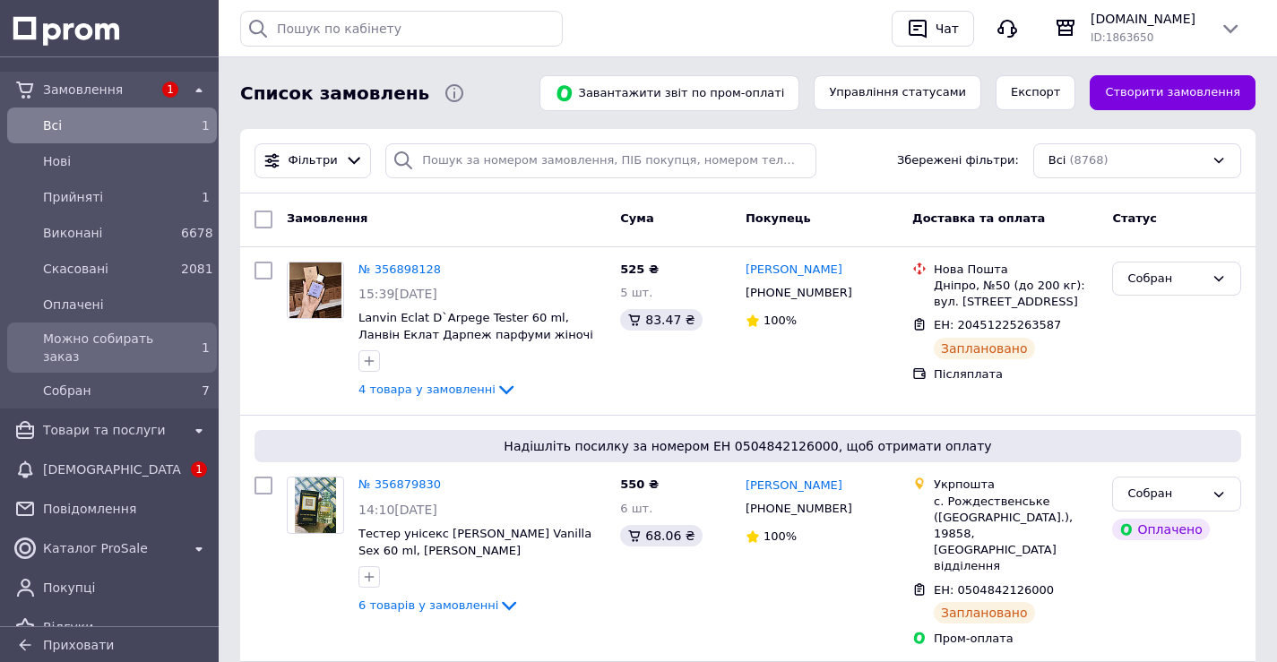
click at [69, 348] on span "Можно собирать заказ" at bounding box center [108, 348] width 131 height 36
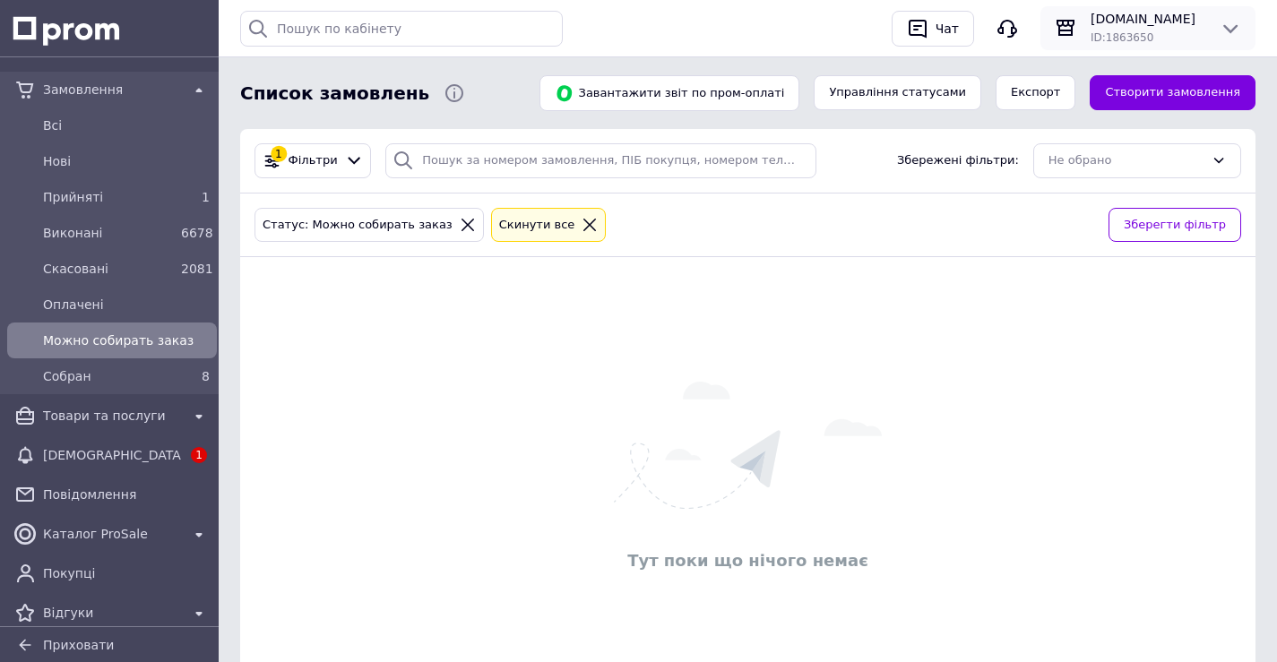
click at [1099, 34] on span "ID: 1863650" at bounding box center [1121, 37] width 63 height 13
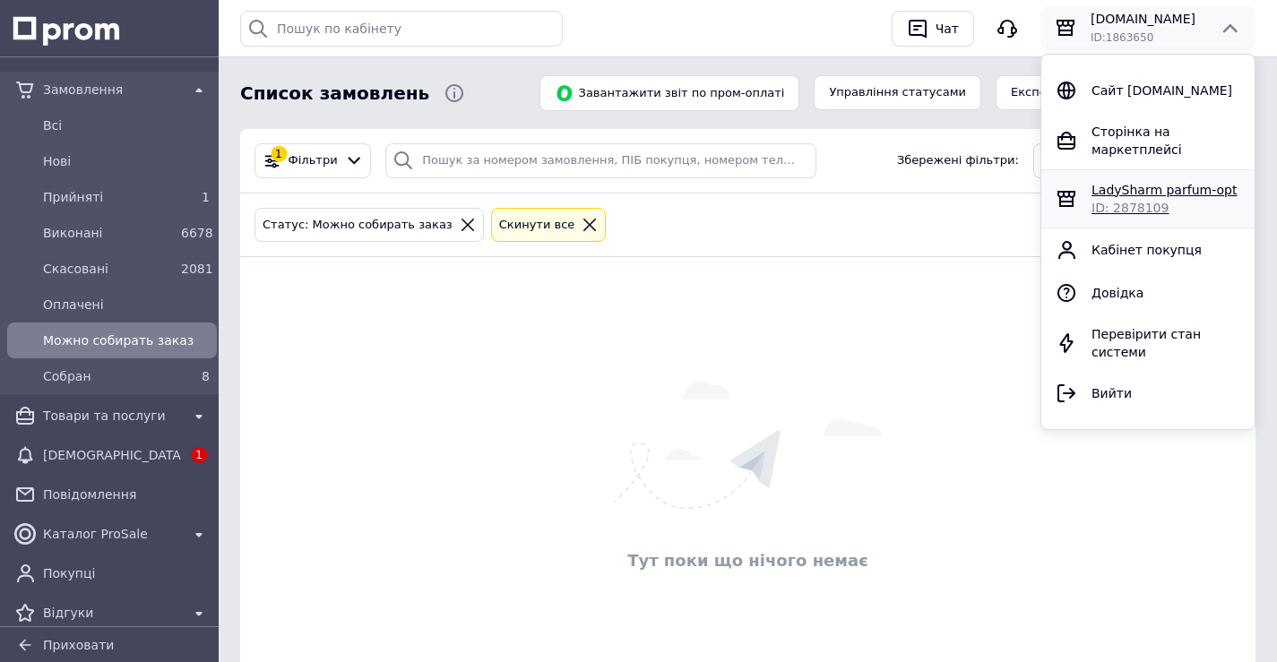
click at [1133, 201] on span "ID: 2878109" at bounding box center [1129, 208] width 77 height 14
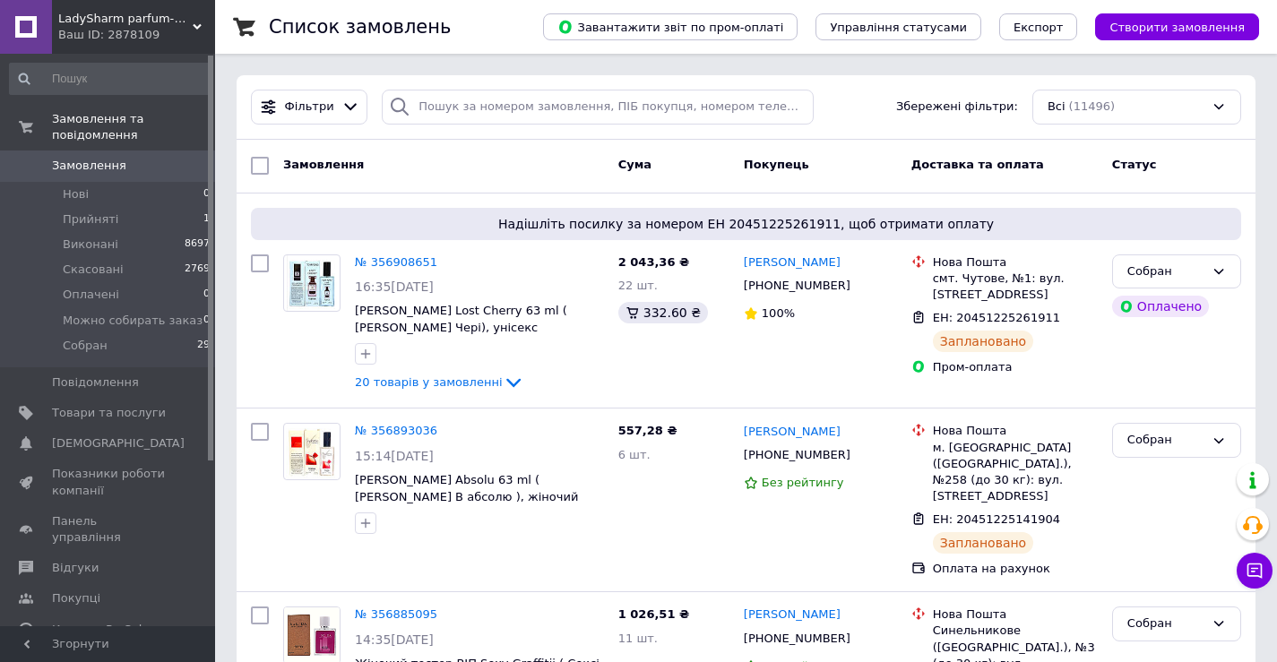
click at [167, 29] on div "Ваш ID: 2878109" at bounding box center [136, 35] width 157 height 16
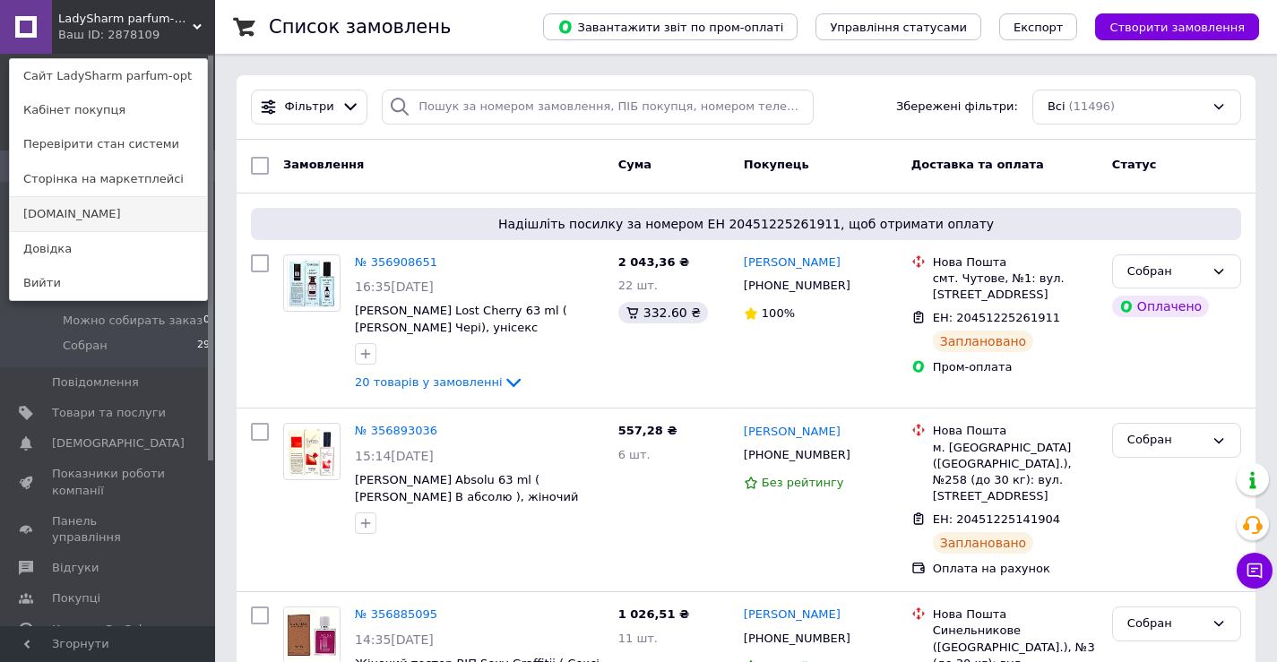
click at [160, 214] on link "[DOMAIN_NAME]" at bounding box center [108, 214] width 197 height 34
